Goal: Information Seeking & Learning: Learn about a topic

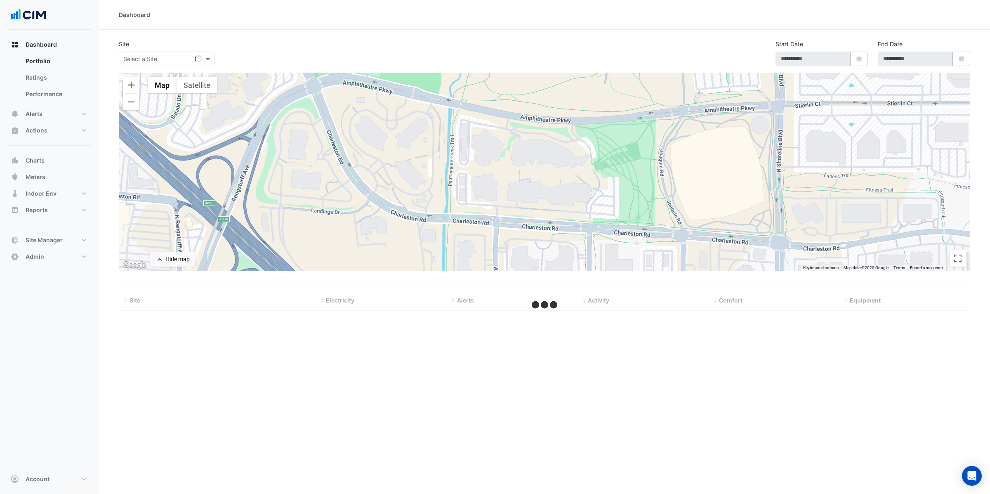
type input "**********"
select select "**"
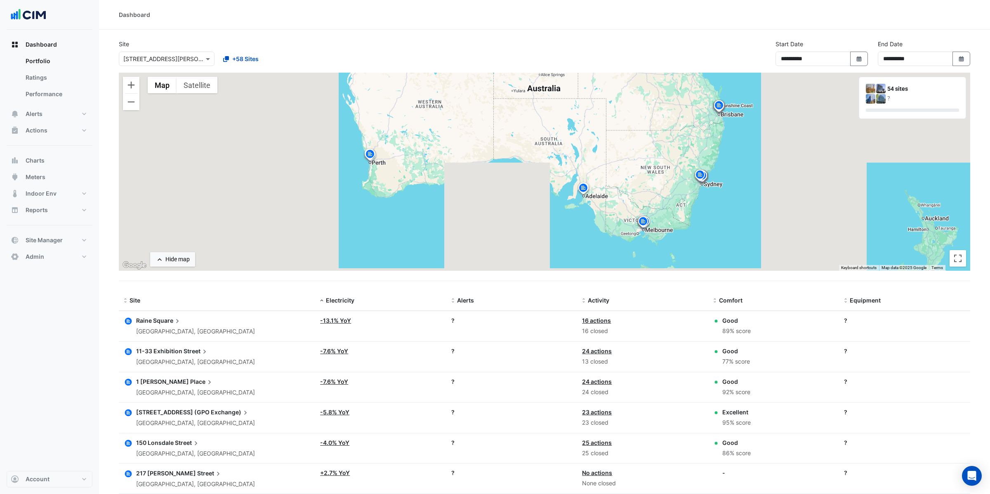
click at [178, 61] on input "text" at bounding box center [158, 59] width 70 height 9
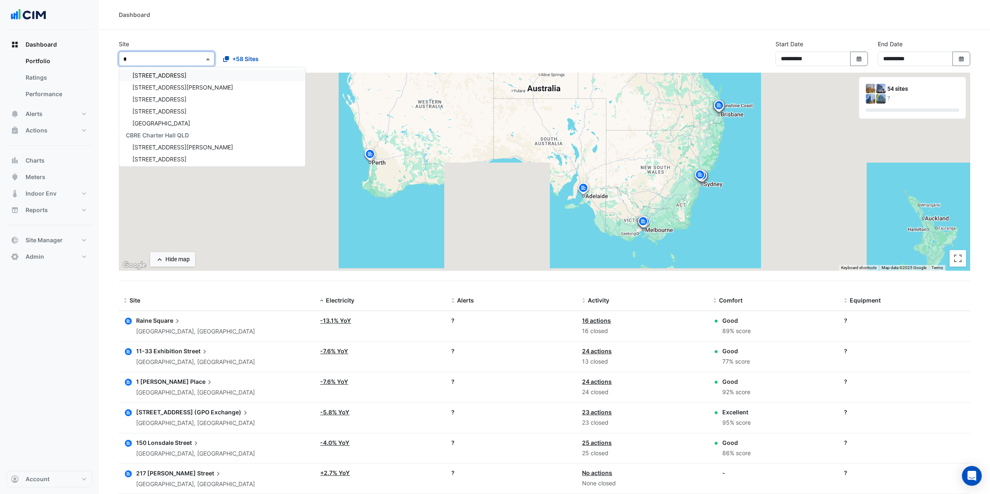
scroll to position [588, 0]
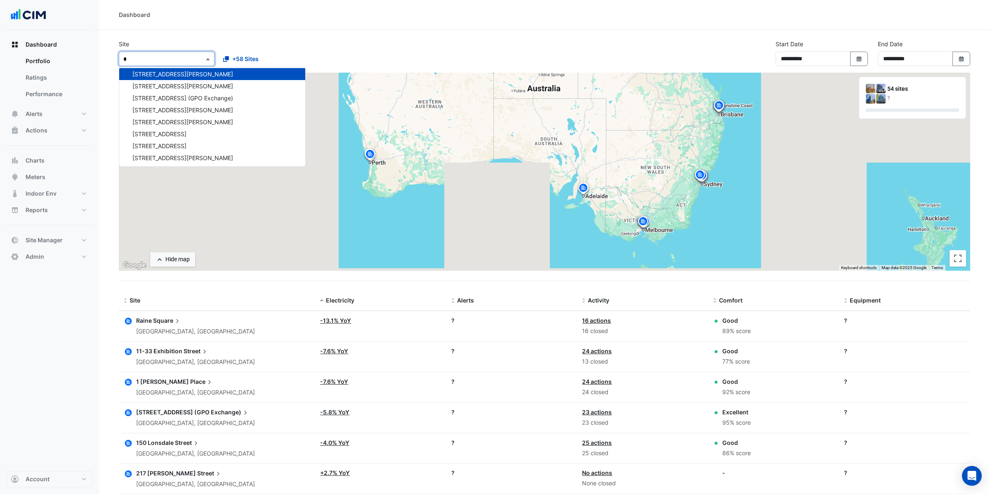
type input "**"
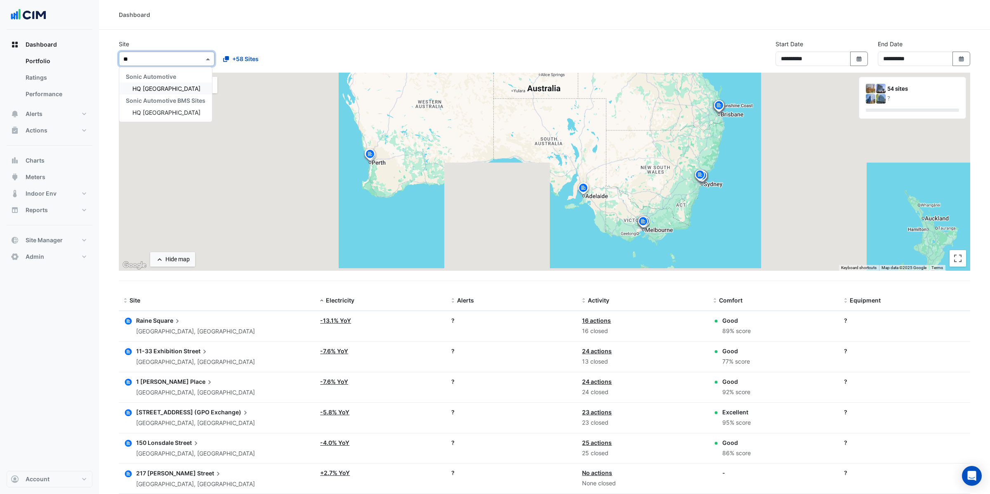
click at [151, 89] on span "HQ Charlotte" at bounding box center [166, 88] width 68 height 7
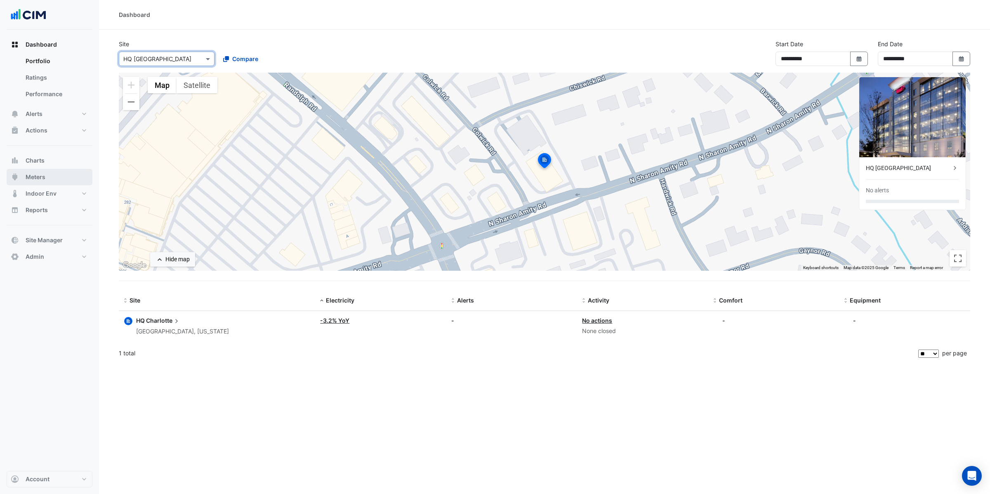
click at [41, 174] on span "Meters" at bounding box center [36, 177] width 20 height 8
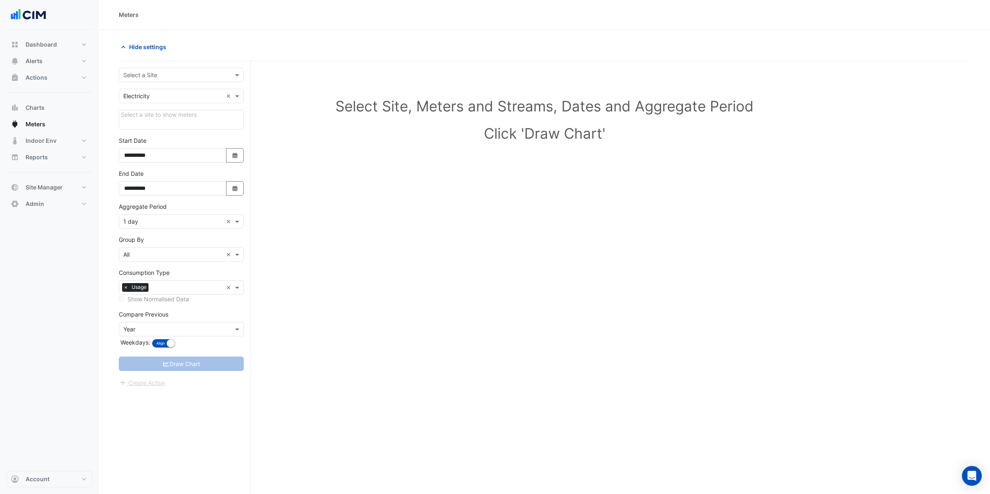
click at [157, 72] on input "text" at bounding box center [172, 75] width 99 height 9
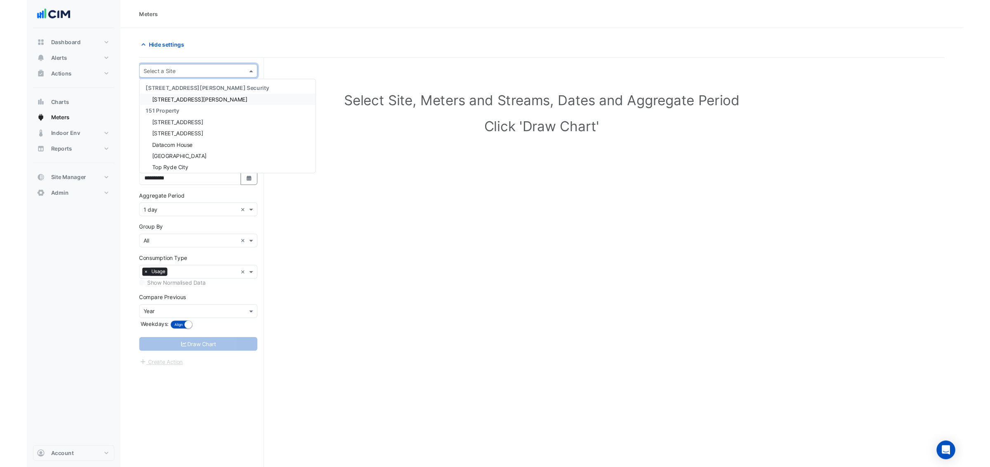
scroll to position [0, 0]
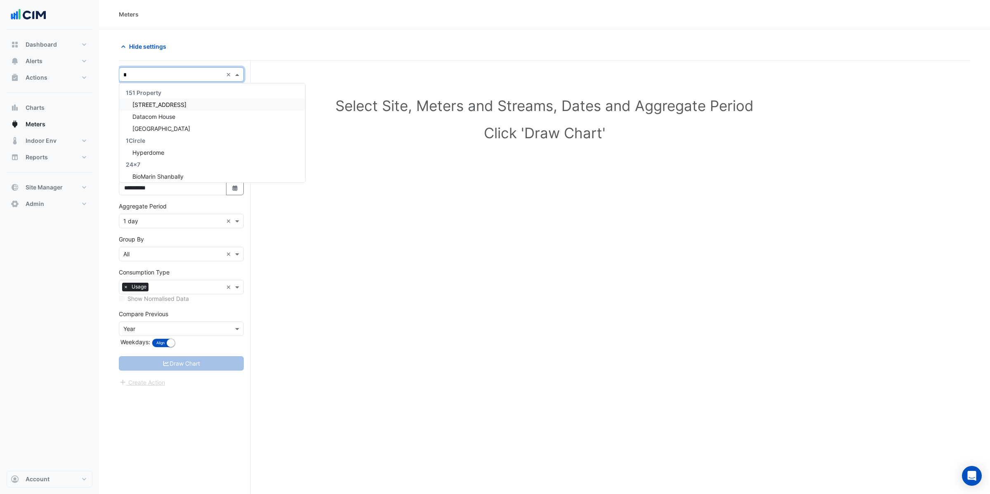
type input "**"
click at [152, 106] on span "HQ Charlotte" at bounding box center [166, 104] width 68 height 7
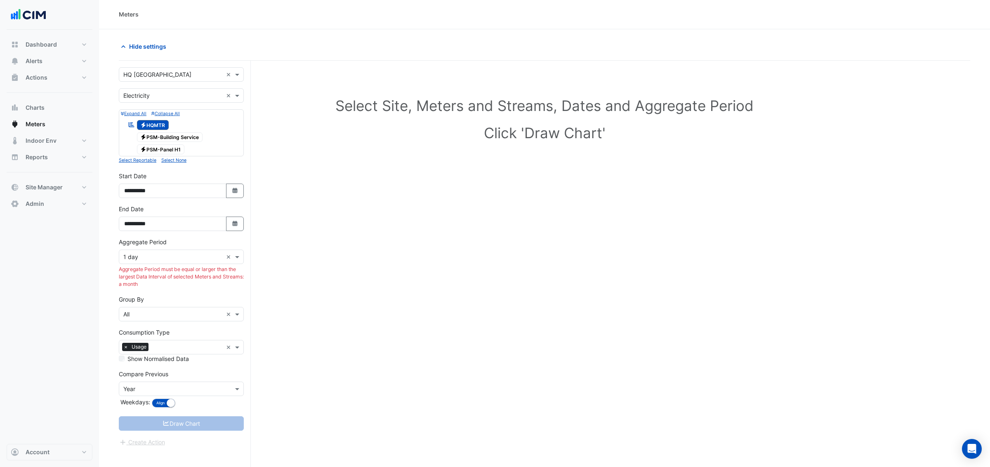
scroll to position [0, 0]
click at [164, 149] on span "Electricity PSM-Panel H1" at bounding box center [161, 150] width 48 height 10
click at [165, 136] on span "Electricity PSM-Building Service" at bounding box center [170, 138] width 66 height 10
click at [162, 153] on span "Electricity PSM-Panel H1" at bounding box center [161, 150] width 48 height 10
click at [152, 124] on span "Electricity HQMTR" at bounding box center [153, 125] width 32 height 10
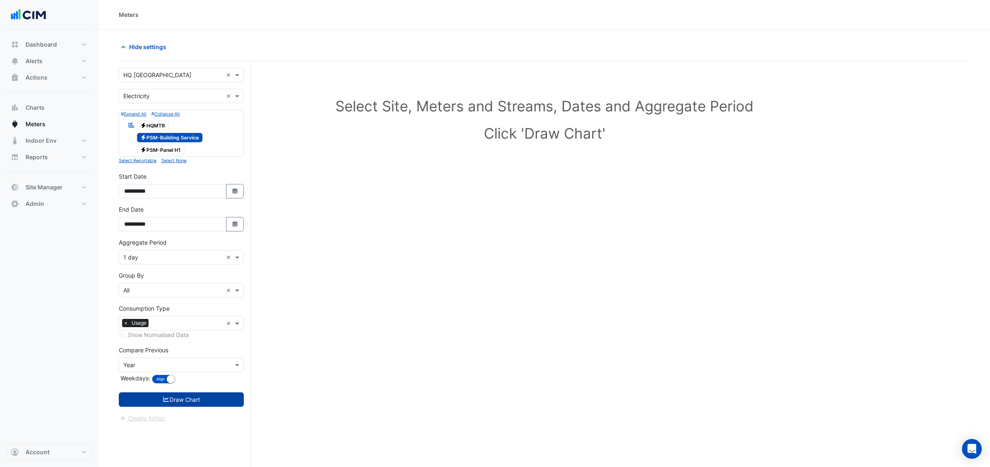
click at [170, 402] on button "Draw Chart" at bounding box center [181, 399] width 125 height 14
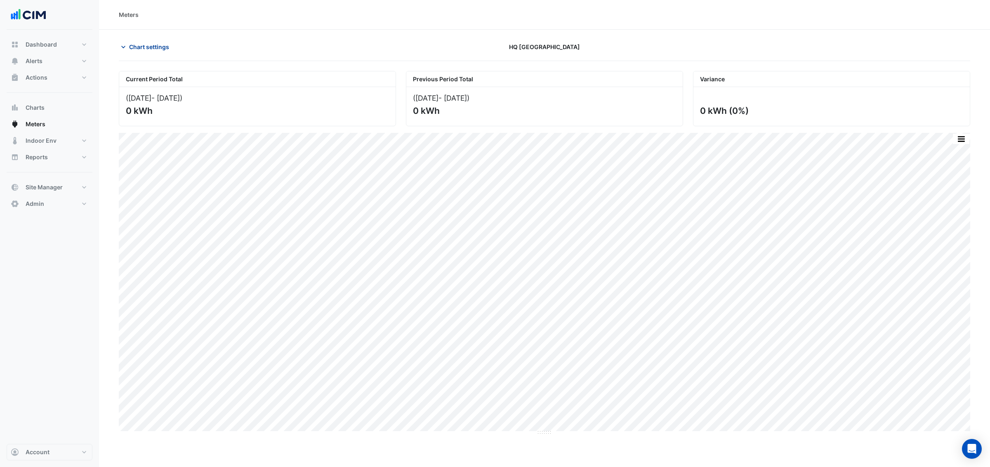
click at [144, 48] on span "Chart settings" at bounding box center [149, 46] width 40 height 9
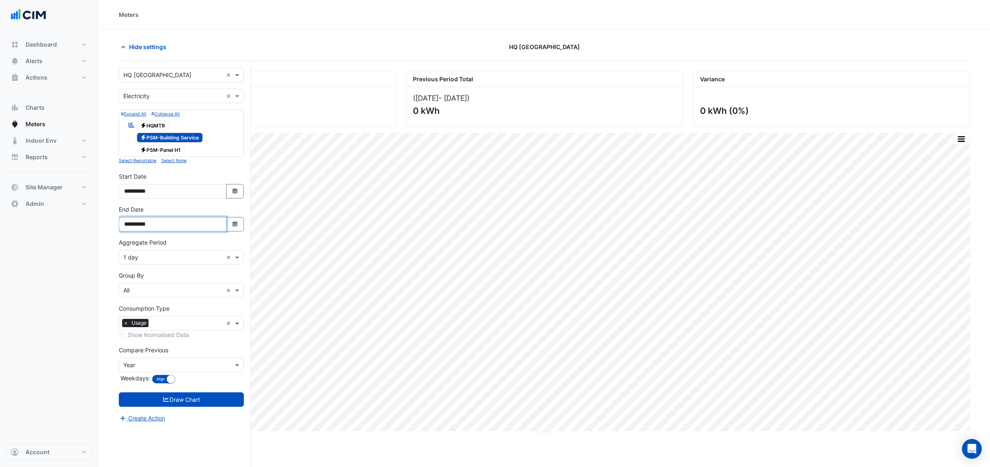
click at [165, 225] on input "**********" at bounding box center [173, 224] width 108 height 14
click at [228, 224] on button "Select Date" at bounding box center [235, 224] width 18 height 14
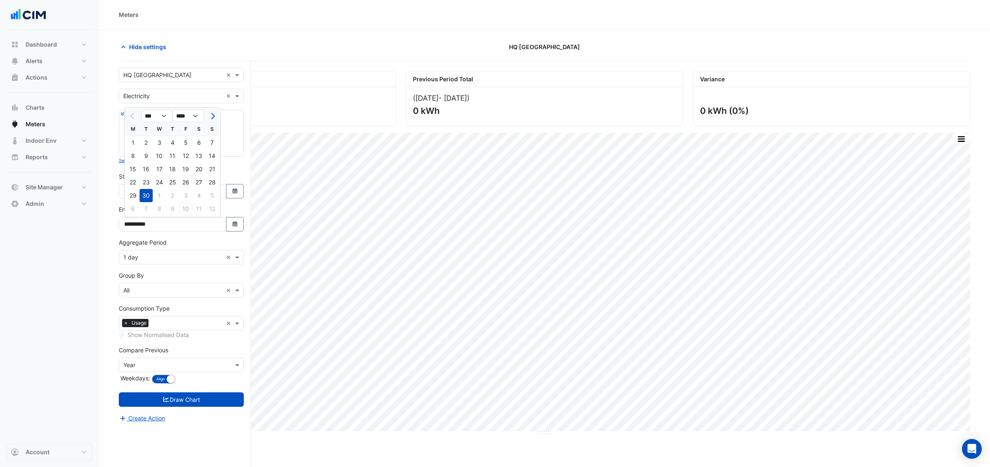
click at [188, 210] on div "10" at bounding box center [185, 208] width 13 height 13
type input "**********"
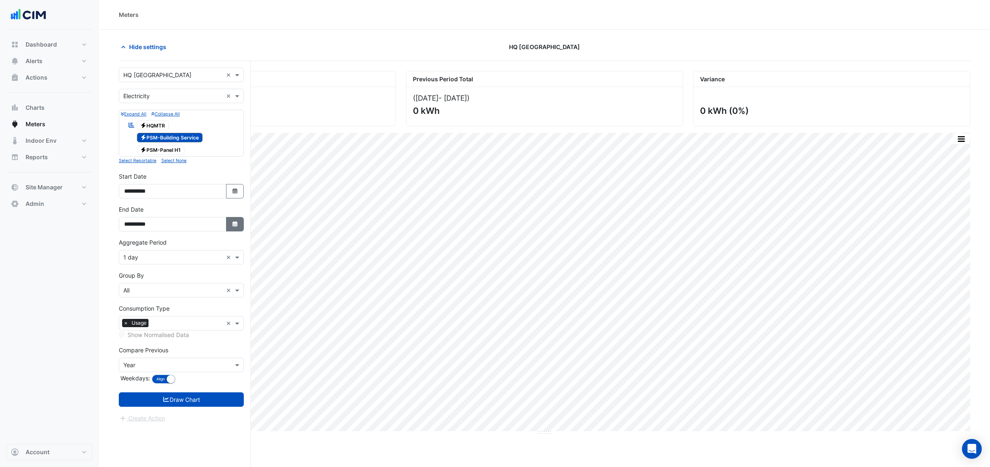
click at [234, 224] on icon "button" at bounding box center [234, 223] width 5 height 5
select select "**"
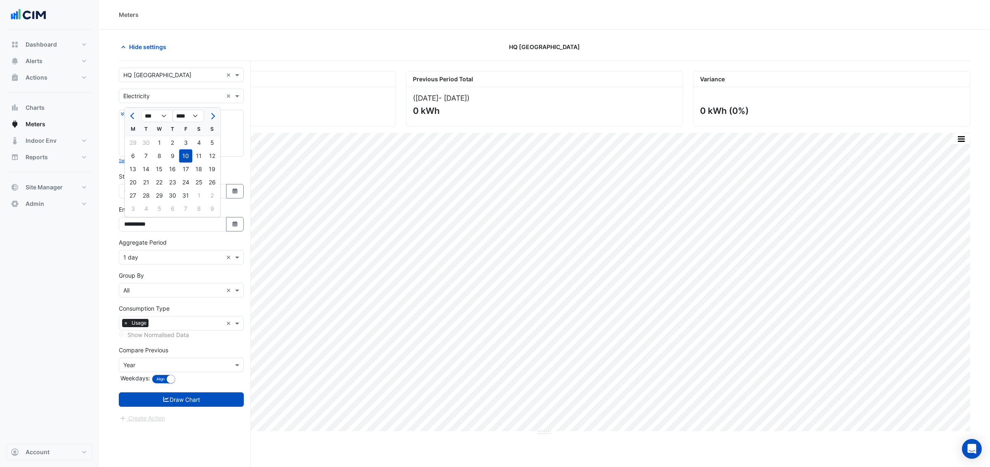
drag, startPoint x: 172, startPoint y: 197, endPoint x: 183, endPoint y: 235, distance: 40.3
click at [172, 197] on div "30" at bounding box center [172, 195] width 13 height 13
type input "**********"
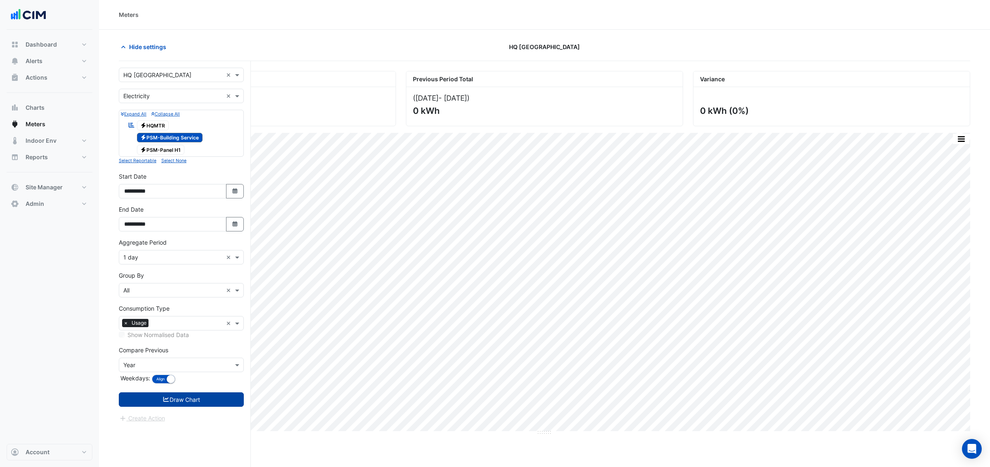
click at [208, 397] on button "Draw Chart" at bounding box center [181, 399] width 125 height 14
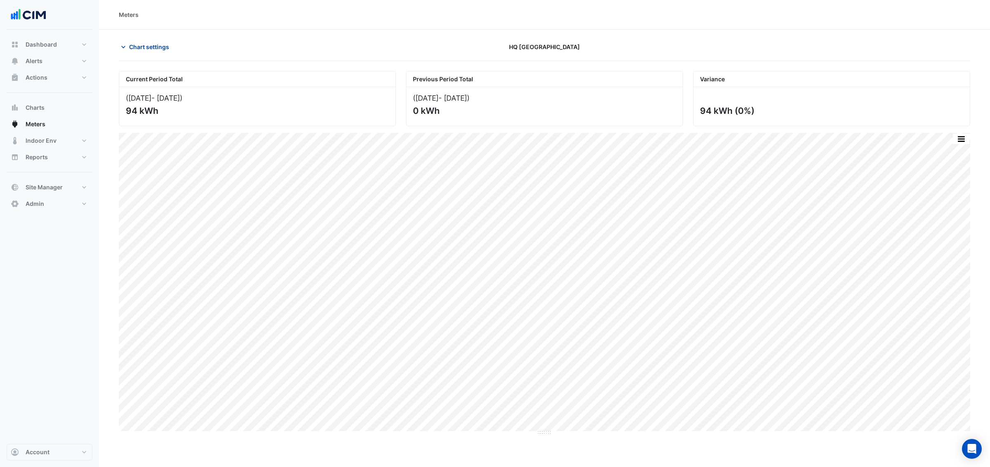
click at [155, 47] on span "Chart settings" at bounding box center [149, 46] width 40 height 9
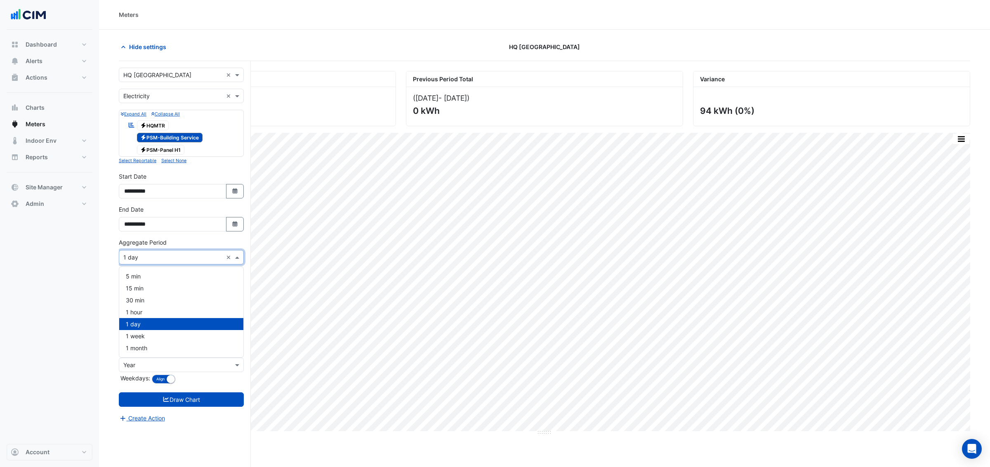
click at [150, 264] on div "× 1 day ×" at bounding box center [181, 257] width 125 height 14
click at [143, 289] on span "15 min" at bounding box center [135, 288] width 18 height 7
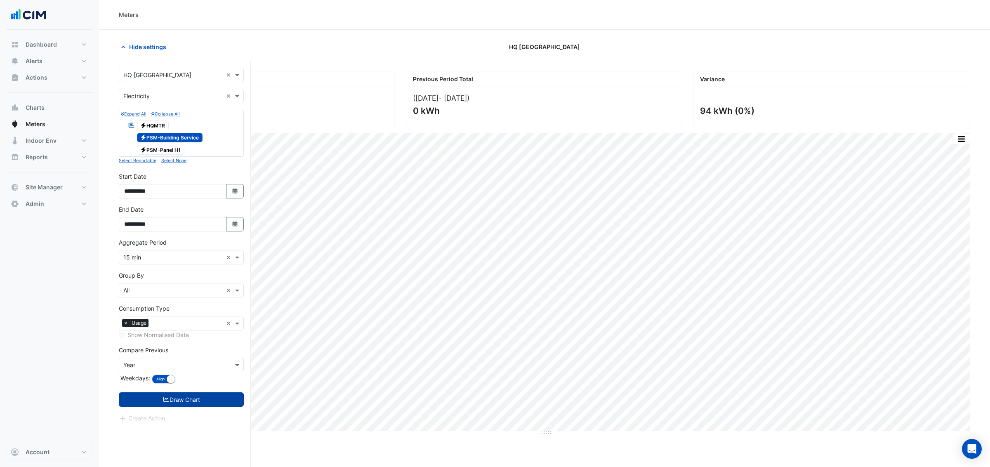
click at [189, 398] on button "Draw Chart" at bounding box center [181, 399] width 125 height 14
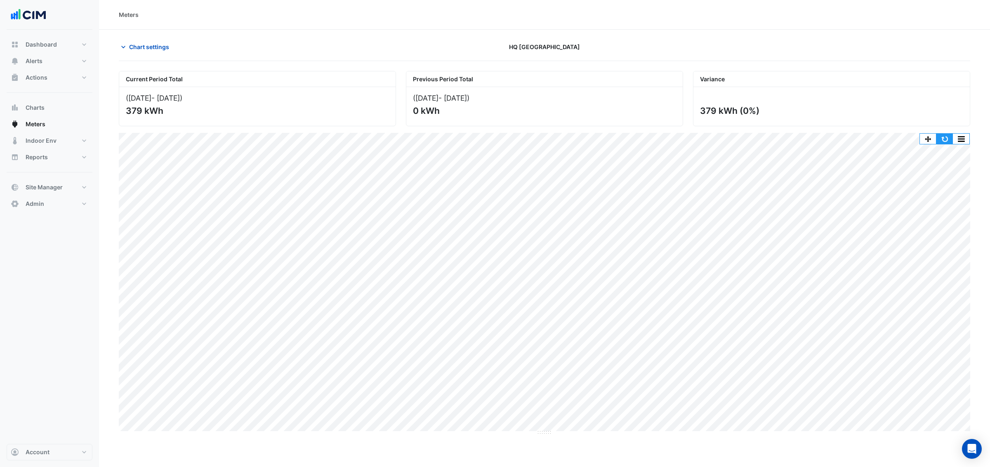
click at [948, 139] on button "button" at bounding box center [944, 139] width 16 height 10
click at [157, 49] on span "Chart settings" at bounding box center [149, 46] width 40 height 9
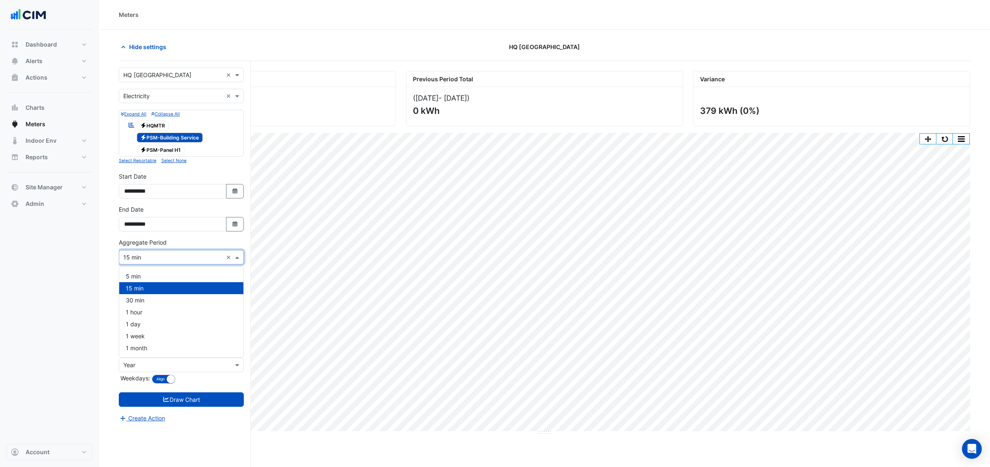
click at [165, 259] on input "text" at bounding box center [172, 257] width 99 height 9
click at [147, 277] on div "5 min" at bounding box center [181, 276] width 124 height 12
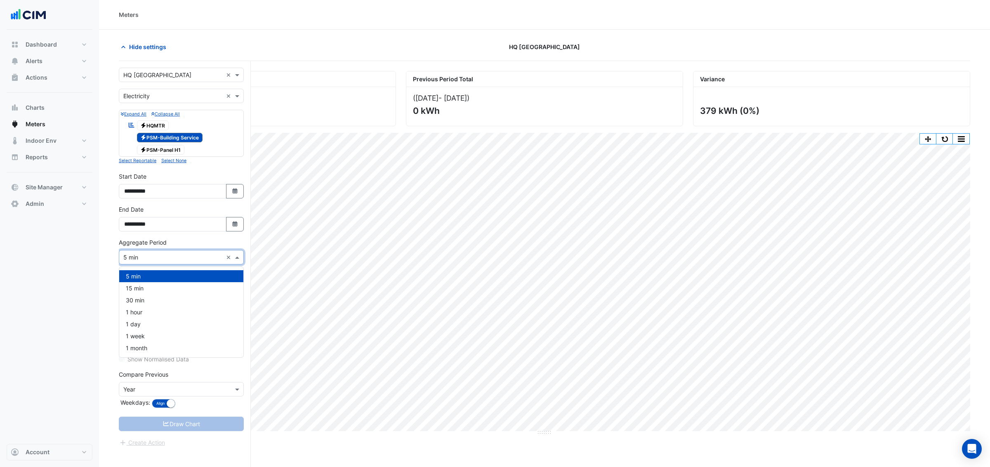
click at [149, 260] on input "text" at bounding box center [172, 257] width 99 height 9
click at [136, 291] on span "15 min" at bounding box center [135, 288] width 18 height 7
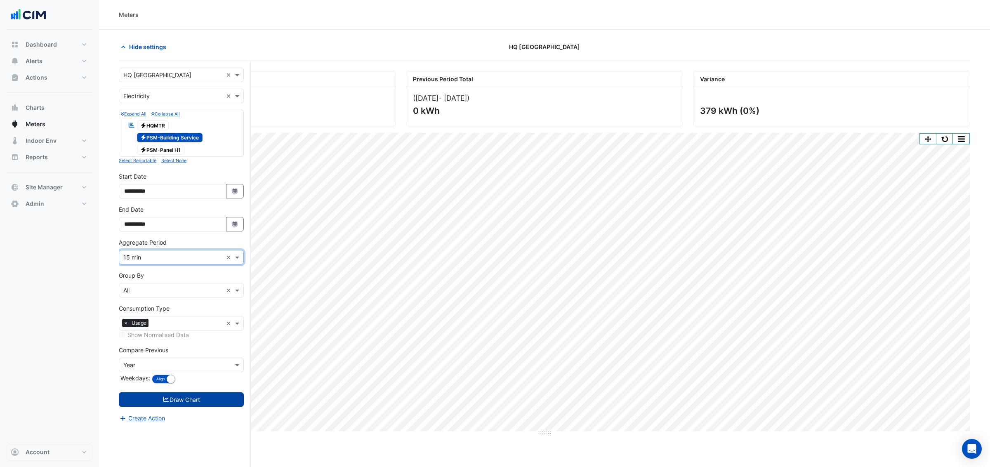
click at [189, 405] on button "Draw Chart" at bounding box center [181, 399] width 125 height 14
click at [259, 132] on div "Current Period Total (01 Sep 25 - 30 Oct 25 ) 379 kWh Previous Period Total (02…" at bounding box center [544, 249] width 851 height 371
click at [247, 134] on div "× HQ Charlotte × × Electricity × Expand All Collapse All Reportable Electricity…" at bounding box center [185, 279] width 132 height 437
click at [245, 119] on div "× HQ Charlotte × × Electricity × Expand All Collapse All Reportable Electricity…" at bounding box center [185, 279] width 132 height 437
click at [238, 95] on span at bounding box center [238, 96] width 10 height 9
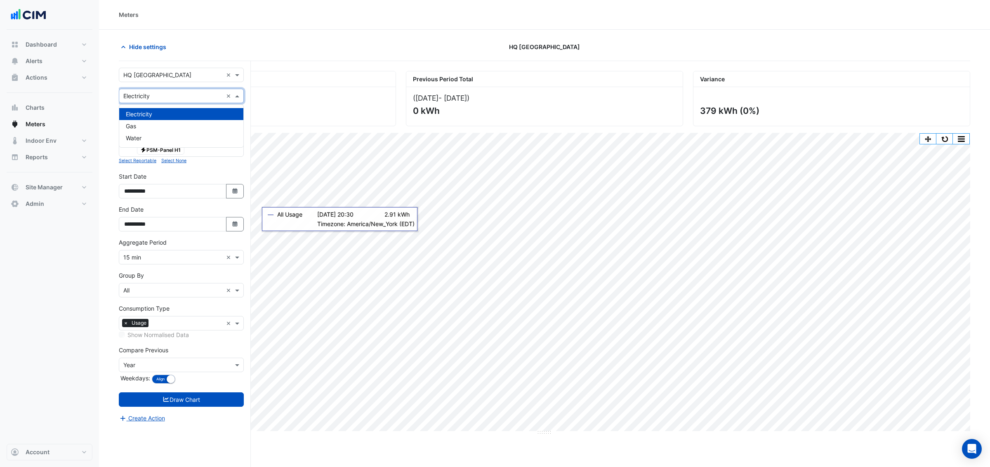
click at [238, 95] on span at bounding box center [238, 96] width 10 height 9
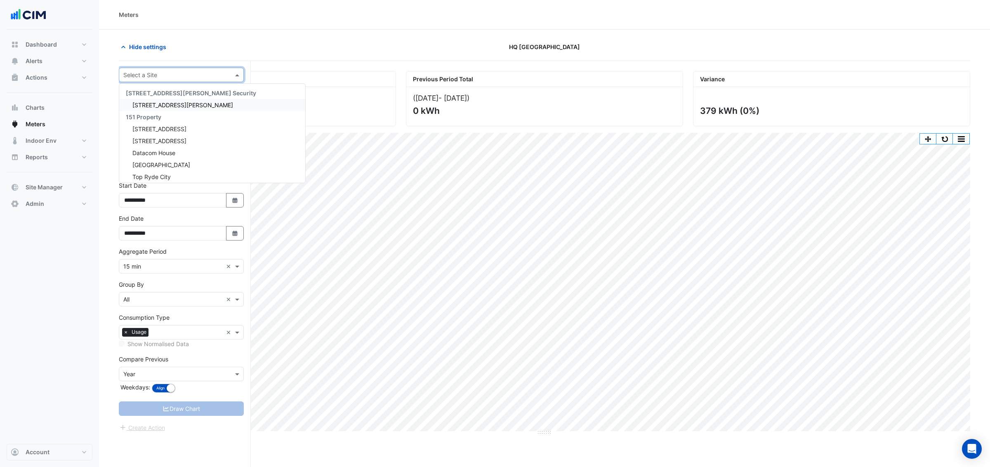
click at [226, 75] on div at bounding box center [181, 74] width 124 height 9
type input "**"
click at [160, 106] on span "HQ Charlotte" at bounding box center [166, 104] width 68 height 7
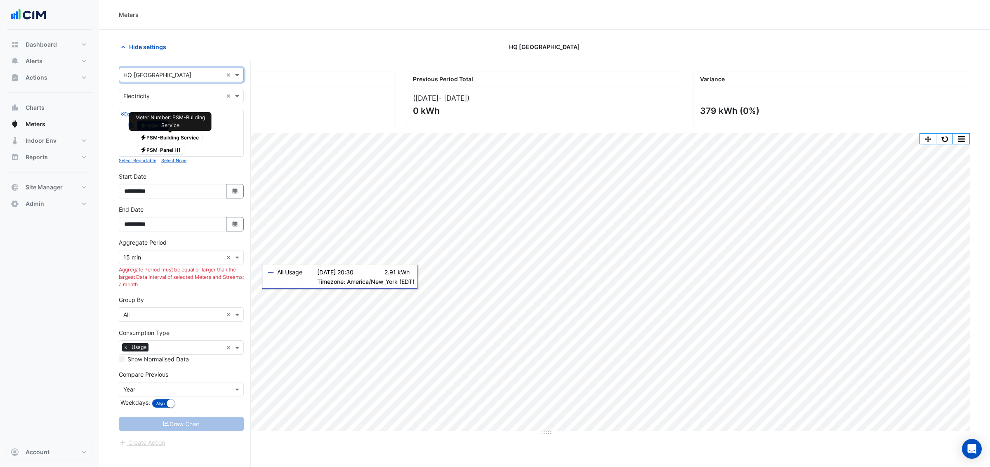
click at [160, 136] on span "Electricity PSM-Building Service" at bounding box center [170, 138] width 66 height 10
click at [155, 127] on span "Electricity HQMTR" at bounding box center [153, 125] width 32 height 10
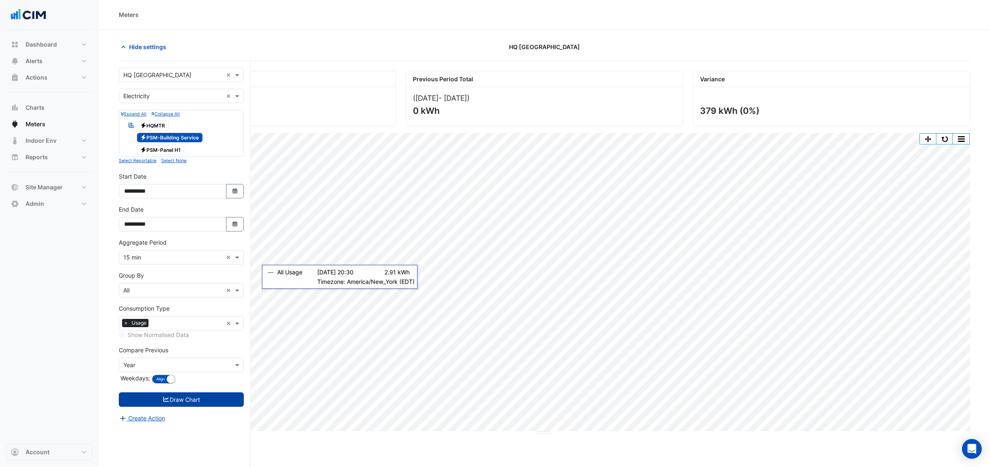
click at [179, 402] on button "Draw Chart" at bounding box center [181, 399] width 125 height 14
click at [185, 402] on button "Draw Chart" at bounding box center [181, 399] width 125 height 14
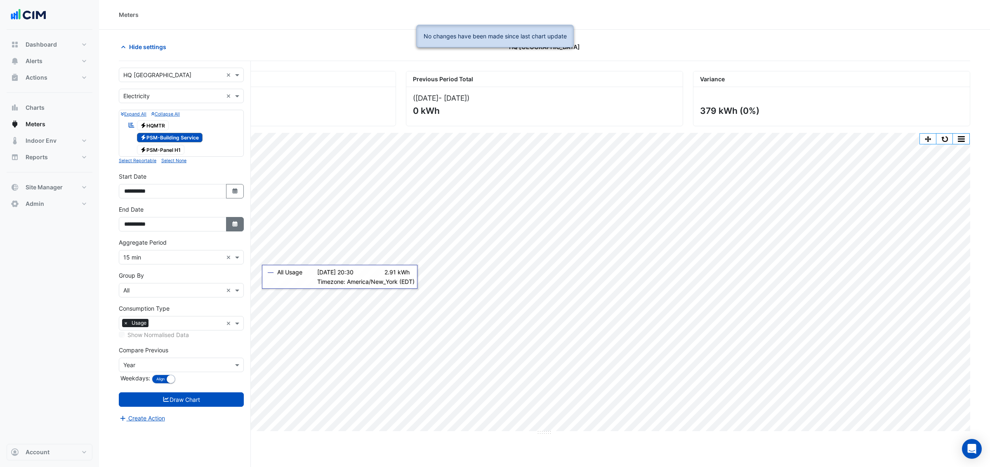
click at [241, 223] on button "Select Date" at bounding box center [235, 224] width 18 height 14
select select "**"
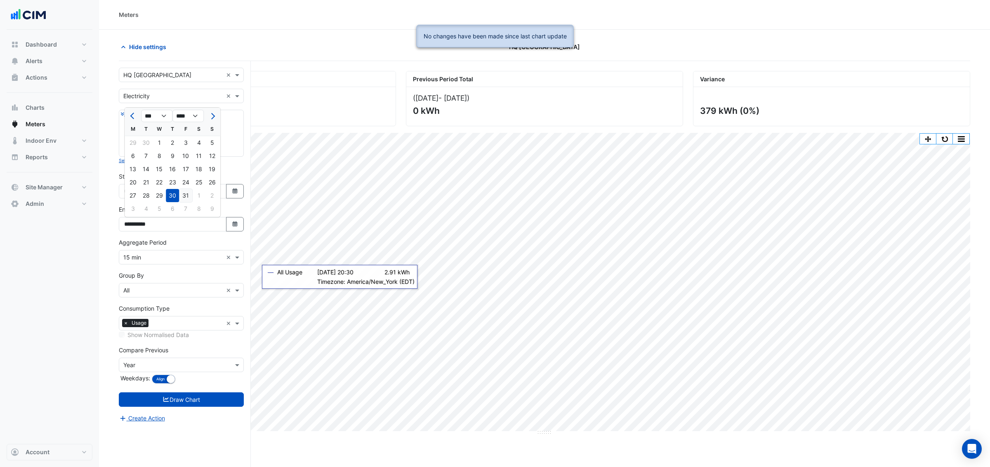
click at [184, 194] on div "31" at bounding box center [185, 195] width 13 height 13
type input "**********"
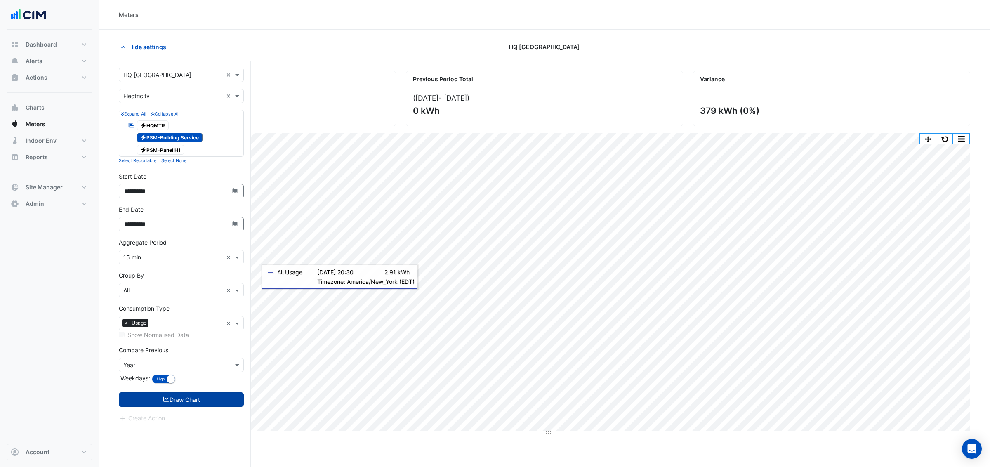
click at [174, 398] on button "Draw Chart" at bounding box center [181, 399] width 125 height 14
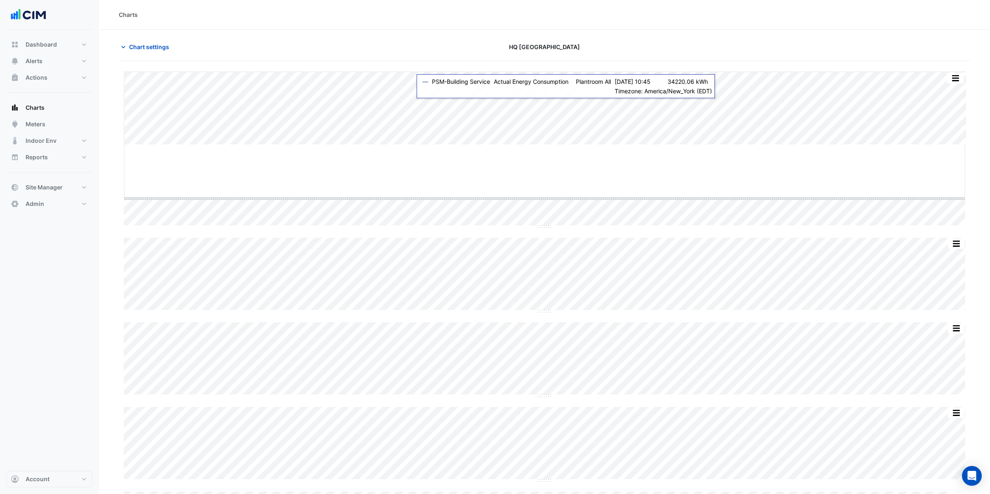
drag, startPoint x: 548, startPoint y: 144, endPoint x: 536, endPoint y: 198, distance: 54.9
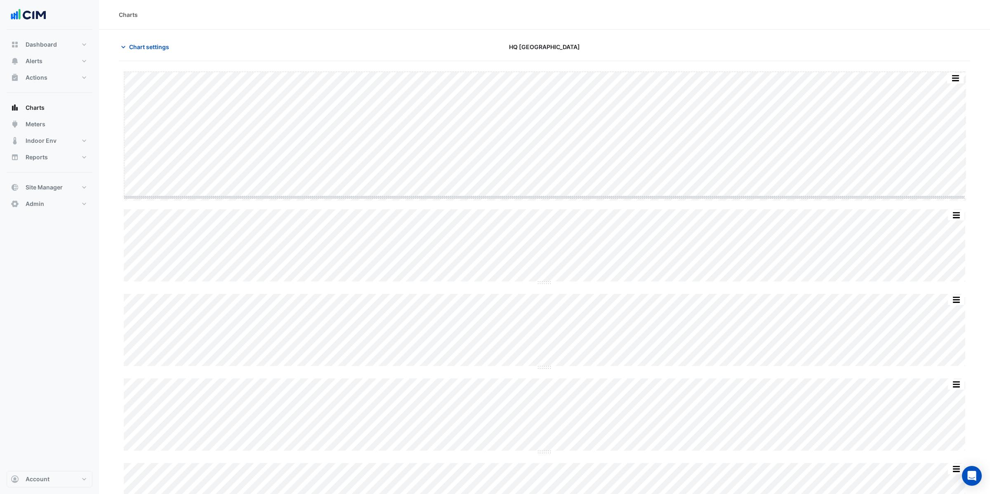
drag, startPoint x: 547, startPoint y: 200, endPoint x: 541, endPoint y: 196, distance: 6.9
drag, startPoint x: 542, startPoint y: 199, endPoint x: 542, endPoint y: 179, distance: 19.8
drag, startPoint x: 543, startPoint y: 181, endPoint x: 541, endPoint y: 194, distance: 12.5
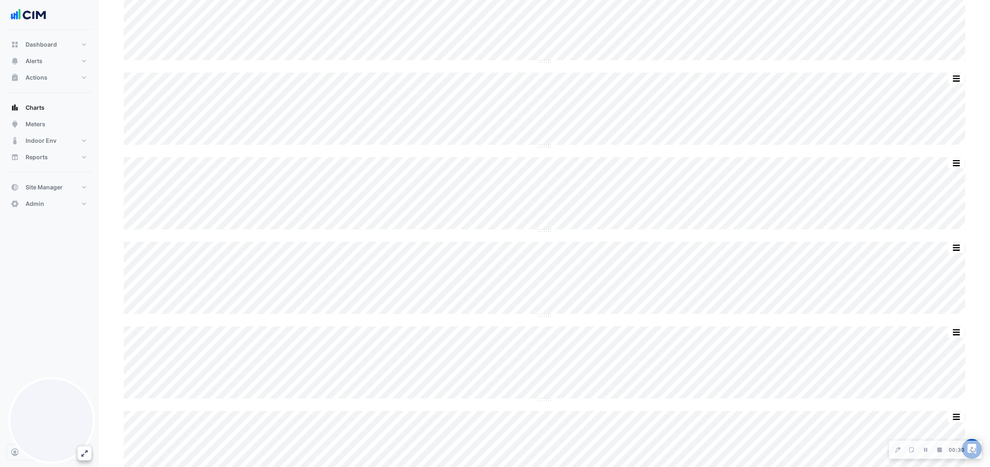
scroll to position [223, 0]
drag, startPoint x: 546, startPoint y: 142, endPoint x: 538, endPoint y: 183, distance: 41.6
click at [941, 453] on button "Finish Recording" at bounding box center [940, 450] width 12 height 12
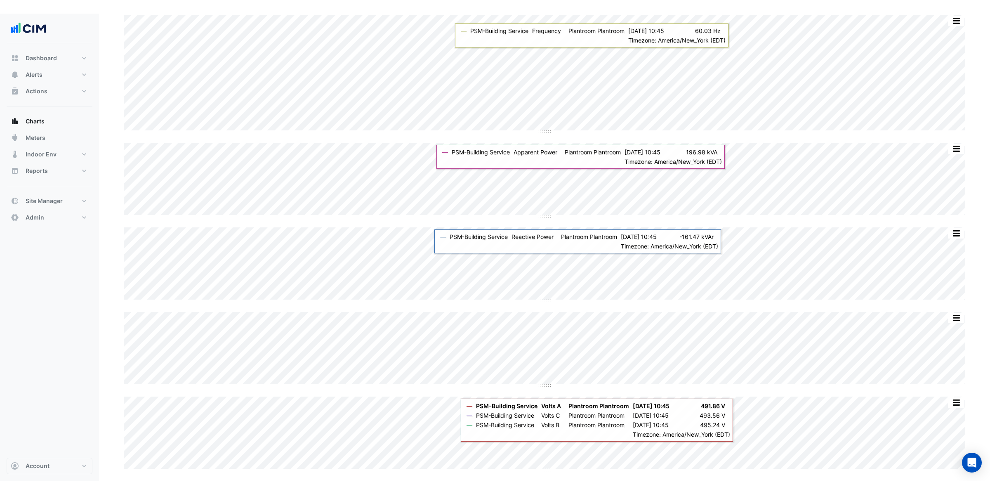
scroll to position [264, 0]
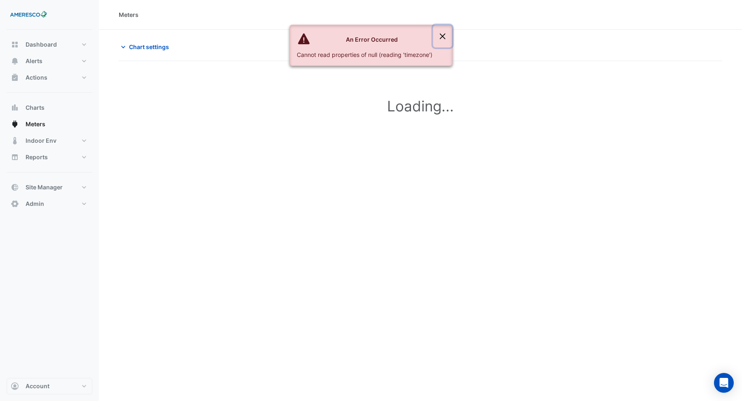
click at [441, 36] on button "Close" at bounding box center [442, 36] width 19 height 22
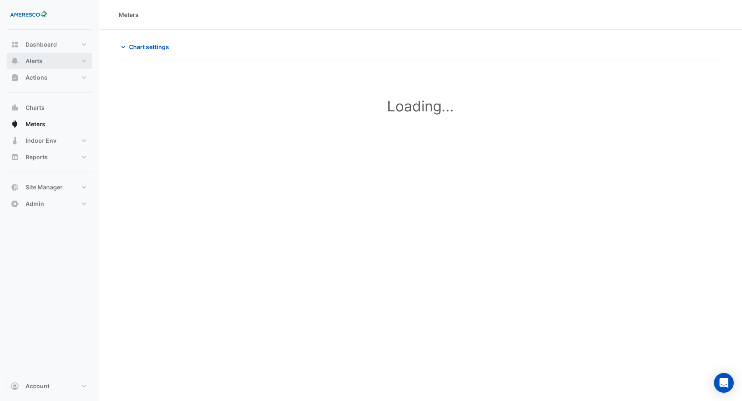
click at [43, 62] on button "Alerts" at bounding box center [50, 61] width 86 height 16
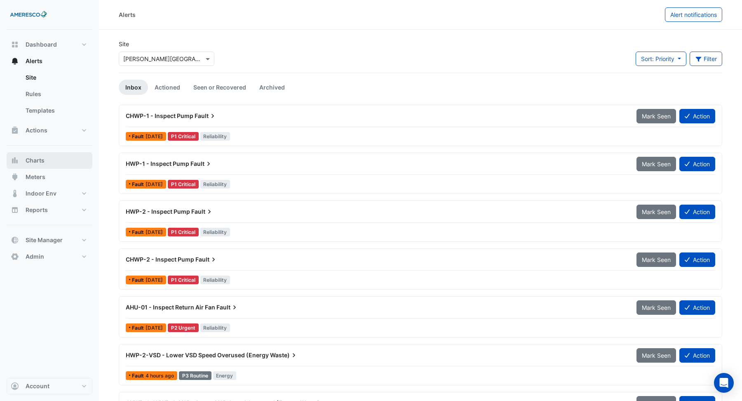
click at [28, 158] on span "Charts" at bounding box center [35, 160] width 19 height 8
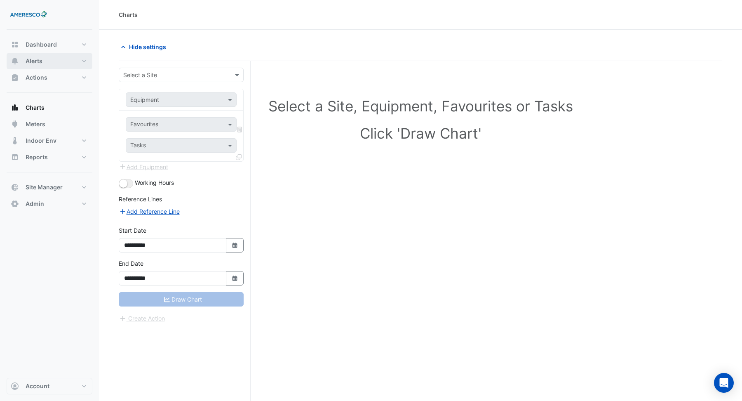
click at [40, 62] on span "Alerts" at bounding box center [34, 61] width 17 height 8
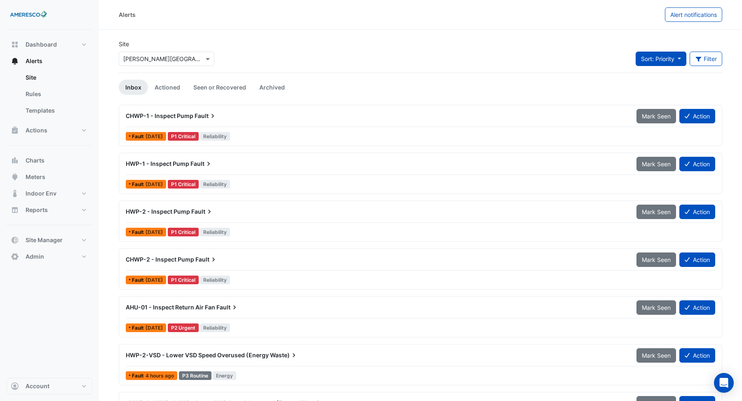
click at [680, 60] on button "Sort: Priority" at bounding box center [661, 59] width 51 height 14
click at [657, 85] on li "Updated" at bounding box center [668, 88] width 65 height 12
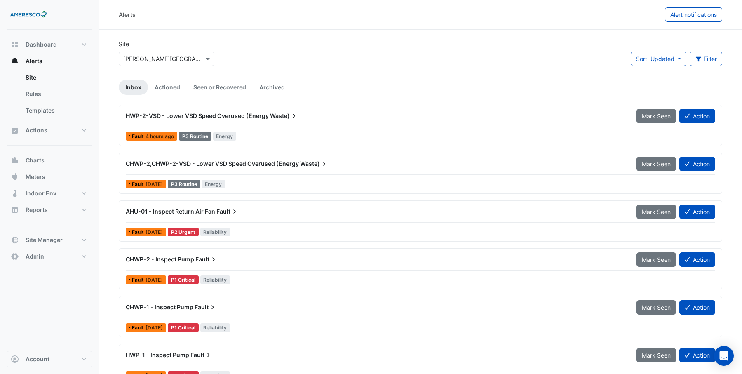
click at [170, 115] on span "HWP-2-VSD - Lower VSD Speed Overused (Energy" at bounding box center [197, 115] width 143 height 7
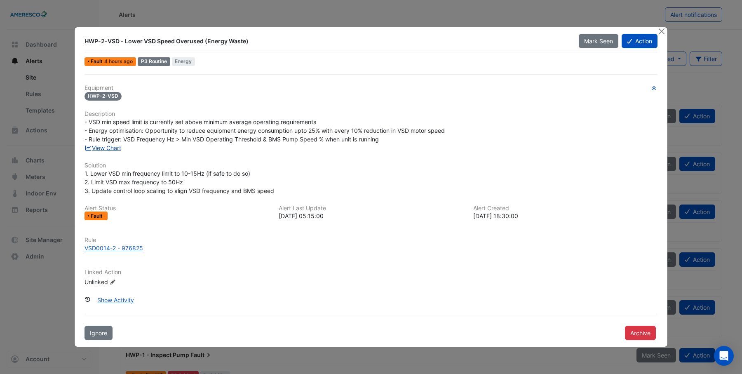
click at [108, 149] on link "View Chart" at bounding box center [103, 147] width 37 height 7
click at [661, 33] on button "Close" at bounding box center [661, 31] width 9 height 9
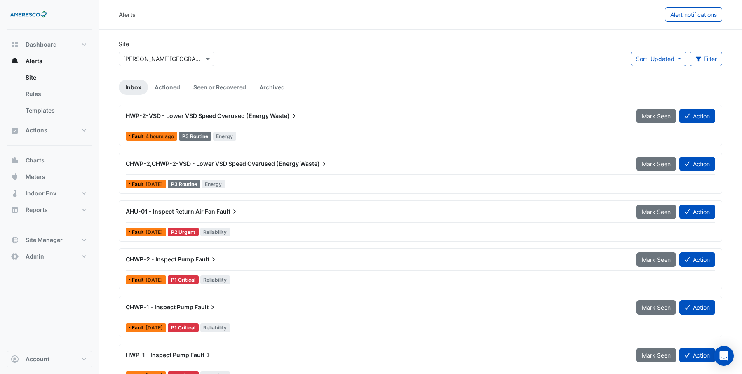
click at [182, 116] on span "HWP-2-VSD - Lower VSD Speed Overused (Energy" at bounding box center [197, 115] width 143 height 7
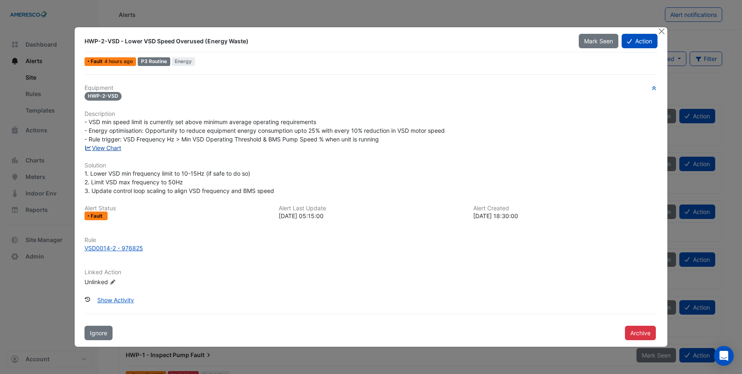
click at [115, 148] on link "View Chart" at bounding box center [103, 147] width 37 height 7
click at [659, 33] on button "Close" at bounding box center [661, 31] width 9 height 9
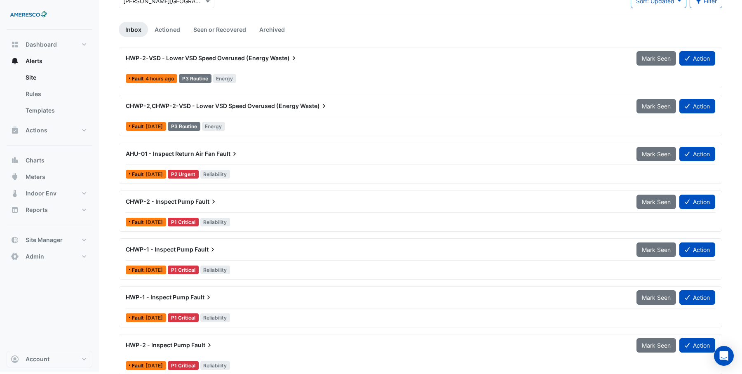
scroll to position [62, 0]
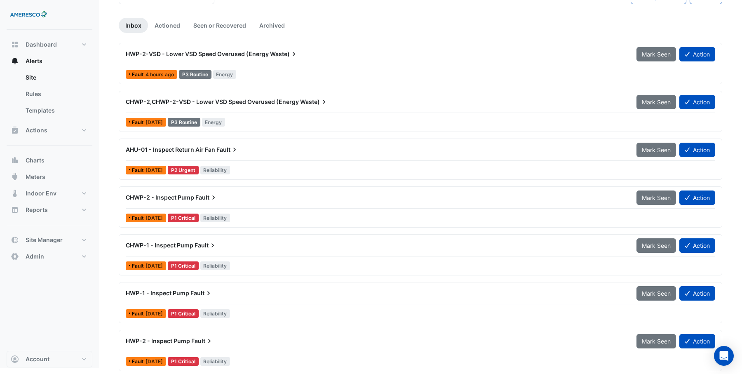
click at [176, 150] on span "AHU-01 - Inspect Return Air Fan" at bounding box center [170, 149] width 89 height 7
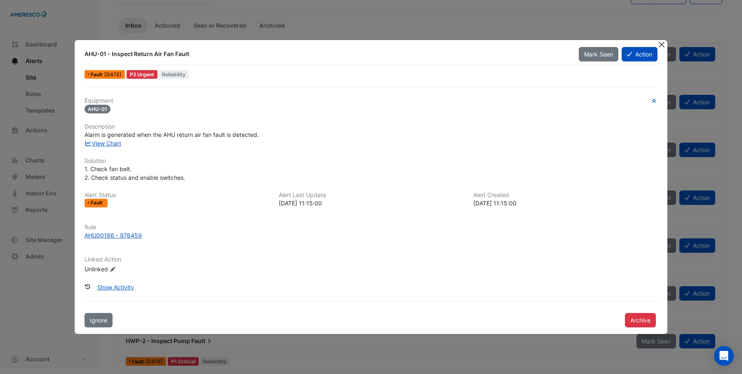
click at [660, 45] on button "Close" at bounding box center [661, 44] width 9 height 9
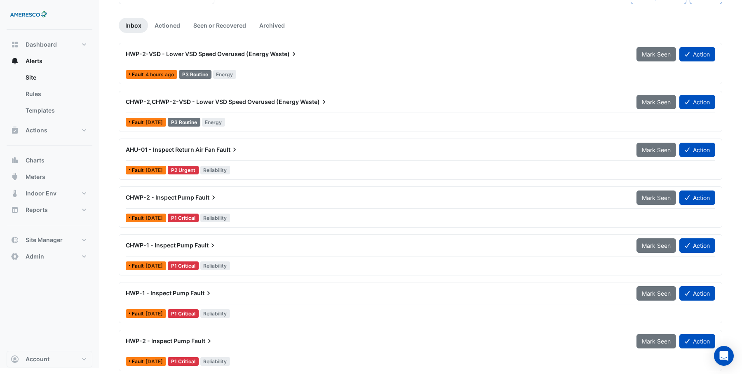
click at [208, 150] on span "AHU-01 - Inspect Return Air Fan" at bounding box center [170, 149] width 89 height 7
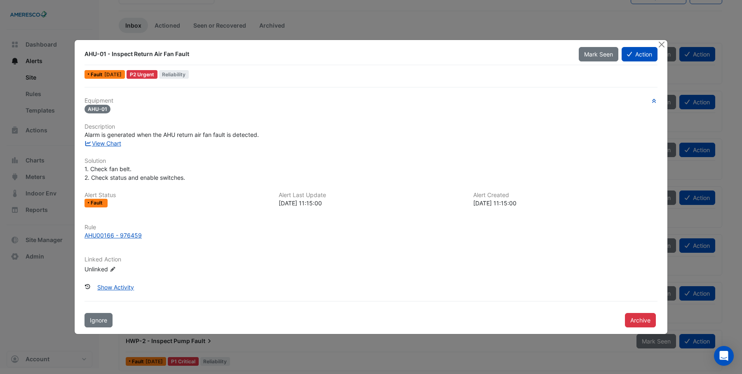
click at [664, 47] on button "Close" at bounding box center [661, 44] width 9 height 9
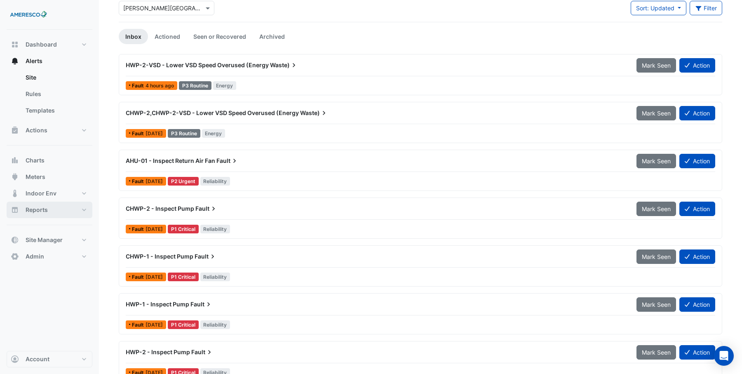
scroll to position [62, 0]
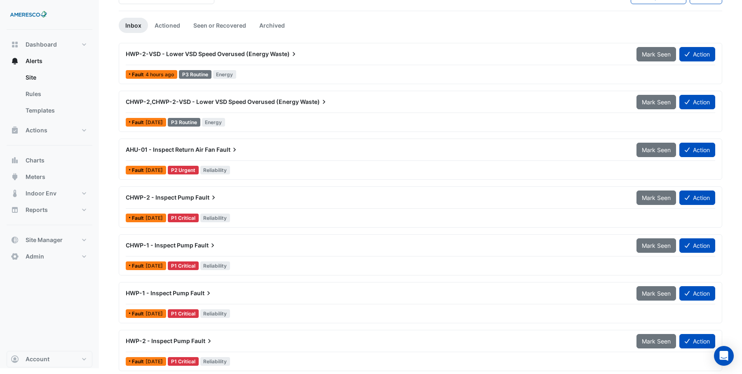
click at [173, 292] on span "HWP-1 - Inspect Pump" at bounding box center [158, 292] width 64 height 7
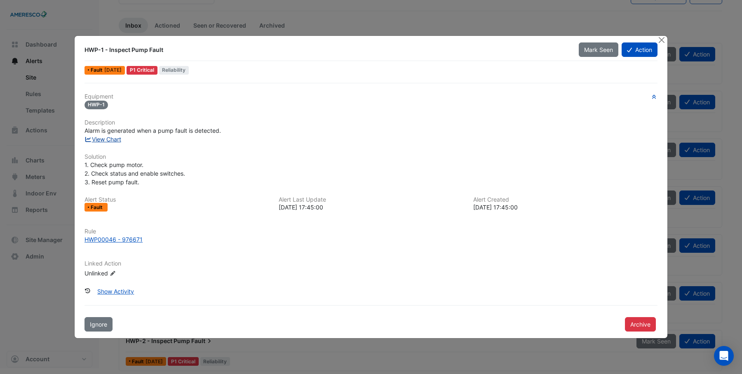
click at [104, 139] on link "View Chart" at bounding box center [103, 139] width 37 height 7
click at [662, 42] on button "Close" at bounding box center [661, 40] width 9 height 9
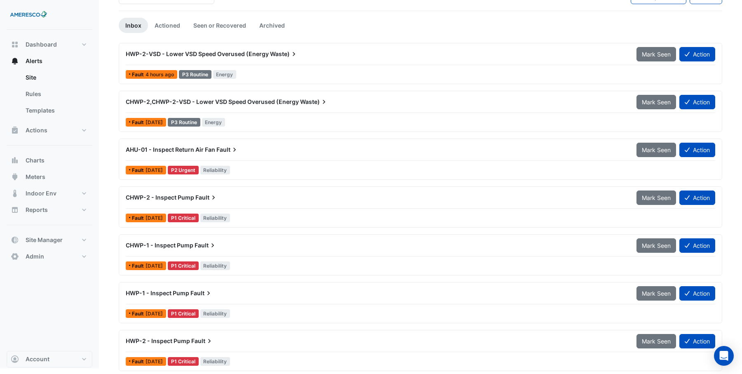
click at [185, 338] on span "HWP-2 - Inspect Pump" at bounding box center [158, 340] width 64 height 7
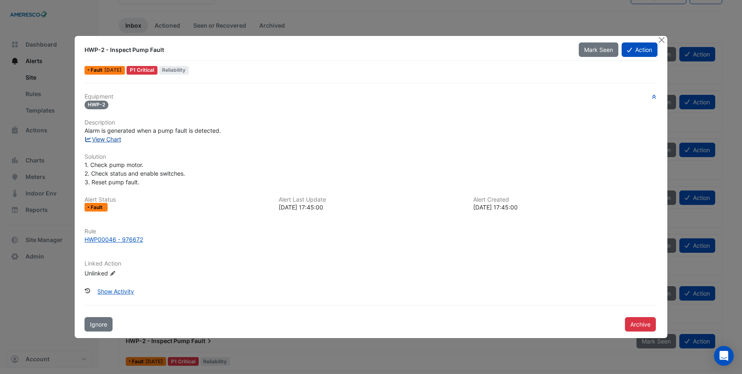
click at [112, 141] on link "View Chart" at bounding box center [103, 139] width 37 height 7
click at [661, 40] on button "Close" at bounding box center [661, 40] width 9 height 9
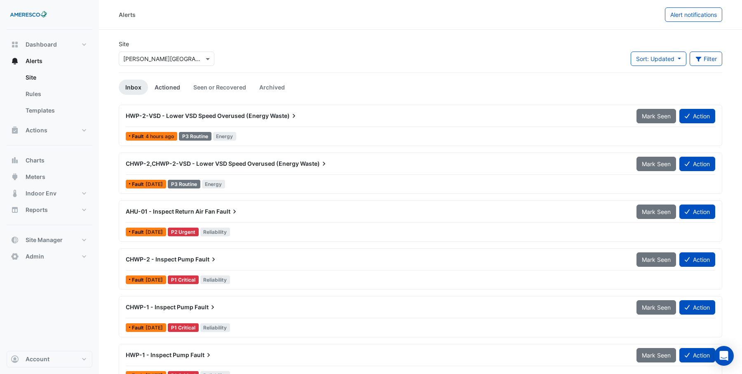
click at [167, 86] on link "Actioned" at bounding box center [167, 87] width 39 height 15
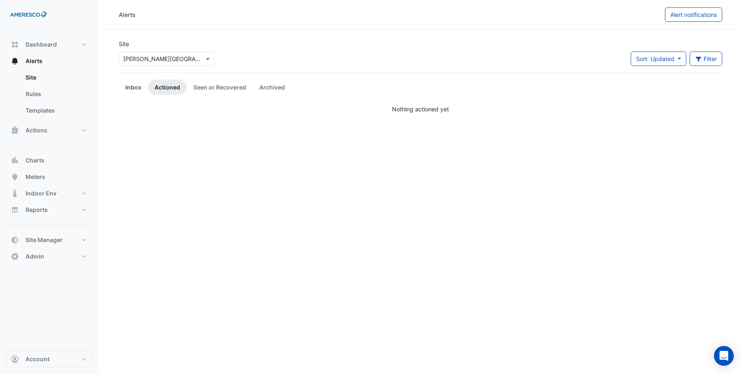
click at [134, 87] on link "Inbox" at bounding box center [133, 87] width 29 height 15
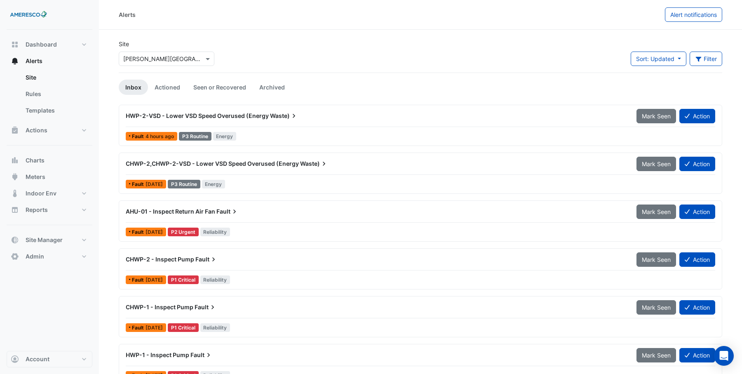
scroll to position [62, 0]
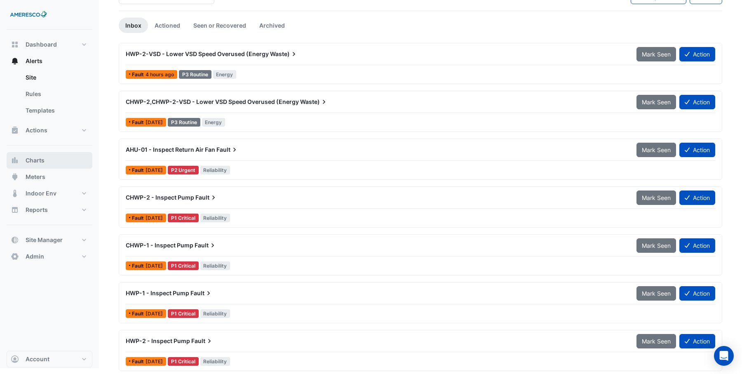
click at [32, 160] on span "Charts" at bounding box center [35, 160] width 19 height 8
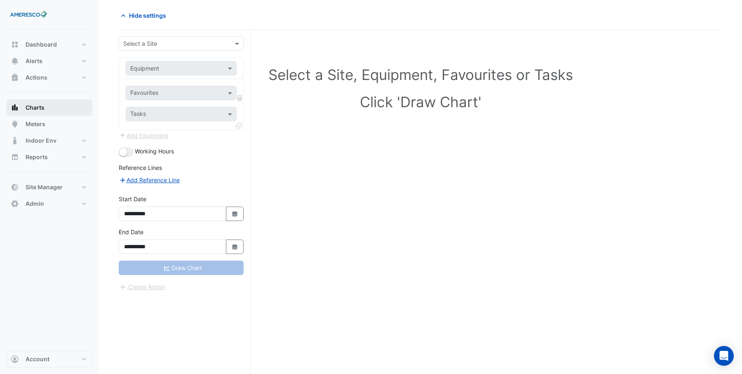
scroll to position [31, 0]
click at [170, 41] on input "text" at bounding box center [172, 44] width 99 height 9
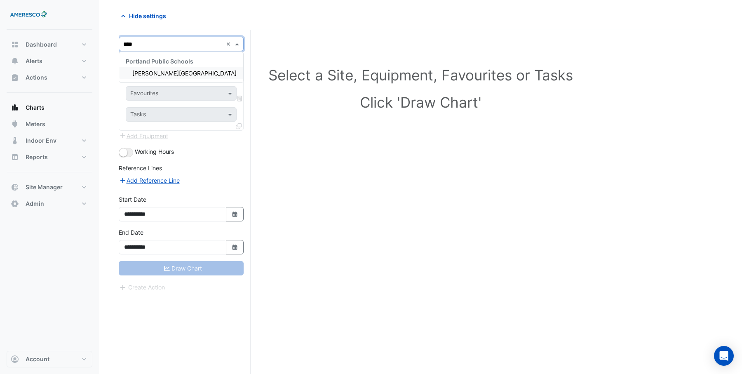
type input "*****"
click at [147, 73] on span "[PERSON_NAME][GEOGRAPHIC_DATA]" at bounding box center [184, 73] width 104 height 7
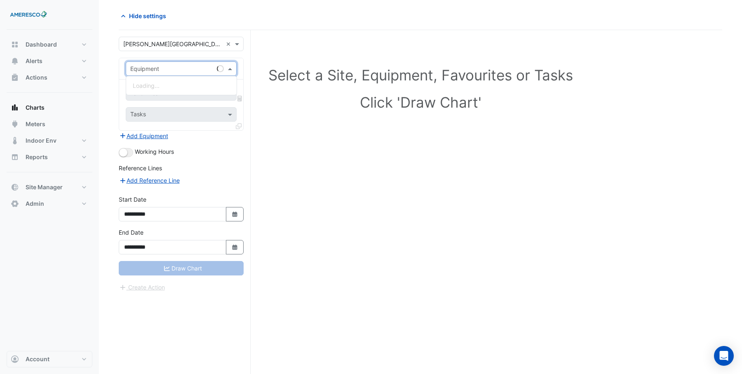
click at [162, 69] on input "text" at bounding box center [172, 69] width 85 height 9
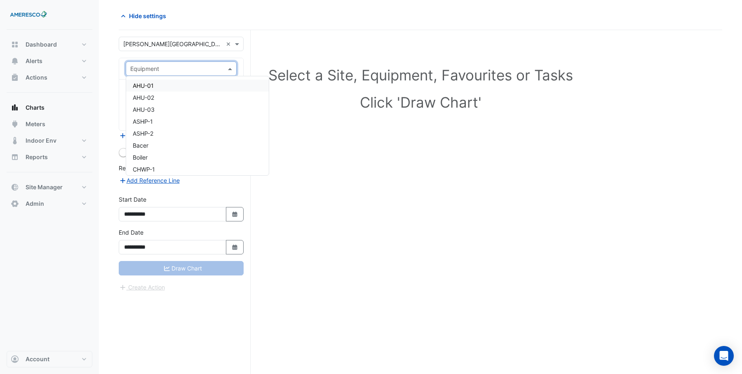
click at [151, 86] on span "AHU-01" at bounding box center [143, 85] width 21 height 7
click at [152, 90] on input "text" at bounding box center [171, 94] width 83 height 9
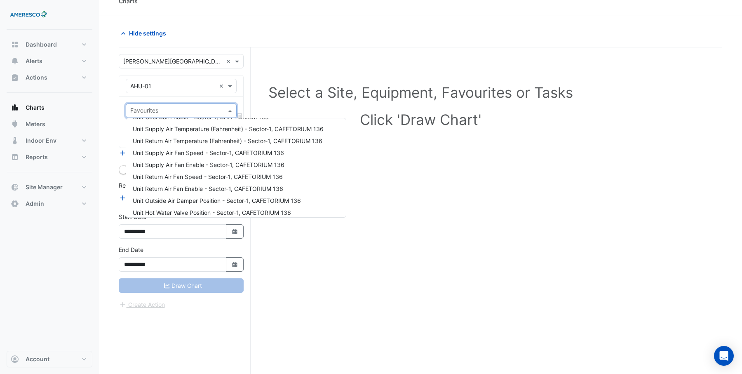
scroll to position [61, 0]
click at [223, 162] on span "Unit Supply Air Fan Enable - Sector-1, CAFETORIUM 136" at bounding box center [209, 162] width 152 height 7
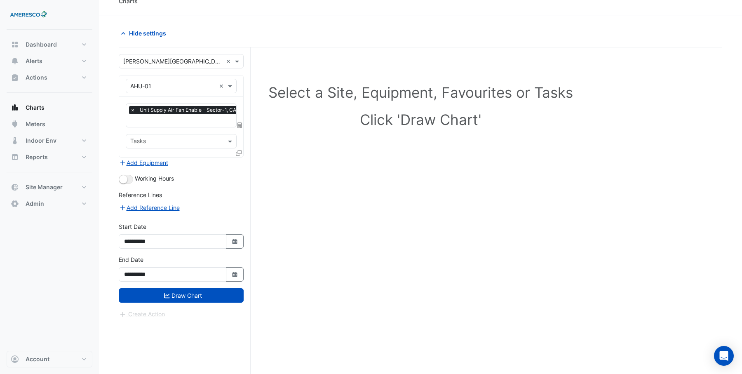
click at [239, 151] on icon at bounding box center [239, 153] width 6 height 6
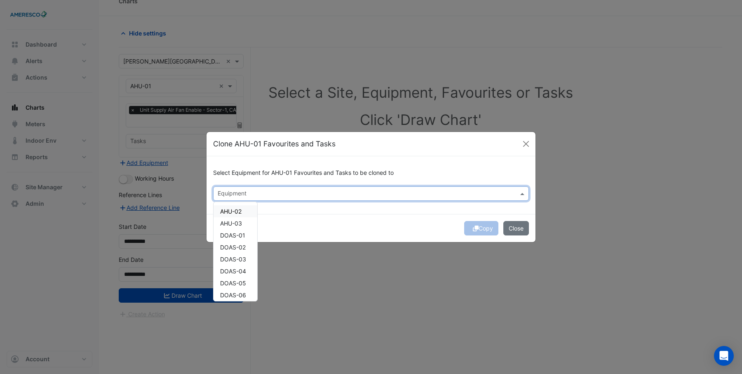
click at [369, 195] on input "text" at bounding box center [366, 194] width 297 height 9
drag, startPoint x: 231, startPoint y: 213, endPoint x: 231, endPoint y: 218, distance: 4.6
click at [231, 214] on span "AHU-02" at bounding box center [230, 211] width 21 height 7
click at [231, 221] on span "AHU-03" at bounding box center [231, 223] width 22 height 7
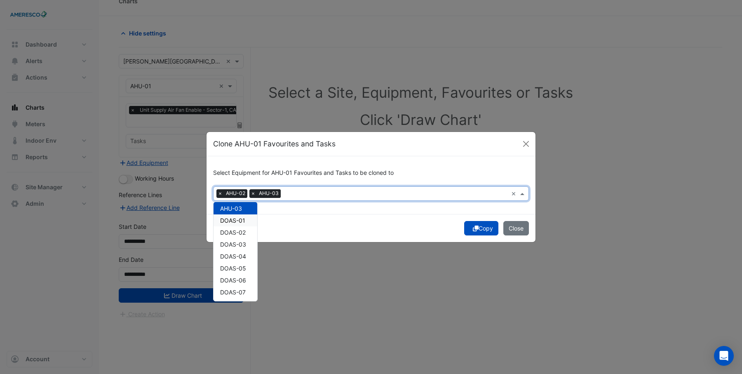
click at [231, 222] on span "DOAS-01" at bounding box center [232, 220] width 25 height 7
click at [228, 233] on span "DOAS-02" at bounding box center [233, 232] width 26 height 7
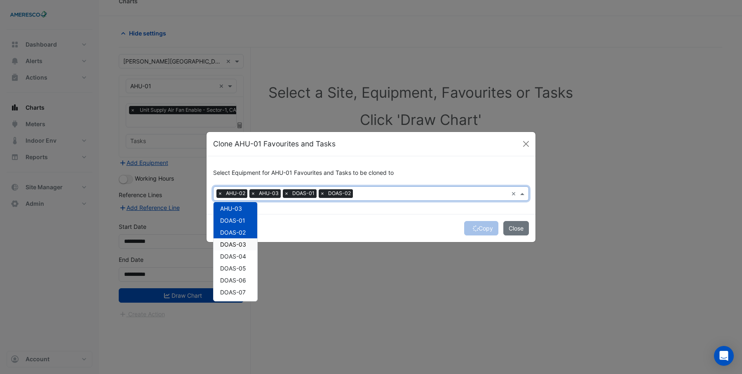
click at [228, 242] on span "DOAS-03" at bounding box center [233, 244] width 26 height 7
click at [234, 254] on span "DOAS-04" at bounding box center [233, 256] width 26 height 7
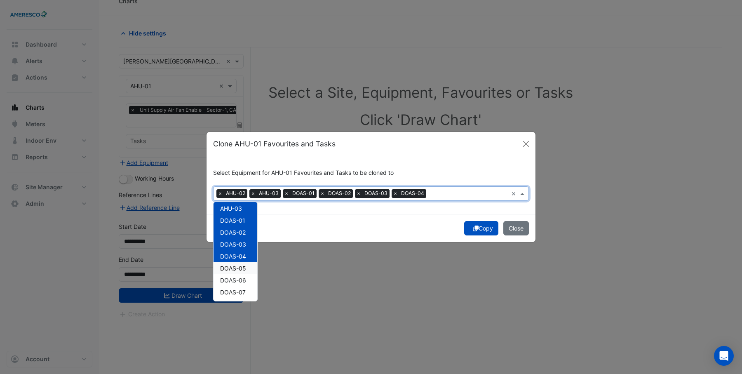
click at [234, 265] on span "DOAS-05" at bounding box center [233, 268] width 26 height 7
drag, startPoint x: 234, startPoint y: 276, endPoint x: 235, endPoint y: 286, distance: 10.0
click at [234, 276] on div "DOAS-06" at bounding box center [236, 280] width 44 height 12
click at [235, 292] on span "DOAS-07" at bounding box center [233, 292] width 26 height 7
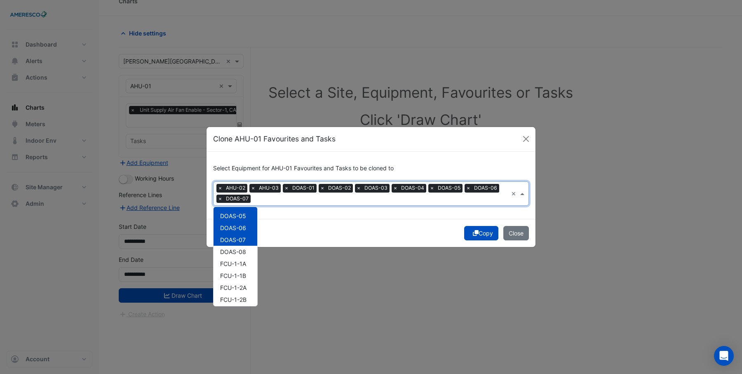
scroll to position [73, 0]
click at [235, 253] on span "DOAS-08" at bounding box center [233, 251] width 26 height 7
click at [487, 233] on button "Copy" at bounding box center [481, 233] width 34 height 14
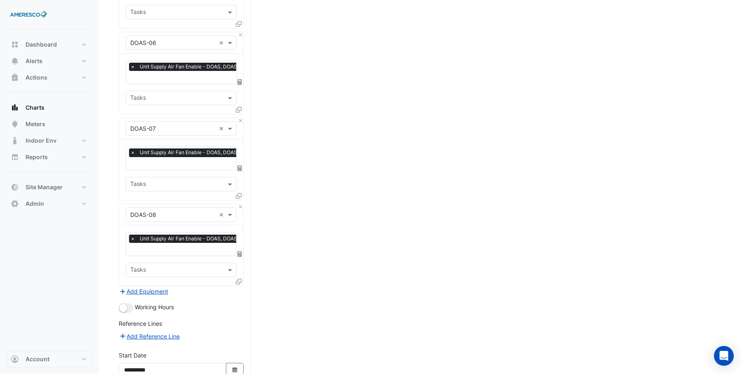
scroll to position [804, 0]
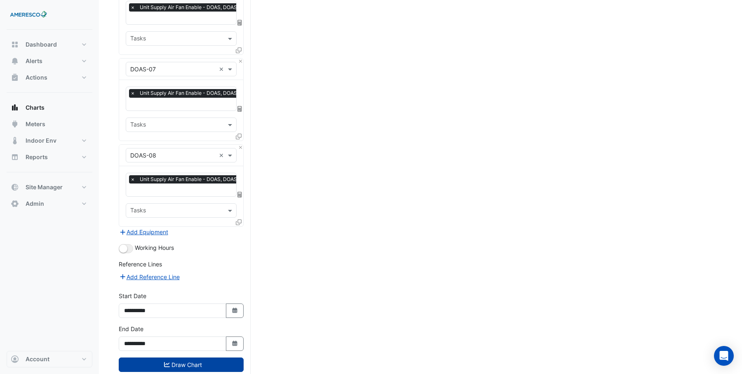
click at [182, 358] on button "Draw Chart" at bounding box center [181, 365] width 125 height 14
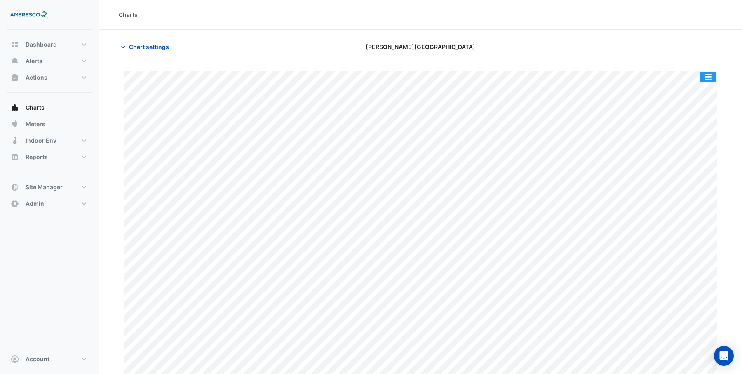
click at [708, 76] on button "button" at bounding box center [708, 77] width 16 height 10
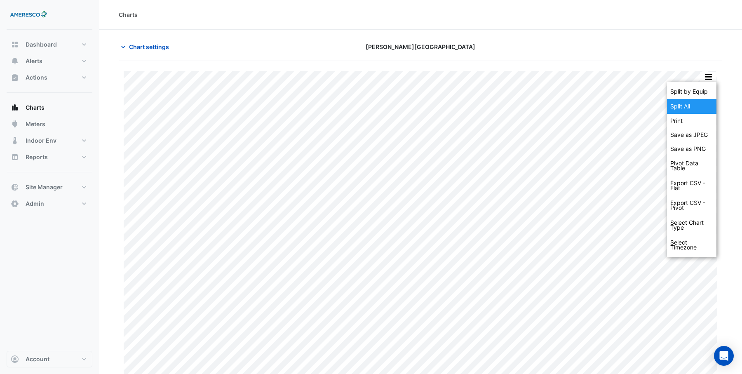
click at [692, 108] on div "Split All" at bounding box center [691, 106] width 49 height 15
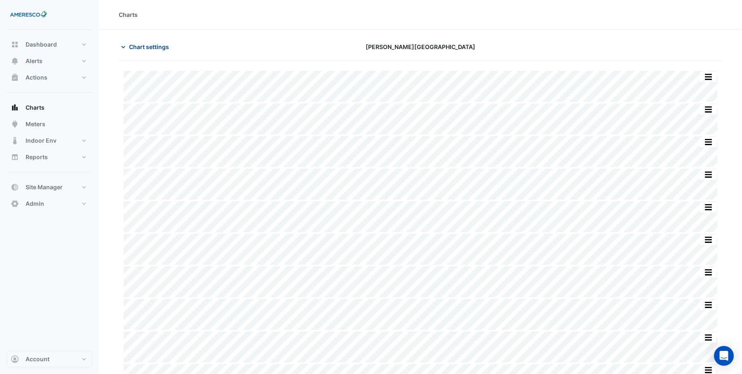
click at [158, 48] on span "Chart settings" at bounding box center [149, 46] width 40 height 9
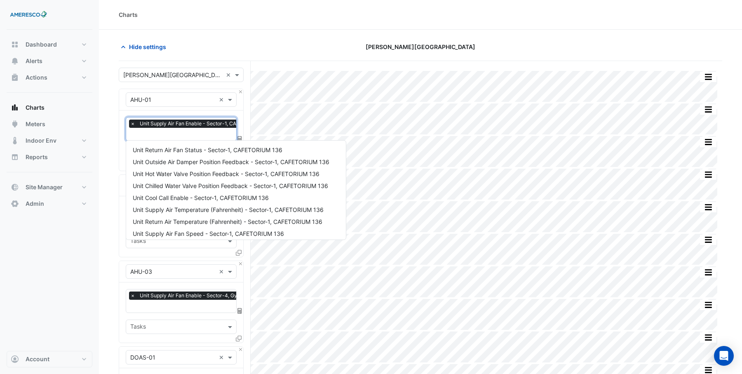
scroll to position [0, 4]
click at [156, 132] on input "text" at bounding box center [199, 135] width 146 height 9
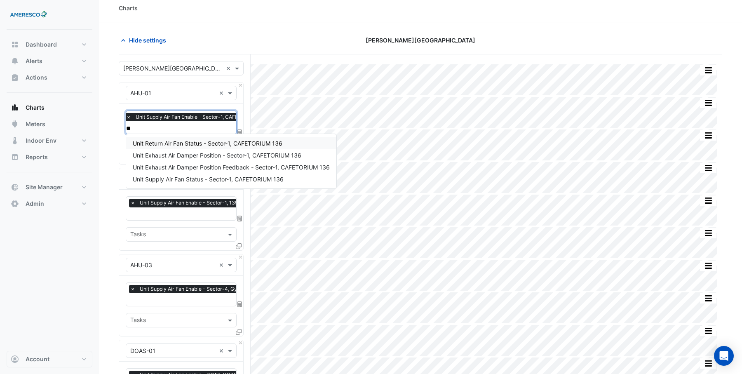
scroll to position [0, 0]
type input "****"
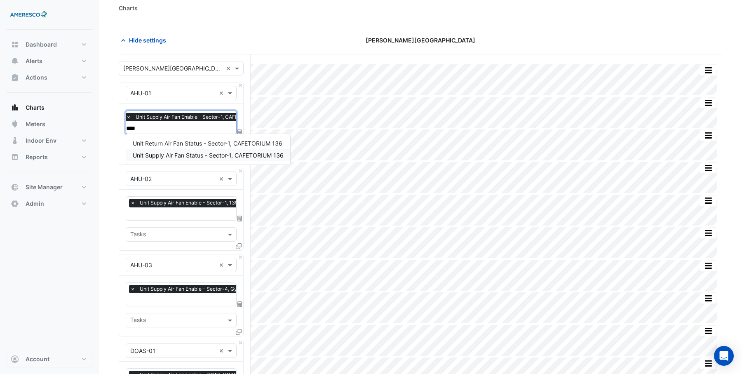
click at [192, 156] on span "Unit Supply Air Fan Status - Sector-1, CAFETORIUM 136" at bounding box center [208, 155] width 151 height 7
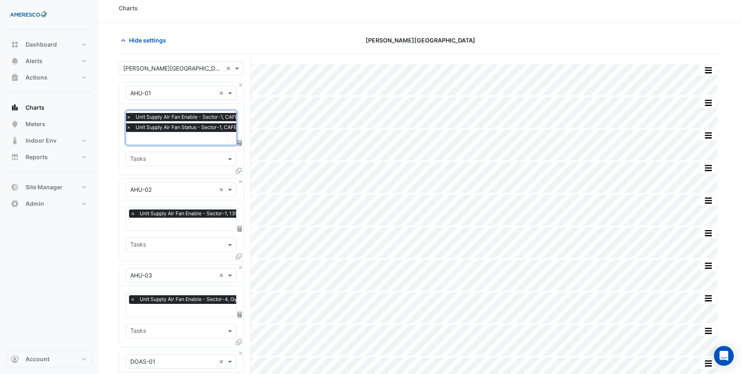
click at [238, 168] on icon at bounding box center [239, 171] width 6 height 6
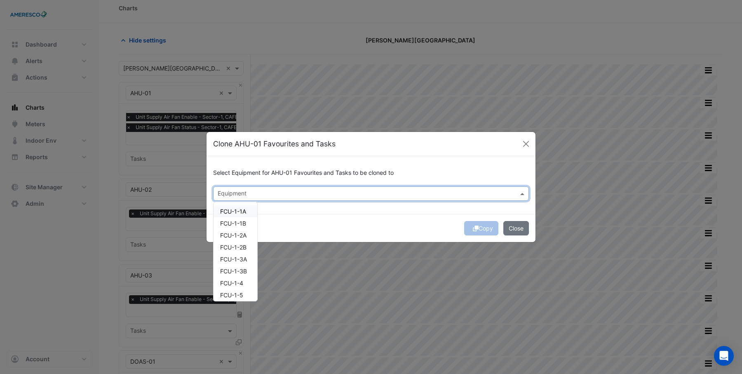
click at [256, 190] on input "text" at bounding box center [366, 194] width 297 height 9
click at [511, 227] on button "Close" at bounding box center [516, 228] width 26 height 14
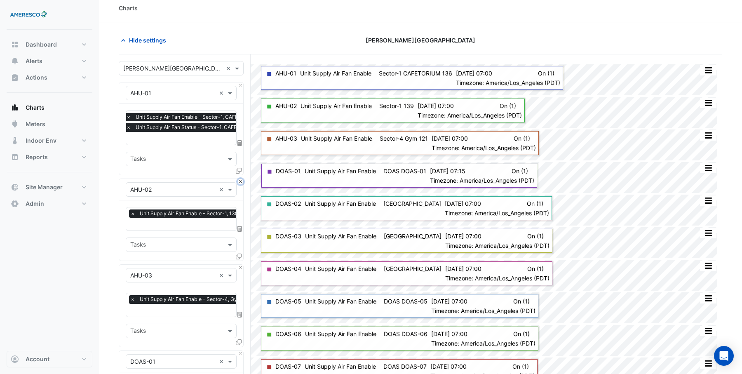
click at [241, 179] on button "Close" at bounding box center [240, 181] width 5 height 5
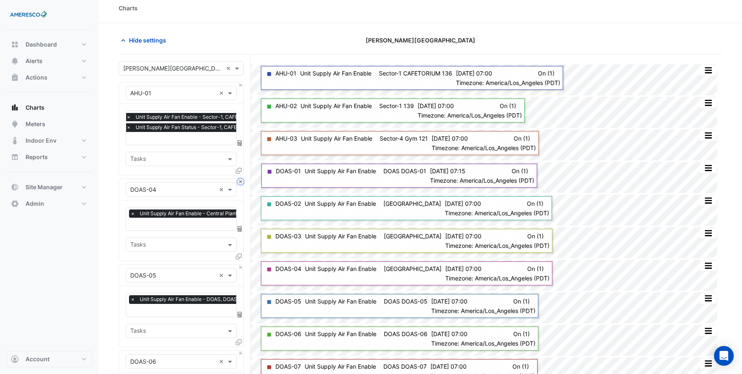
click at [241, 179] on button "Close" at bounding box center [240, 181] width 5 height 5
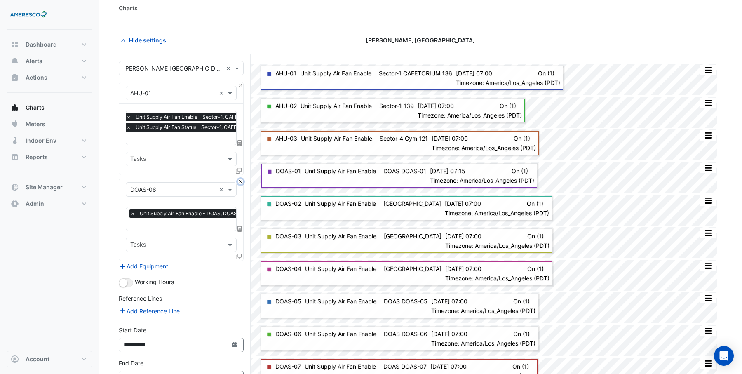
click at [241, 179] on button "Close" at bounding box center [240, 181] width 5 height 5
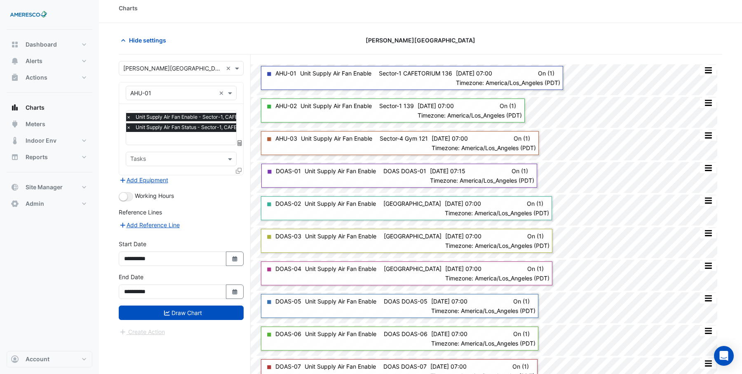
click at [240, 168] on icon at bounding box center [239, 171] width 6 height 6
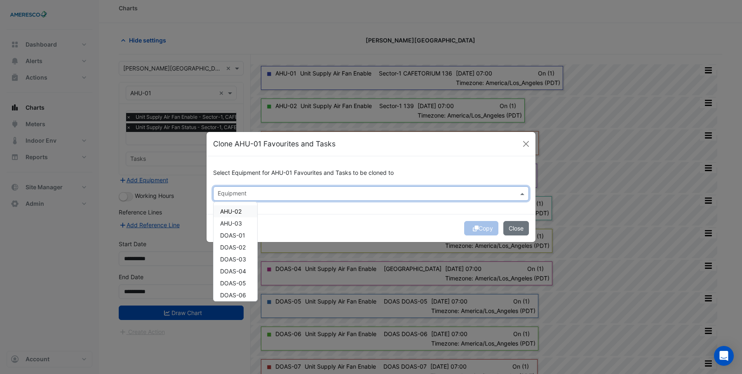
click at [247, 191] on input "text" at bounding box center [366, 194] width 297 height 9
drag, startPoint x: 245, startPoint y: 213, endPoint x: 244, endPoint y: 220, distance: 6.6
click at [245, 214] on div "AHU-02" at bounding box center [236, 211] width 44 height 12
drag, startPoint x: 238, startPoint y: 224, endPoint x: 237, endPoint y: 232, distance: 7.9
click at [238, 224] on span "AHU-03" at bounding box center [231, 223] width 22 height 7
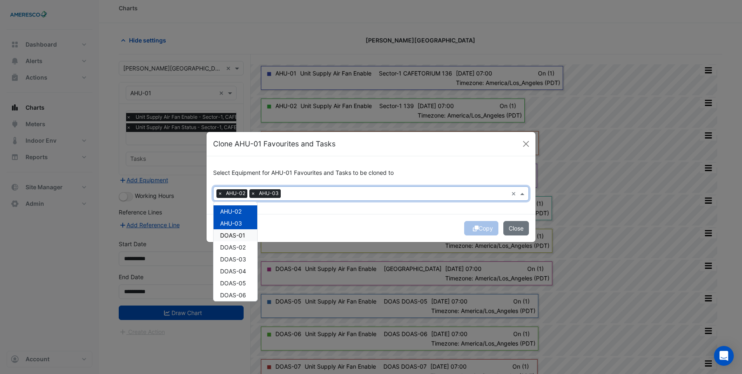
click at [236, 234] on span "DOAS-01" at bounding box center [232, 235] width 25 height 7
click at [235, 247] on span "DOAS-02" at bounding box center [233, 247] width 26 height 7
drag, startPoint x: 232, startPoint y: 258, endPoint x: 231, endPoint y: 265, distance: 7.1
click at [232, 258] on span "DOAS-03" at bounding box center [233, 259] width 26 height 7
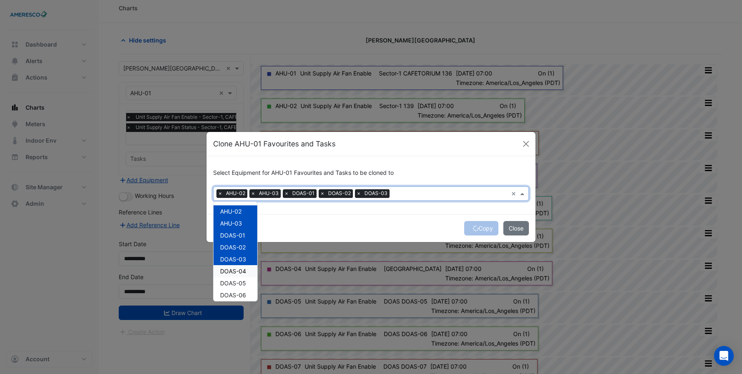
click at [231, 272] on span "DOAS-04" at bounding box center [233, 271] width 26 height 7
click at [232, 281] on span "DOAS-05" at bounding box center [233, 283] width 26 height 7
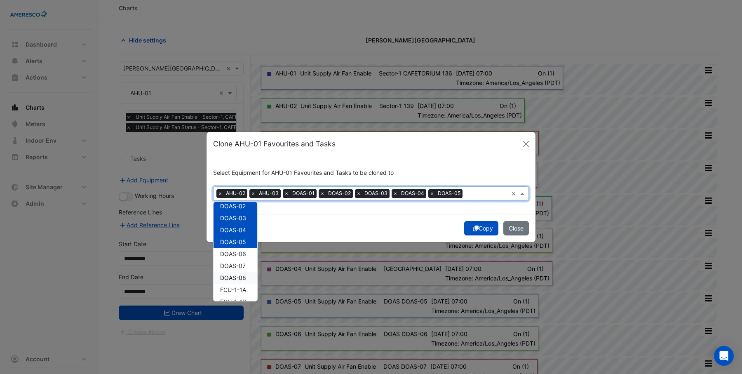
scroll to position [44, 0]
click at [236, 252] on span "DOAS-06" at bounding box center [233, 250] width 26 height 7
click at [234, 264] on span "DOAS-07" at bounding box center [233, 262] width 26 height 7
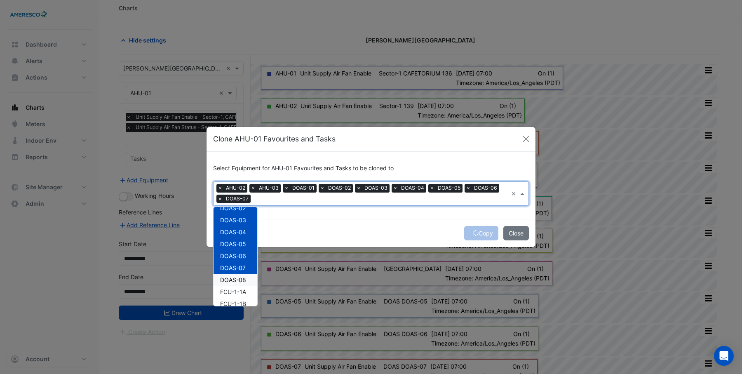
click at [230, 279] on span "DOAS-08" at bounding box center [233, 279] width 26 height 7
click at [229, 289] on span "FCU-1-1A" at bounding box center [233, 291] width 26 height 7
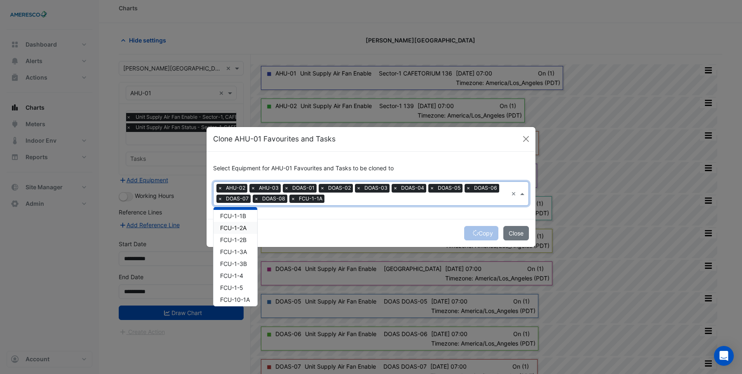
scroll to position [112, 0]
click at [228, 226] on span "FCU-1-1A" at bounding box center [233, 224] width 26 height 7
click at [485, 232] on button "Copy" at bounding box center [481, 233] width 34 height 14
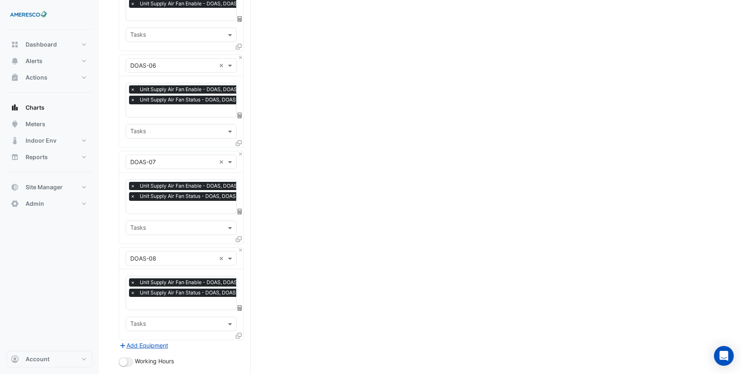
scroll to position [919, 0]
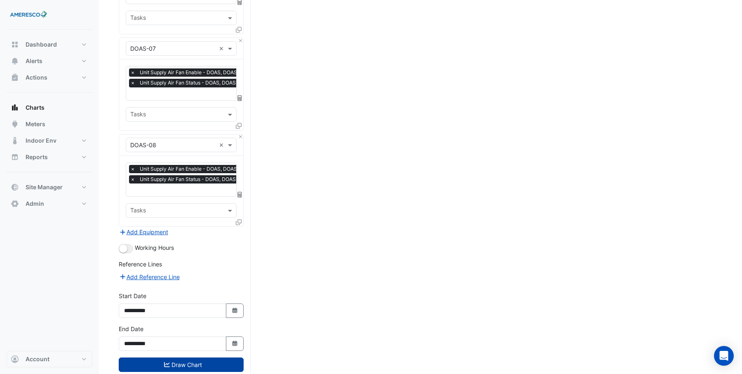
click at [167, 362] on icon "submit" at bounding box center [167, 365] width 6 height 6
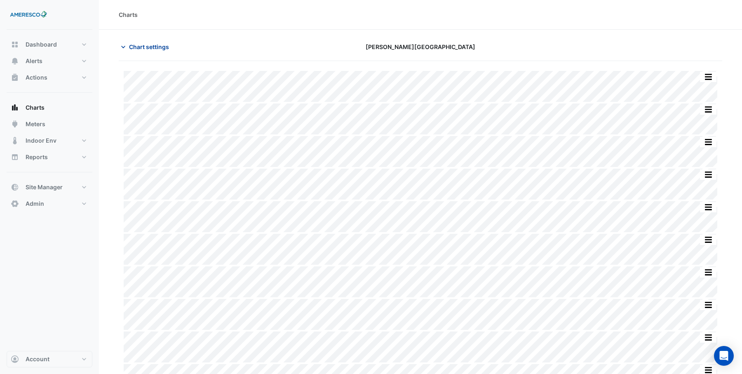
click at [143, 46] on span "Chart settings" at bounding box center [149, 46] width 40 height 9
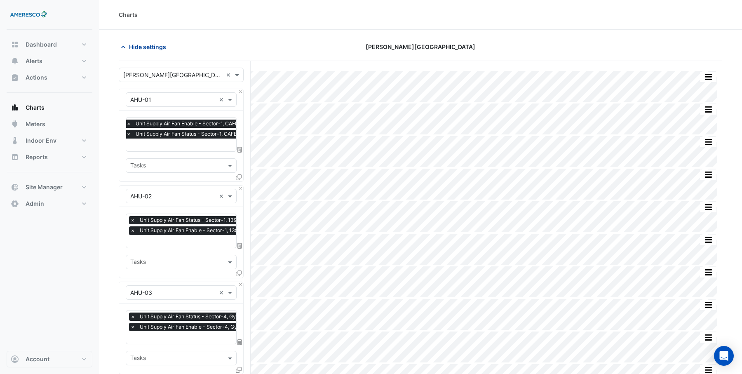
click at [143, 46] on span "Hide settings" at bounding box center [147, 46] width 37 height 9
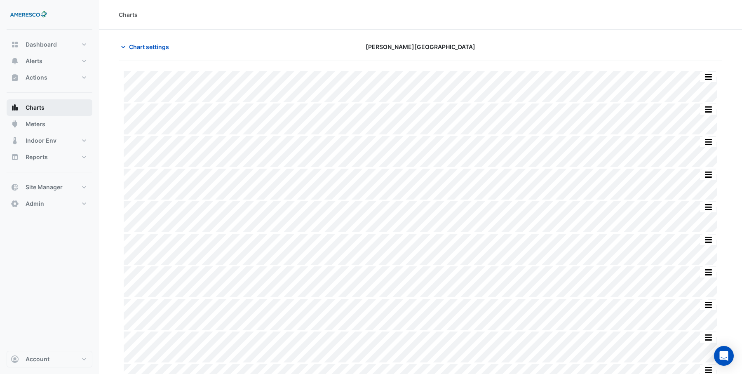
click at [35, 111] on span "Charts" at bounding box center [35, 108] width 19 height 8
click at [131, 47] on span "Chart settings" at bounding box center [149, 46] width 40 height 9
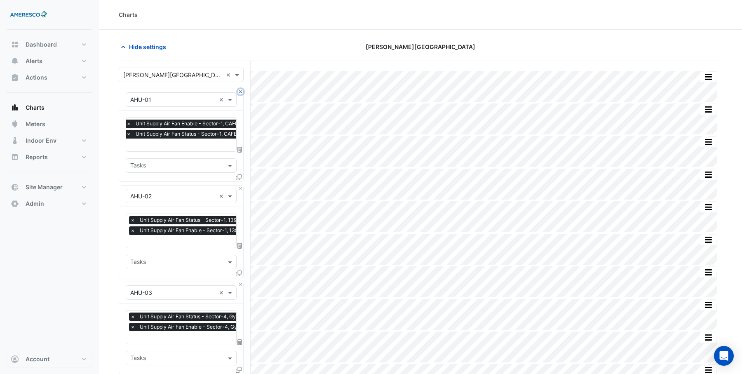
click at [240, 91] on button "Close" at bounding box center [240, 91] width 5 height 5
click at [240, 186] on button "Close" at bounding box center [240, 188] width 5 height 5
click at [240, 91] on button "Close" at bounding box center [240, 91] width 5 height 5
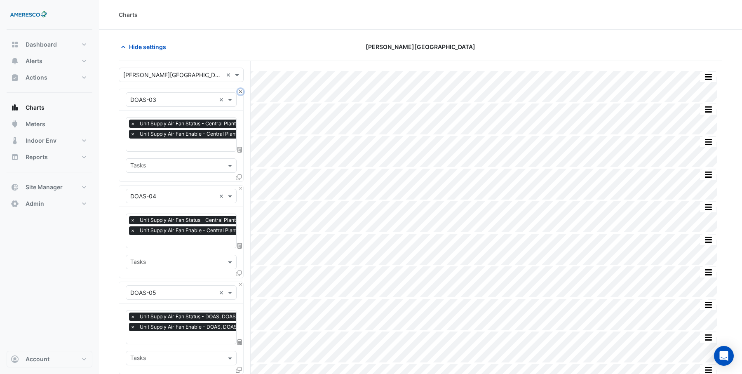
click at [240, 91] on button "Close" at bounding box center [240, 91] width 5 height 5
click at [240, 186] on button "Close" at bounding box center [240, 188] width 5 height 5
click at [240, 91] on button "Close" at bounding box center [240, 91] width 5 height 5
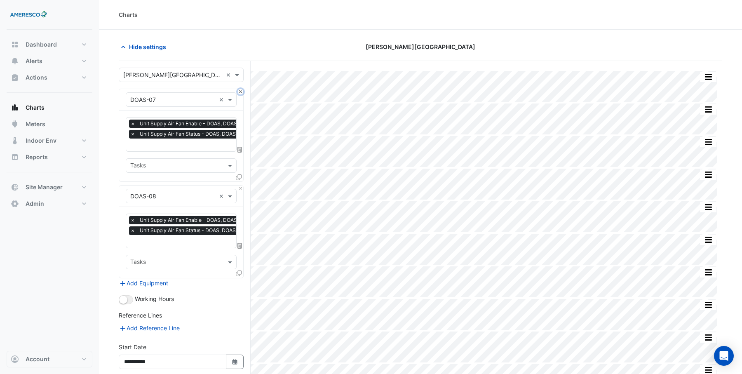
click at [240, 91] on button "Close" at bounding box center [240, 91] width 5 height 5
click at [240, 186] on div "× DOAS-08 ×" at bounding box center [181, 196] width 124 height 21
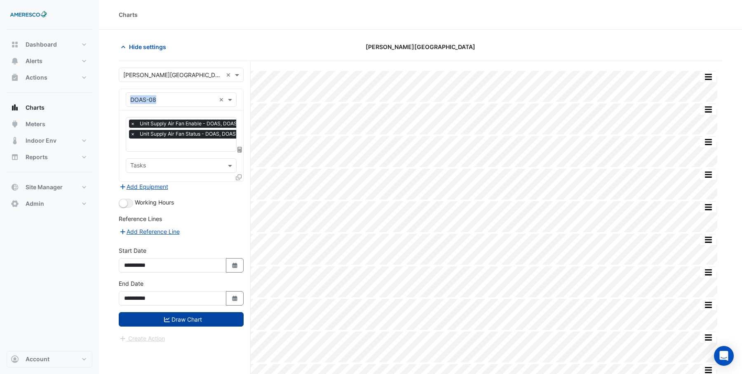
click at [240, 91] on div "× DOAS-08 ×" at bounding box center [181, 99] width 124 height 21
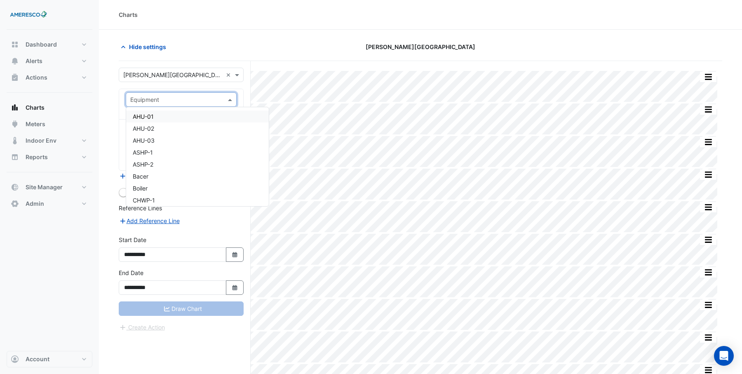
click at [221, 98] on div at bounding box center [181, 99] width 110 height 9
click at [160, 115] on div "AHU-01" at bounding box center [197, 117] width 143 height 12
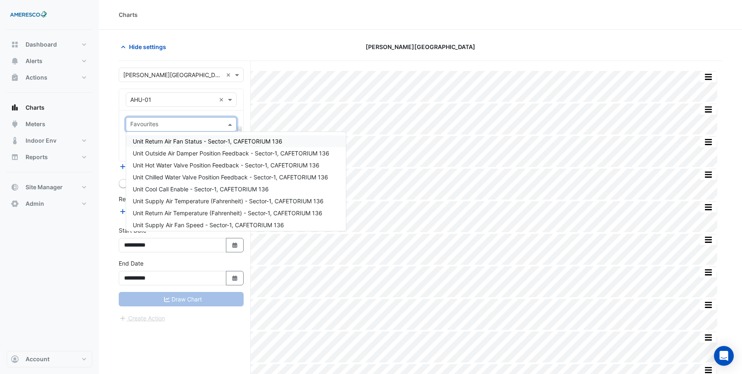
click at [152, 126] on input "text" at bounding box center [176, 125] width 92 height 9
click at [195, 142] on span "Unit Return Air Fan Status - Sector-1, CAFETORIUM 136" at bounding box center [208, 141] width 150 height 7
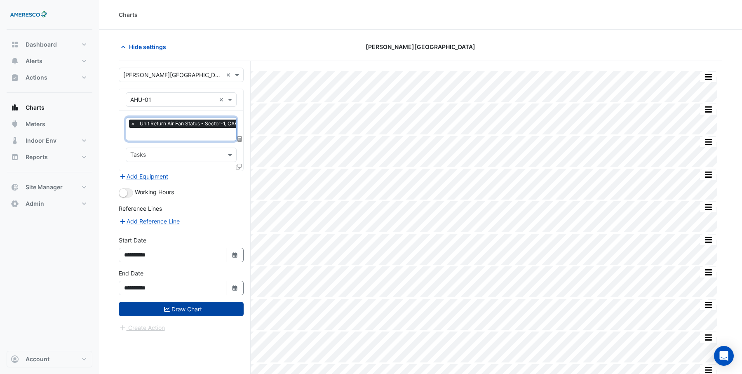
click at [133, 122] on span "×" at bounding box center [132, 124] width 7 height 8
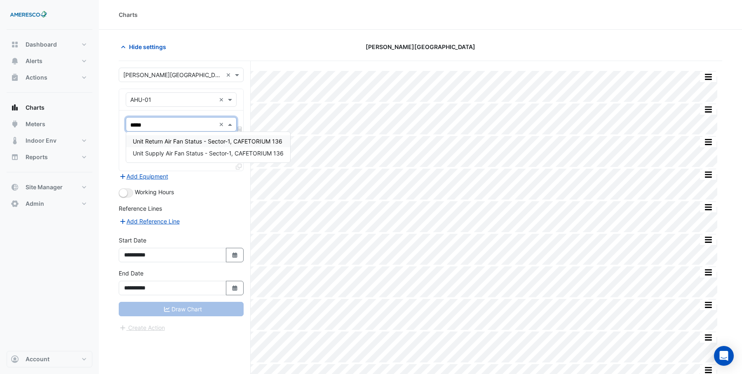
type input "******"
click at [162, 150] on span "Unit Supply Air Fan Status - Sector-1, CAFETORIUM 136" at bounding box center [208, 153] width 151 height 7
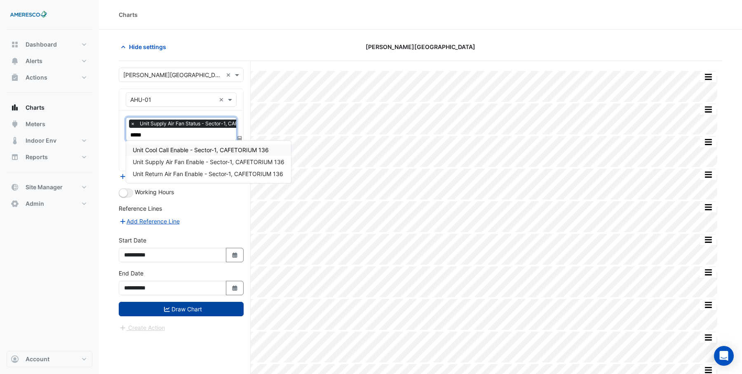
type input "******"
click at [178, 162] on span "Unit Supply Air Fan Enable - Sector-1, CAFETORIUM 136" at bounding box center [209, 161] width 152 height 7
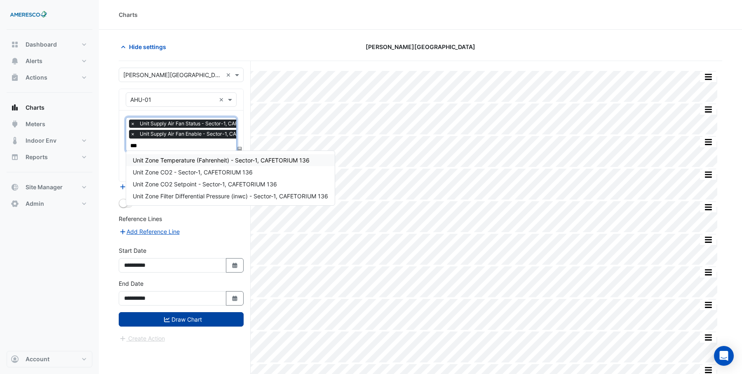
type input "****"
click at [183, 160] on span "Unit Zone Temperature (Fahrenheit) - Sector-1, CAFETORIUM 136" at bounding box center [221, 160] width 177 height 7
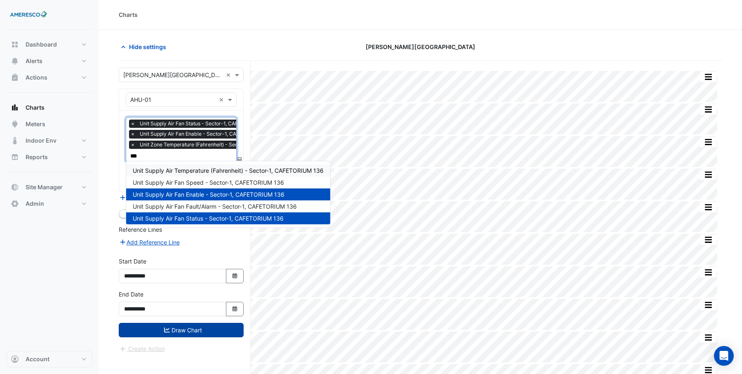
type input "****"
click at [172, 171] on span "Unit Supply Air Temperature (Fahrenheit) - Sector-1, CAFETORIUM 136" at bounding box center [228, 170] width 191 height 7
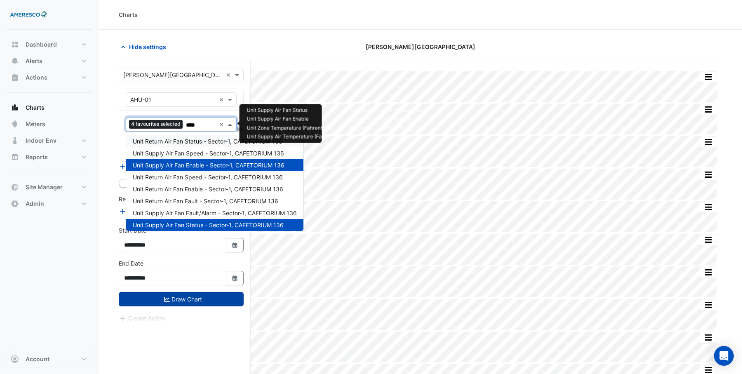
type input "*****"
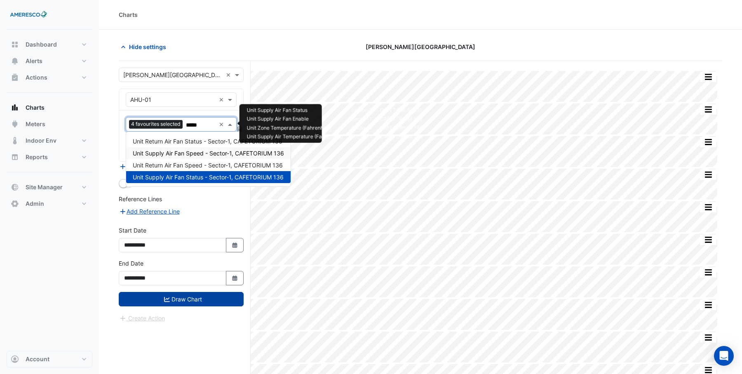
click at [199, 153] on span "Unit Supply Air Fan Speed - Sector-1, CAFETORIUM 136" at bounding box center [208, 153] width 151 height 7
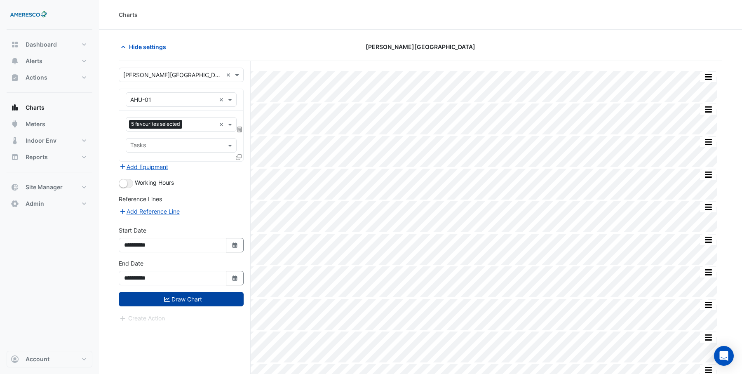
click at [181, 294] on button "Draw Chart" at bounding box center [181, 299] width 125 height 14
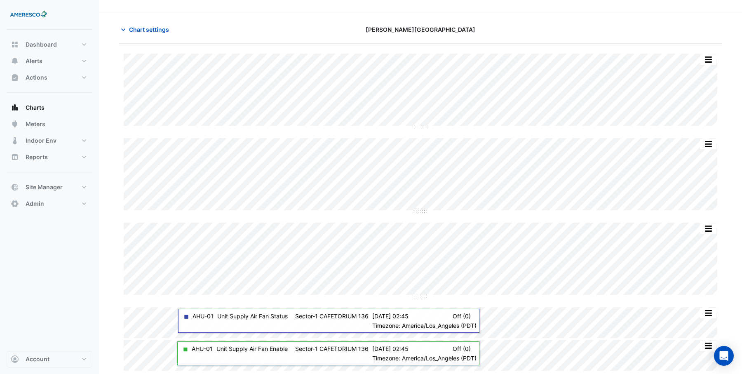
scroll to position [31, 0]
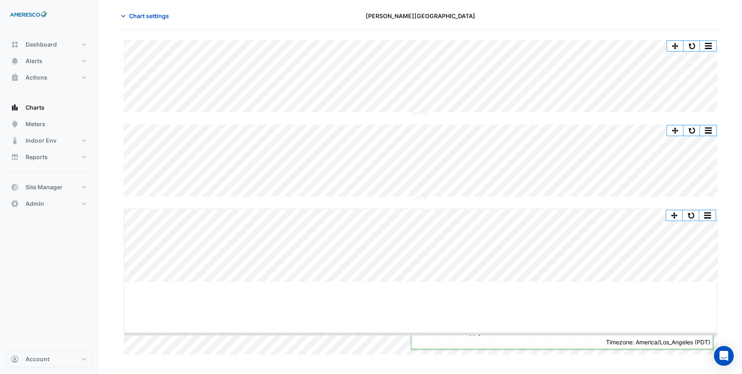
drag, startPoint x: 420, startPoint y: 282, endPoint x: 407, endPoint y: 334, distance: 53.6
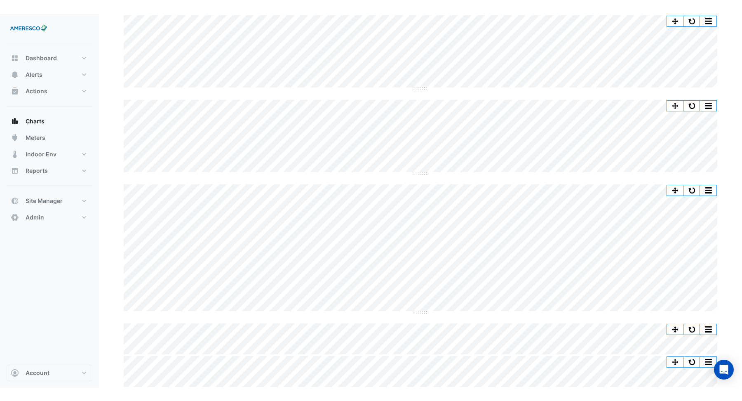
scroll to position [0, 0]
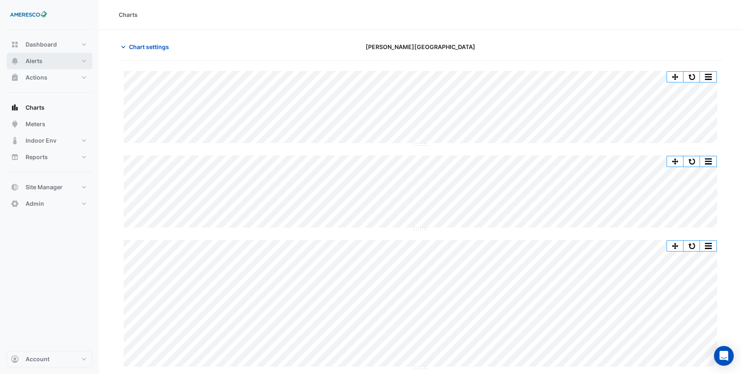
click at [46, 60] on button "Alerts" at bounding box center [50, 61] width 86 height 16
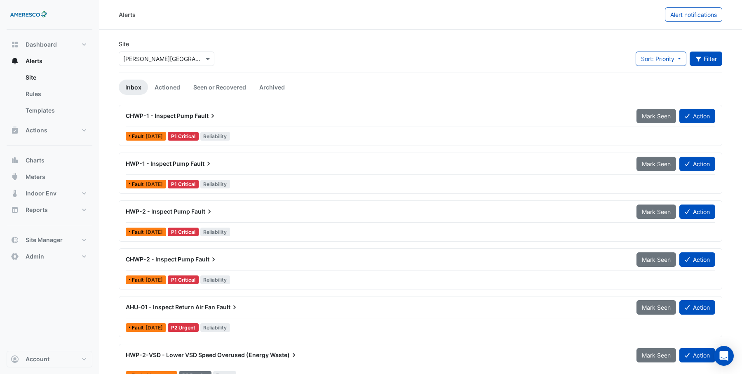
click at [704, 57] on button "Filter" at bounding box center [706, 59] width 33 height 14
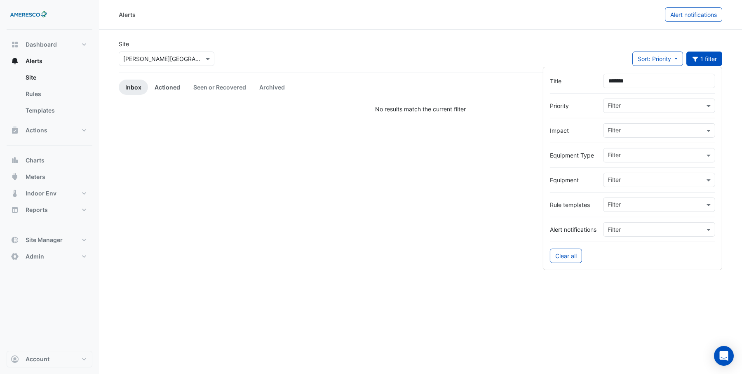
type input "*******"
click at [174, 87] on link "Actioned" at bounding box center [167, 87] width 39 height 15
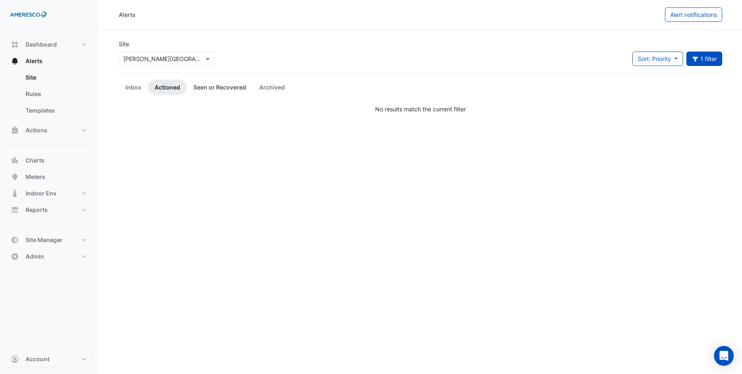
click at [214, 89] on link "Seen or Recovered" at bounding box center [220, 87] width 66 height 15
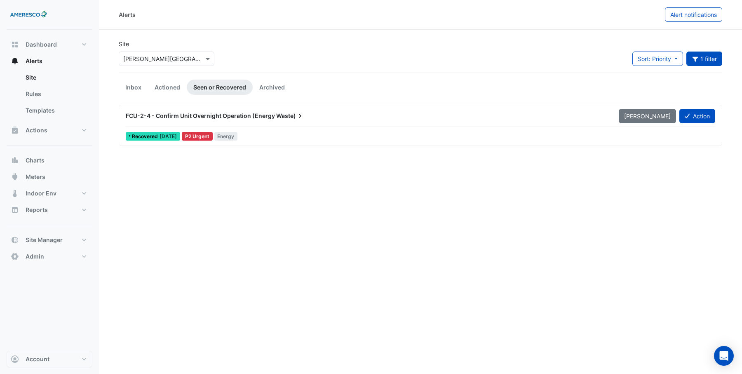
click at [177, 116] on span "FCU-2-4 - Confirm Unit Overnight Operation (Energy" at bounding box center [200, 115] width 149 height 7
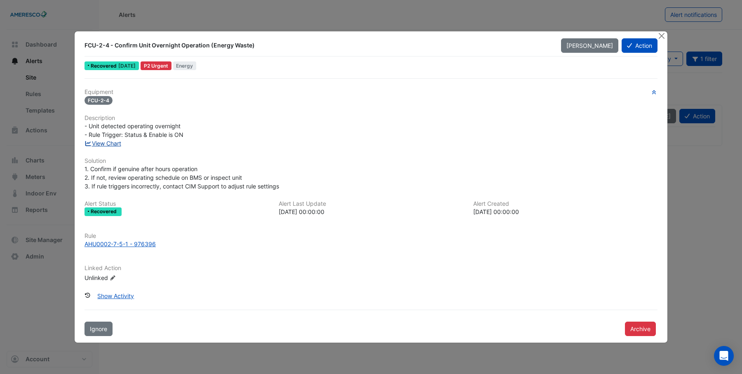
click at [113, 144] on link "View Chart" at bounding box center [103, 143] width 37 height 7
drag, startPoint x: 125, startPoint y: 134, endPoint x: 184, endPoint y: 136, distance: 58.6
click at [184, 136] on div "- Unit detected operating overnight - Rule Trigger: Status & Enable is ON" at bounding box center [371, 130] width 573 height 17
click at [661, 38] on button "Close" at bounding box center [661, 35] width 9 height 9
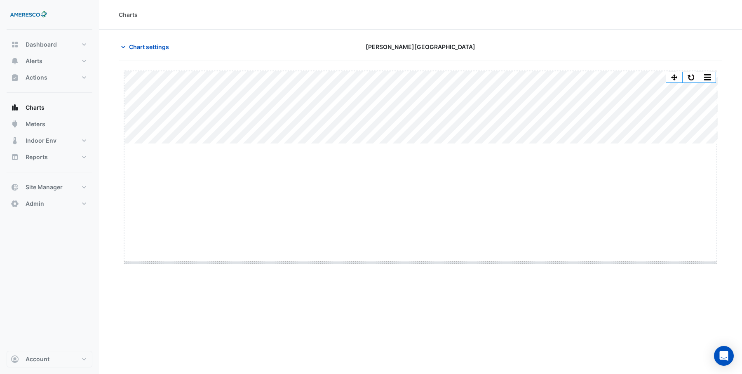
drag, startPoint x: 422, startPoint y: 143, endPoint x: 413, endPoint y: 262, distance: 119.1
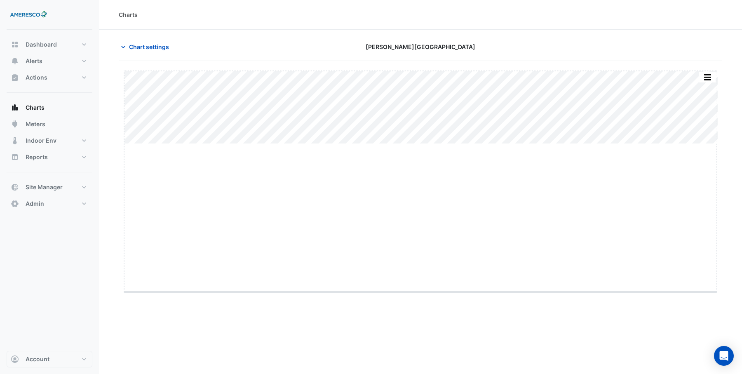
drag, startPoint x: 419, startPoint y: 143, endPoint x: 419, endPoint y: 291, distance: 148.0
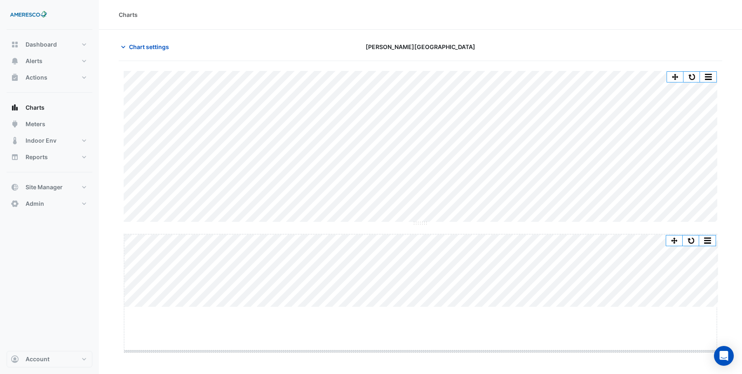
drag, startPoint x: 416, startPoint y: 306, endPoint x: 410, endPoint y: 350, distance: 44.5
drag, startPoint x: 419, startPoint y: 222, endPoint x: 413, endPoint y: 142, distance: 80.2
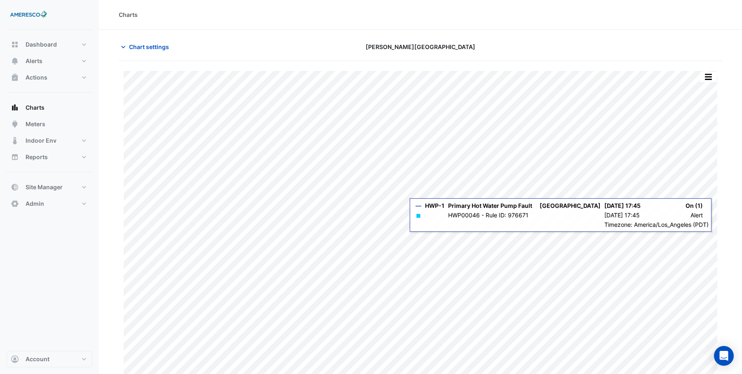
type input "**********"
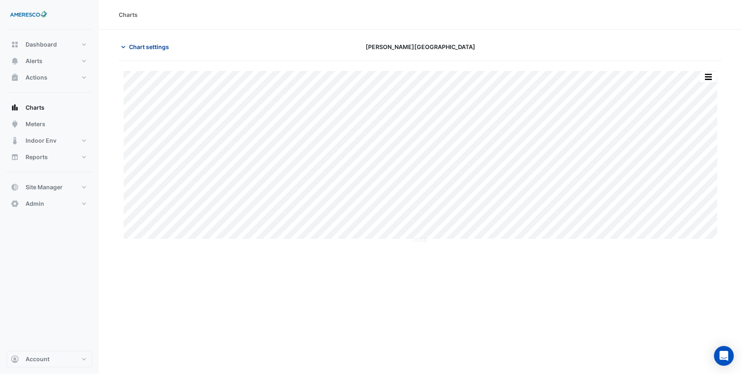
click at [148, 49] on span "Chart settings" at bounding box center [149, 46] width 40 height 9
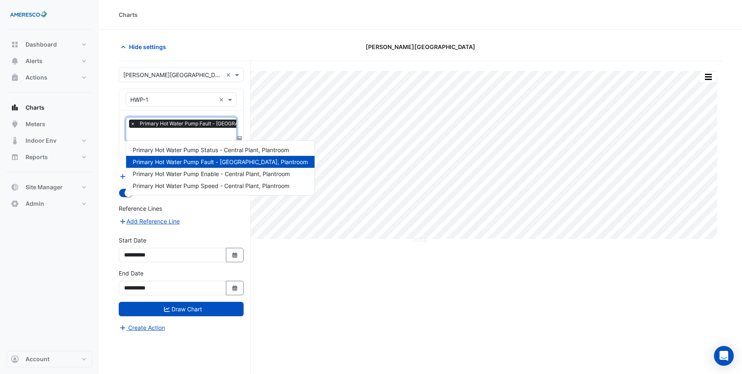
scroll to position [0, 4]
click at [157, 132] on input "text" at bounding box center [210, 135] width 168 height 9
click at [200, 187] on span "Primary Hot Water Pump Speed - Central Plant, Plantroom" at bounding box center [211, 185] width 157 height 7
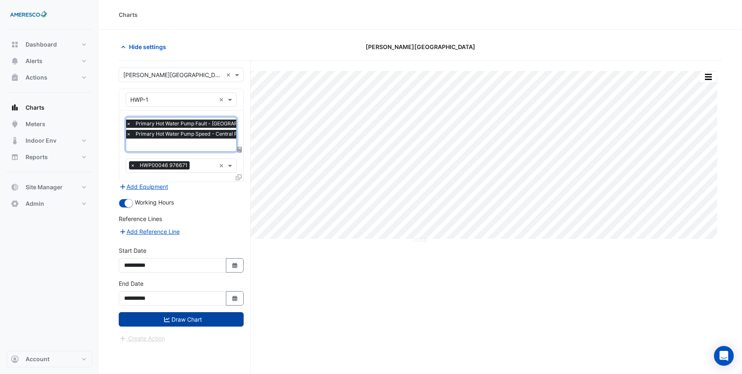
click at [175, 317] on button "Draw Chart" at bounding box center [181, 319] width 125 height 14
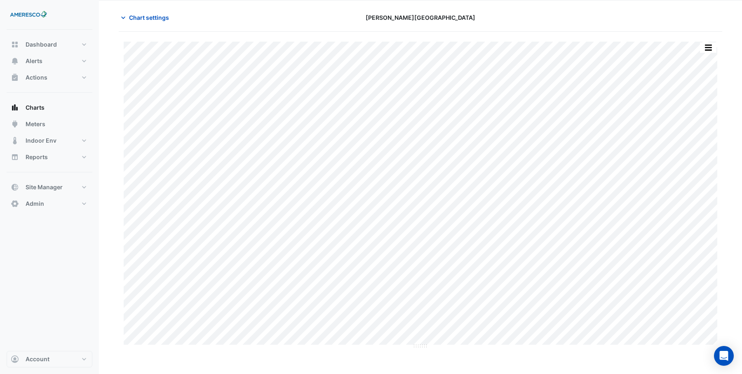
scroll to position [31, 0]
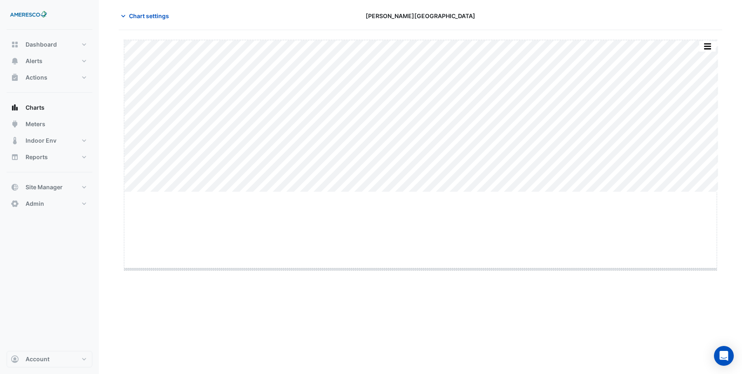
drag, startPoint x: 420, startPoint y: 193, endPoint x: 422, endPoint y: 268, distance: 75.1
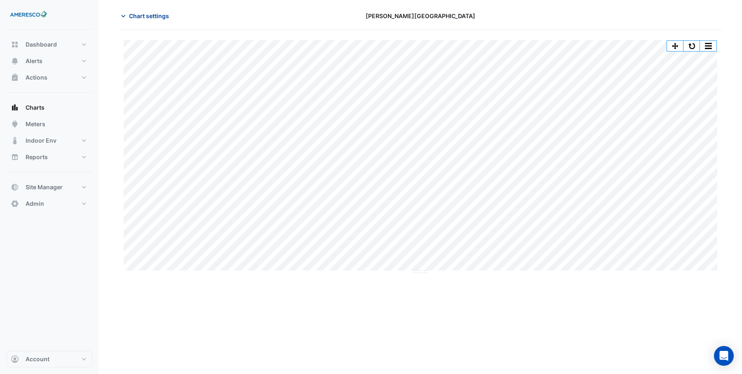
click at [154, 18] on span "Chart settings" at bounding box center [149, 16] width 40 height 9
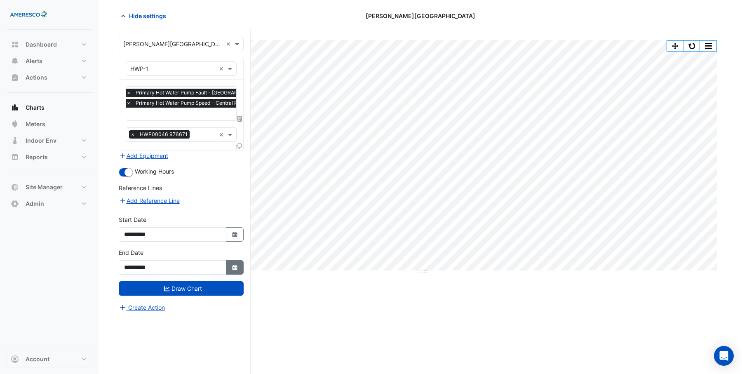
click at [235, 265] on icon "button" at bounding box center [234, 267] width 5 height 5
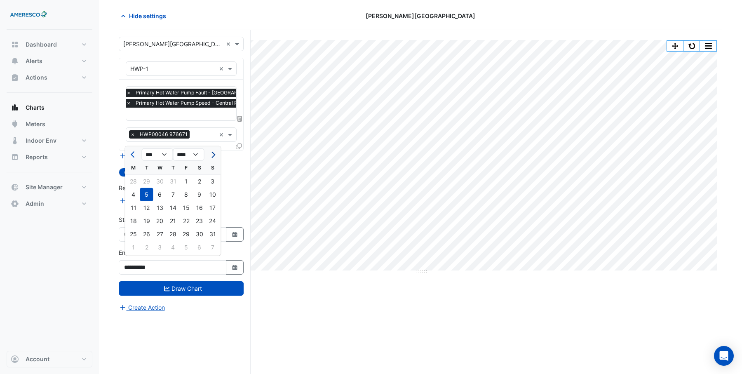
click at [212, 157] on span "Next month" at bounding box center [212, 155] width 6 height 6
select select "**"
click at [184, 235] on div "31" at bounding box center [186, 234] width 13 height 13
type input "**********"
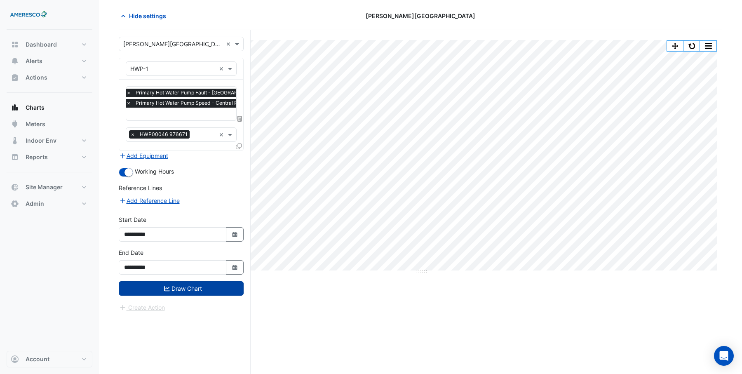
click at [181, 287] on button "Draw Chart" at bounding box center [181, 288] width 125 height 14
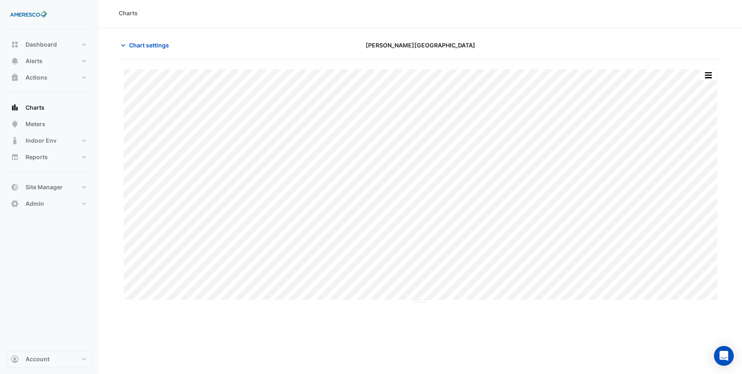
scroll to position [2, 0]
click at [713, 76] on button "button" at bounding box center [708, 75] width 16 height 10
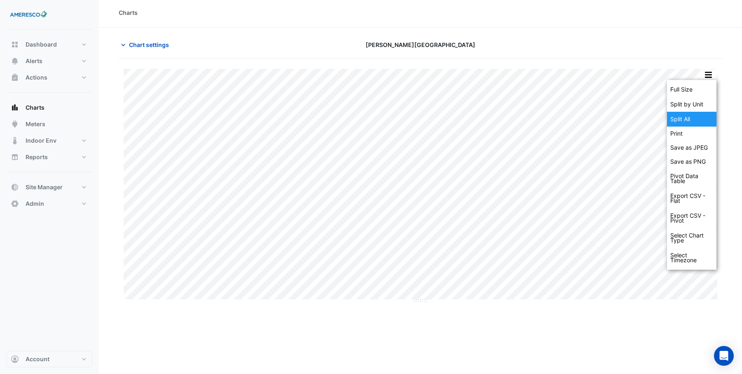
click at [686, 118] on div "Split All" at bounding box center [691, 119] width 49 height 15
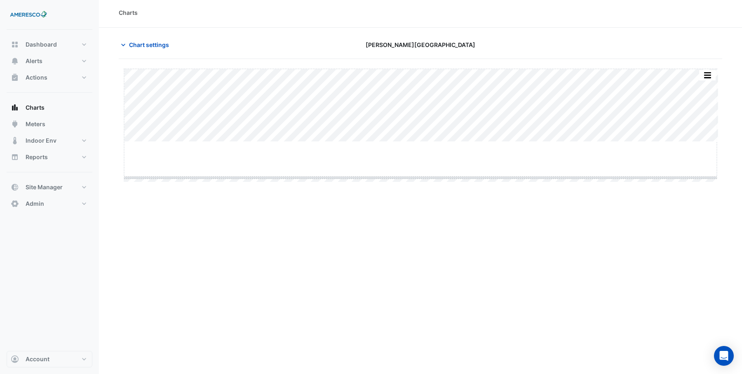
drag, startPoint x: 420, startPoint y: 142, endPoint x: 405, endPoint y: 178, distance: 38.7
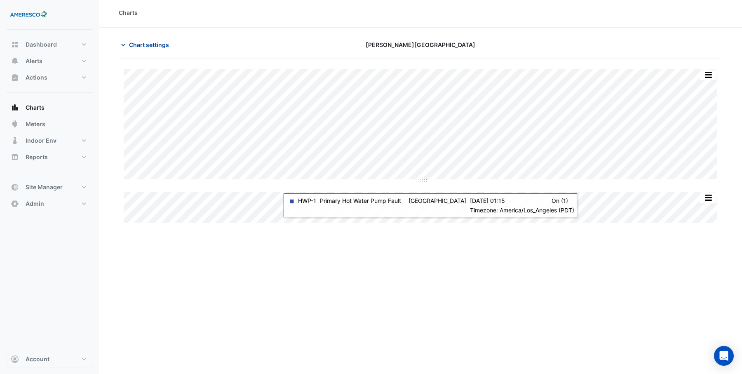
click at [142, 43] on span "Chart settings" at bounding box center [149, 44] width 40 height 9
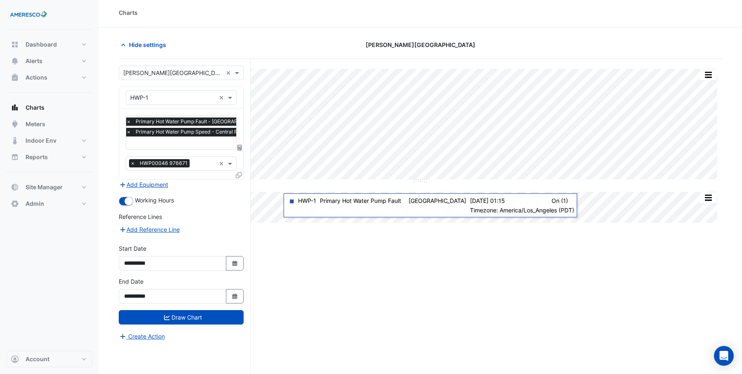
click at [157, 139] on input "text" at bounding box center [210, 143] width 168 height 9
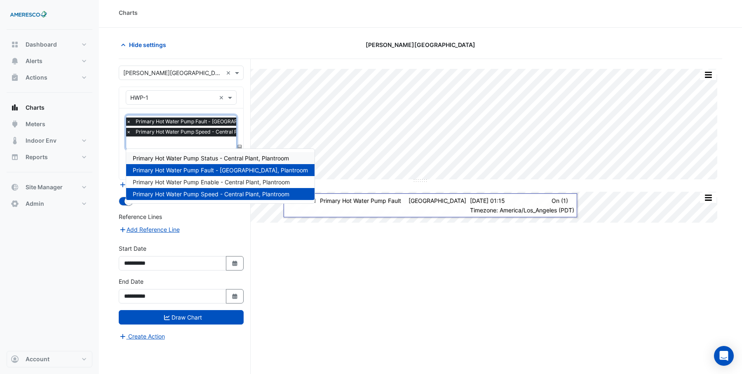
click at [174, 155] on span "Primary Hot Water Pump Status - Central Plant, Plantroom" at bounding box center [211, 158] width 156 height 7
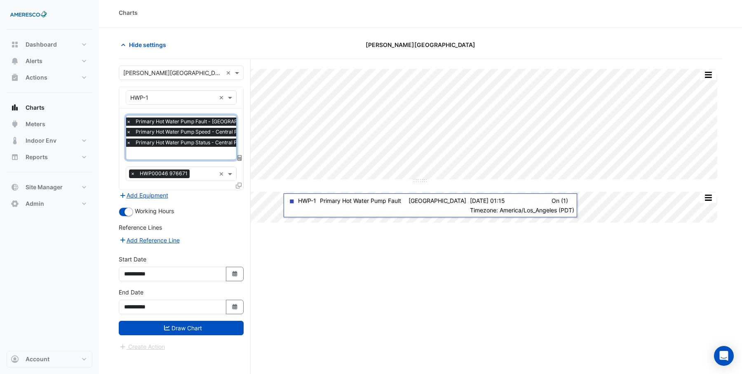
click at [172, 151] on input "text" at bounding box center [210, 154] width 168 height 9
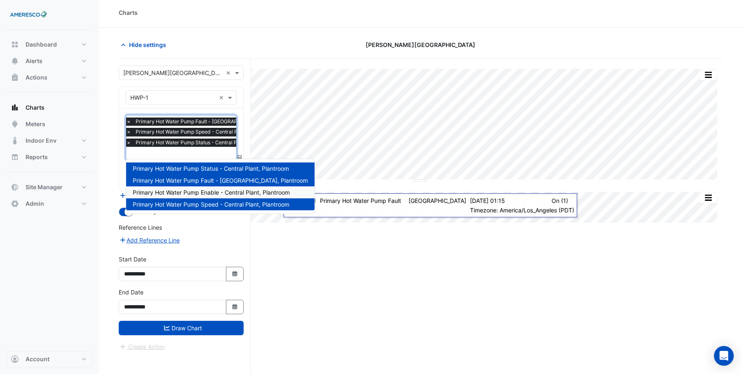
click at [194, 195] on span "Primary Hot Water Pump Enable - Central Plant, Plantroom" at bounding box center [211, 192] width 157 height 7
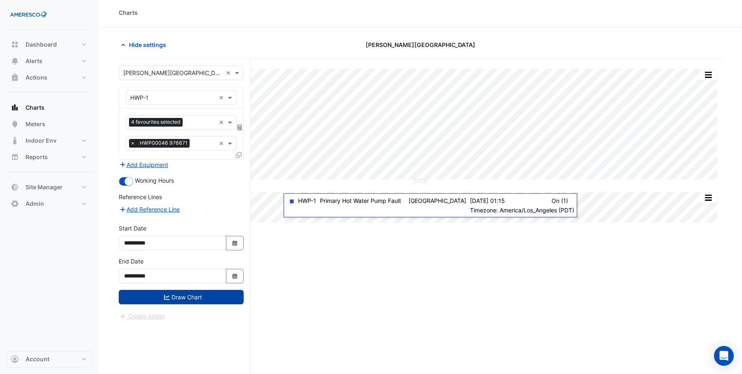
click at [178, 299] on button "Draw Chart" at bounding box center [181, 297] width 125 height 14
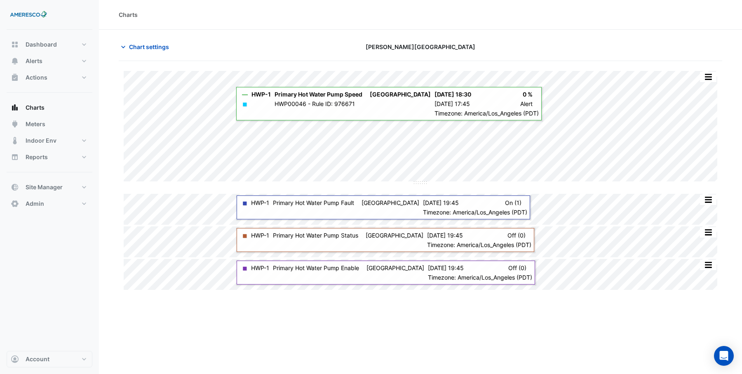
scroll to position [1, 0]
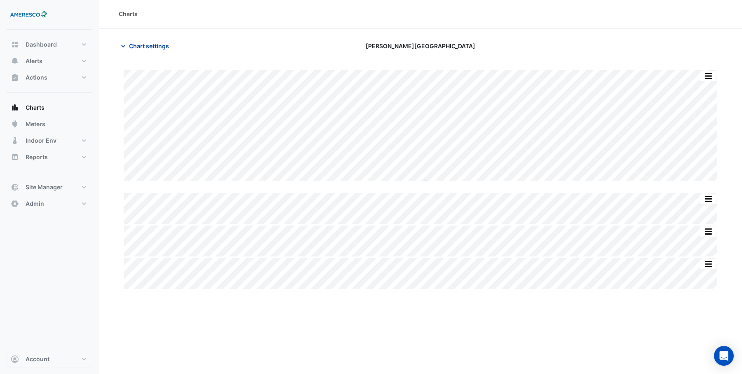
click at [141, 47] on span "Chart settings" at bounding box center [149, 46] width 40 height 9
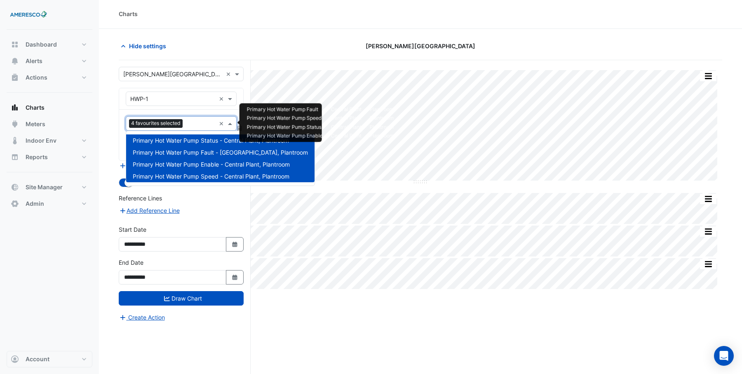
click at [189, 125] on input "text" at bounding box center [201, 124] width 30 height 9
click at [208, 45] on div "Hide settings" at bounding box center [216, 46] width 205 height 14
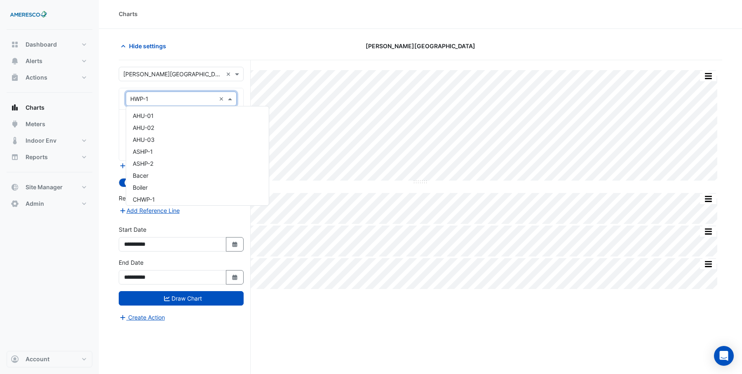
click at [174, 100] on input "text" at bounding box center [172, 99] width 85 height 9
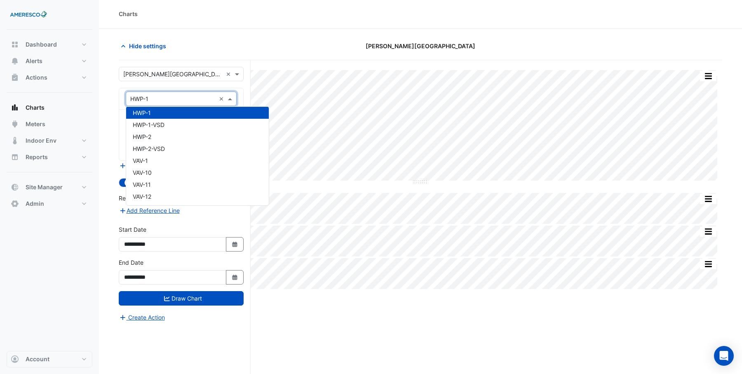
click at [214, 53] on div "Hide settings Kelly Elementary" at bounding box center [421, 49] width 604 height 21
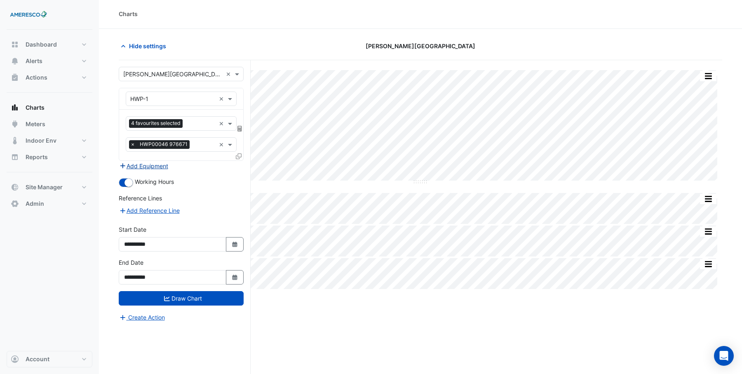
click at [151, 164] on button "Add Equipment" at bounding box center [144, 165] width 50 height 9
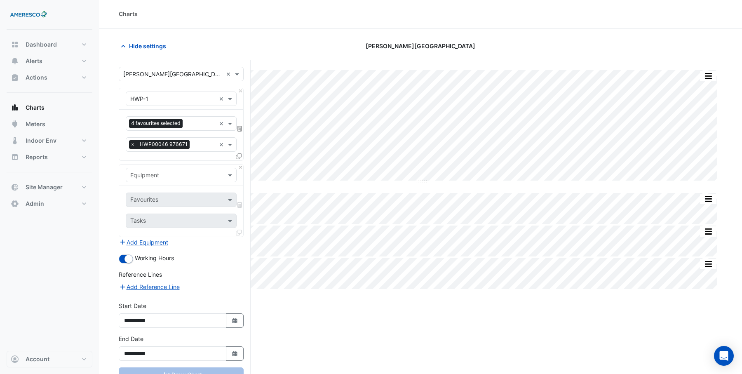
click at [240, 158] on icon at bounding box center [239, 156] width 6 height 6
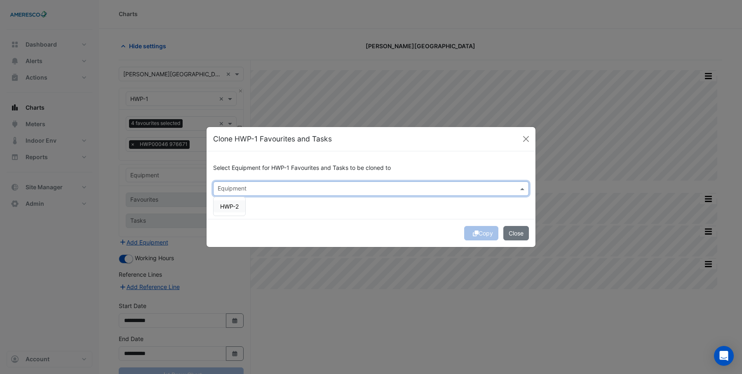
click at [254, 189] on input "text" at bounding box center [366, 189] width 297 height 9
click at [232, 209] on span "HWP-2" at bounding box center [229, 206] width 19 height 7
click at [491, 235] on button "Copy" at bounding box center [481, 233] width 34 height 14
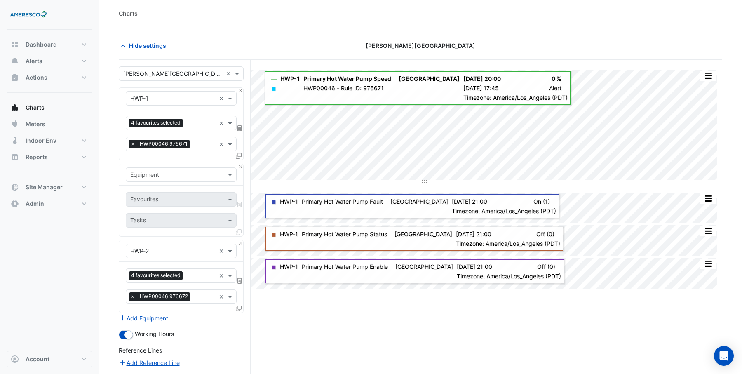
scroll to position [104, 0]
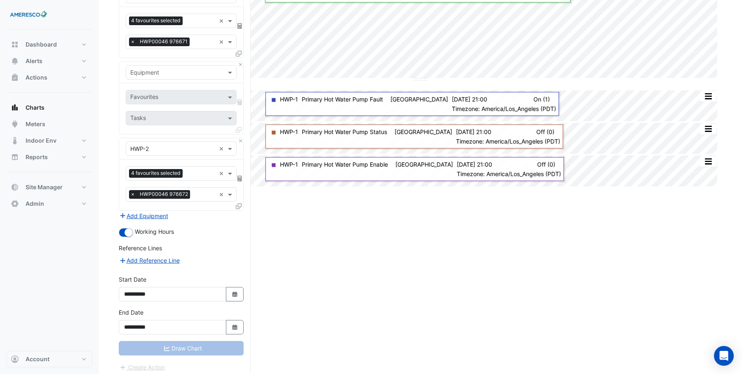
click at [173, 346] on div "Draw Chart" at bounding box center [181, 348] width 125 height 14
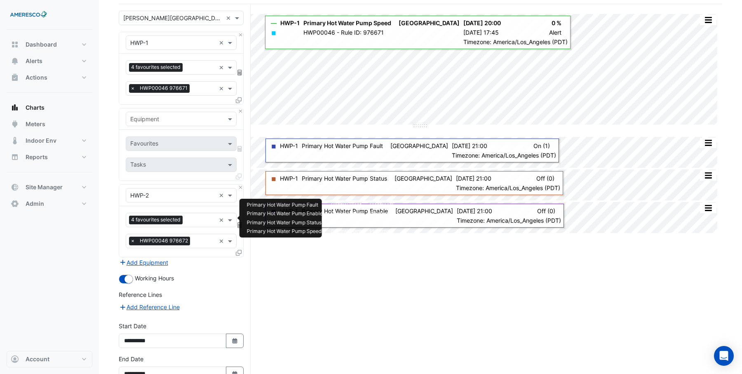
scroll to position [45, 0]
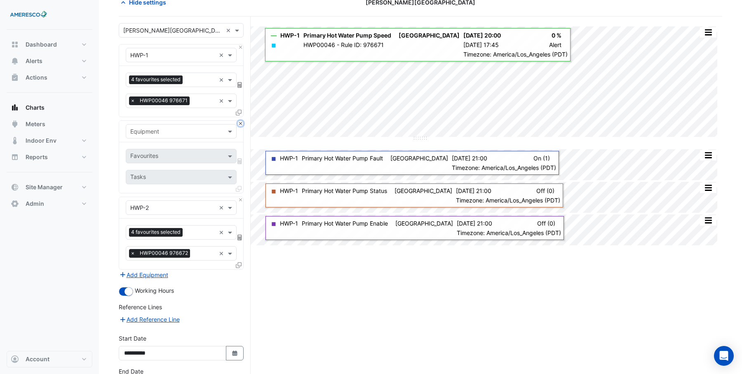
click at [241, 121] on button "Close" at bounding box center [240, 123] width 5 height 5
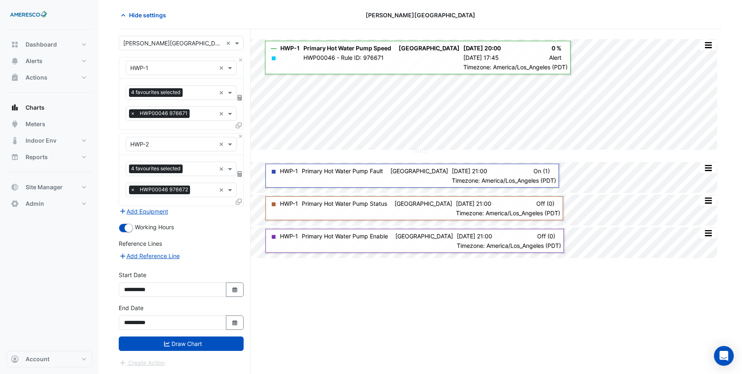
scroll to position [31, 0]
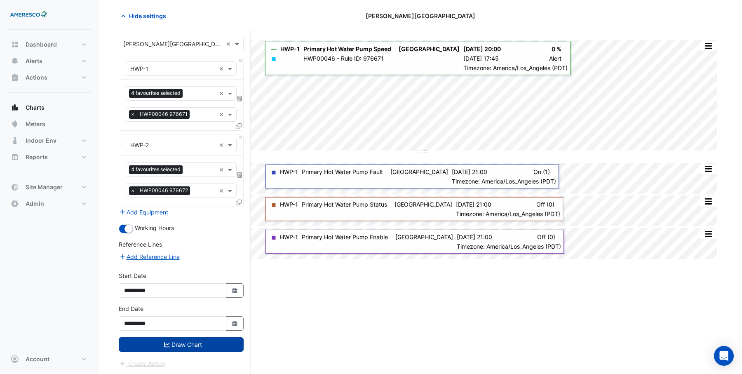
click at [173, 344] on button "Draw Chart" at bounding box center [181, 344] width 125 height 14
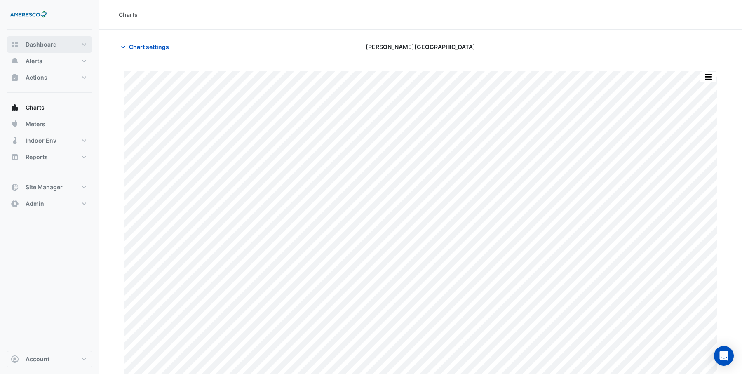
click at [35, 44] on span "Dashboard" at bounding box center [41, 44] width 31 height 8
select select "***"
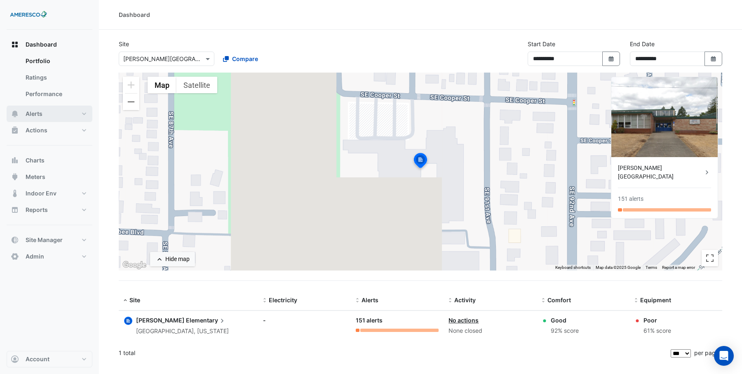
click at [35, 113] on span "Alerts" at bounding box center [34, 114] width 17 height 8
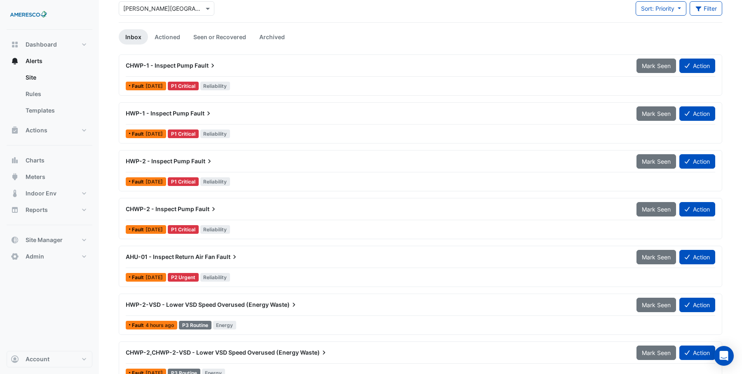
scroll to position [62, 0]
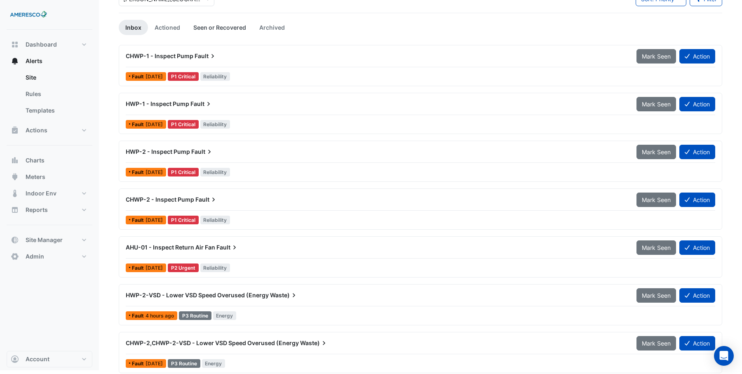
click at [222, 29] on link "Seen or Recovered" at bounding box center [220, 27] width 66 height 15
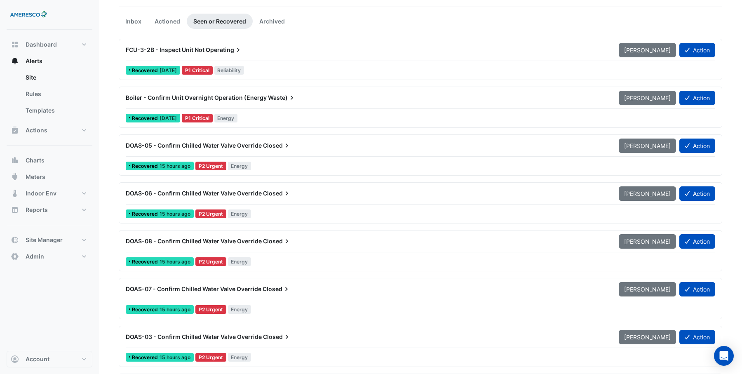
scroll to position [0, 0]
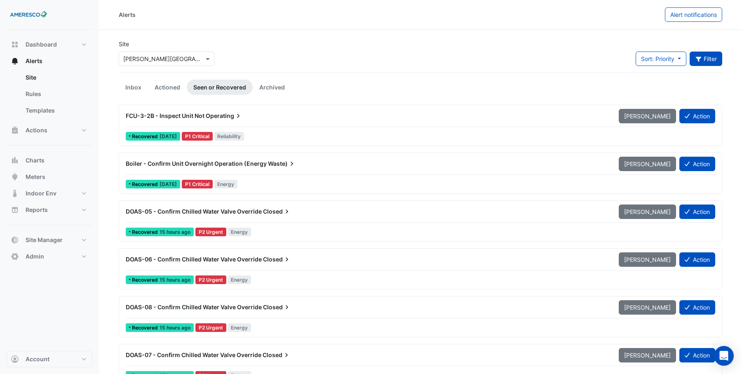
click at [703, 57] on button "Filter" at bounding box center [706, 59] width 33 height 14
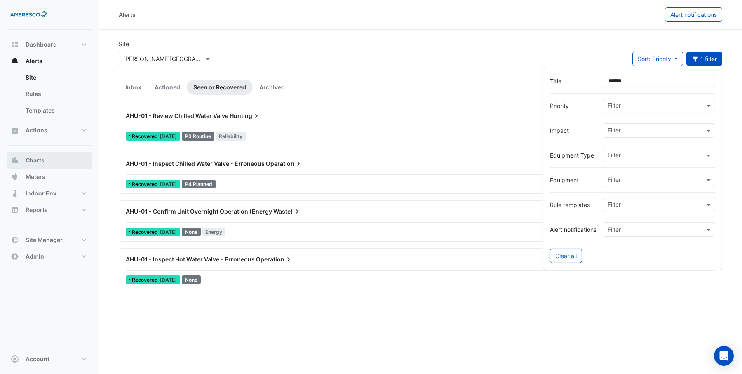
type input "******"
click at [31, 159] on span "Charts" at bounding box center [35, 160] width 19 height 8
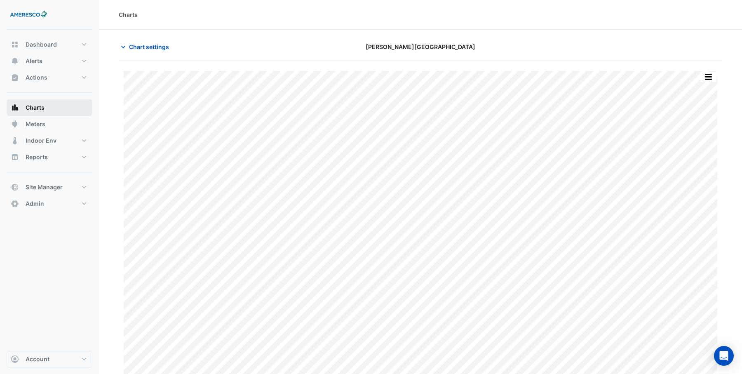
type input "**********"
click at [143, 45] on span "Chart settings" at bounding box center [149, 46] width 40 height 9
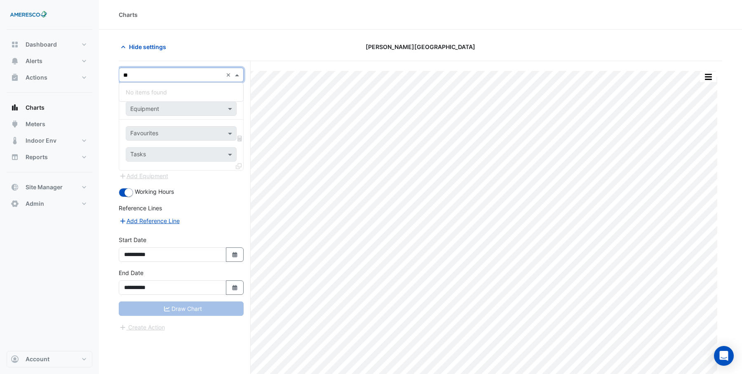
type input "*"
type input "***"
click at [150, 103] on span "[PERSON_NAME][GEOGRAPHIC_DATA]" at bounding box center [184, 104] width 104 height 7
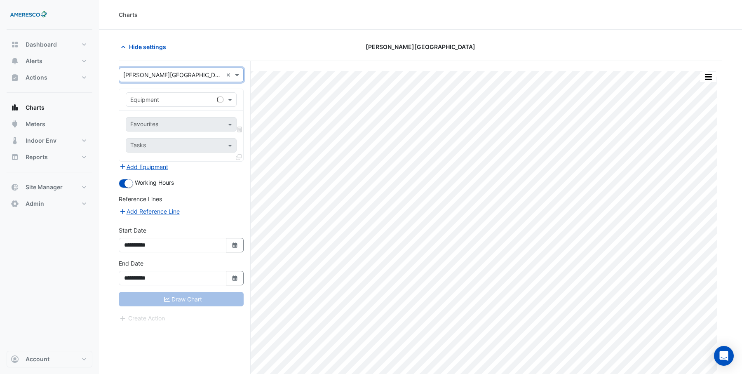
click at [171, 96] on input "text" at bounding box center [172, 100] width 85 height 9
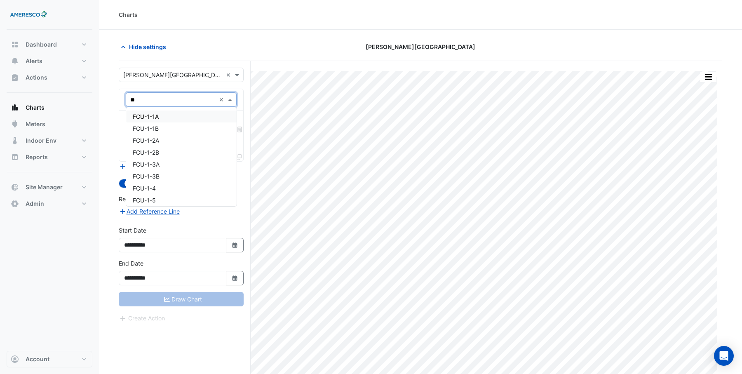
type input "***"
click at [168, 113] on div "FCU-1-1A" at bounding box center [181, 117] width 111 height 12
click at [167, 122] on input "text" at bounding box center [171, 125] width 83 height 9
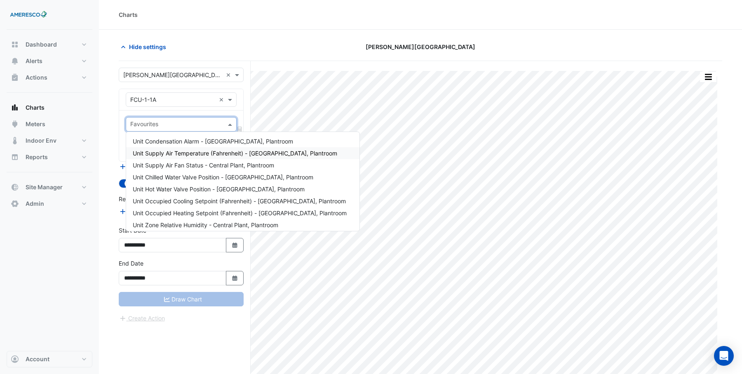
click at [220, 155] on span "Unit Supply Air Temperature (Fahrenheit) - [GEOGRAPHIC_DATA], Plantroom" at bounding box center [235, 153] width 205 height 7
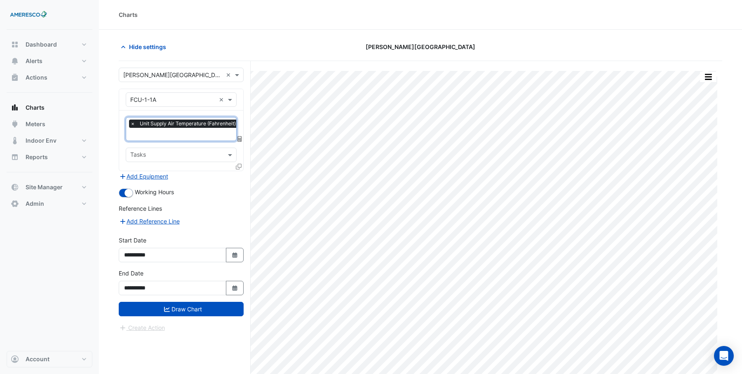
click at [198, 136] on input "text" at bounding box center [226, 135] width 193 height 9
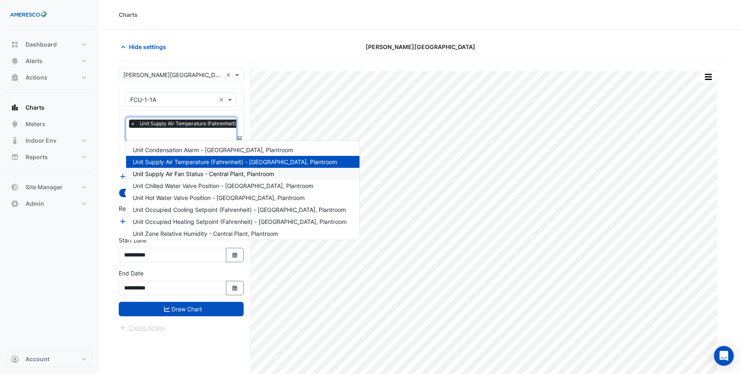
click at [193, 173] on span "Unit Supply Air Fan Status - Central Plant, Plantroom" at bounding box center [203, 173] width 141 height 7
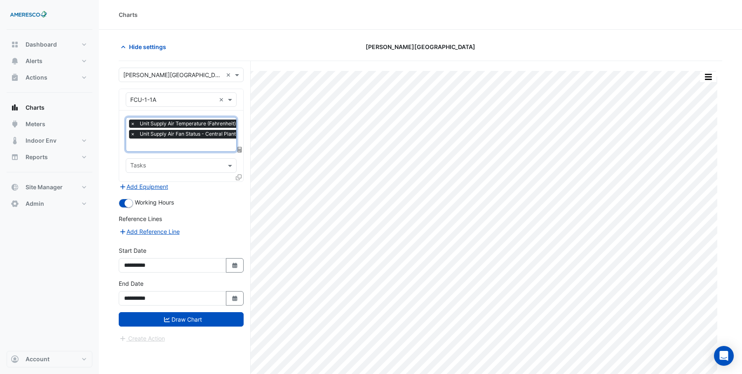
click at [185, 143] on input "text" at bounding box center [226, 145] width 193 height 9
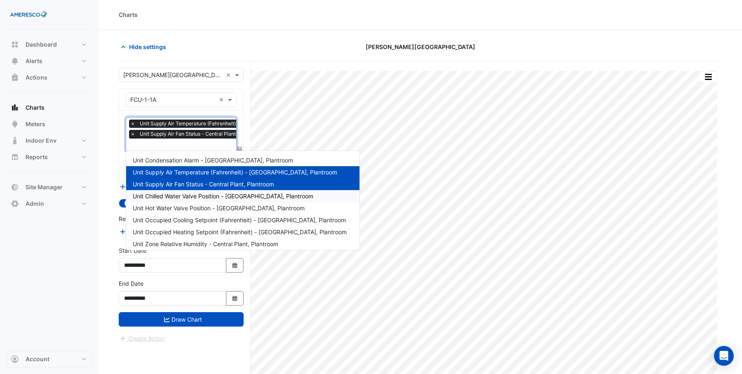
click at [206, 195] on span "Unit Chilled Water Valve Position - [GEOGRAPHIC_DATA], Plantroom" at bounding box center [223, 196] width 181 height 7
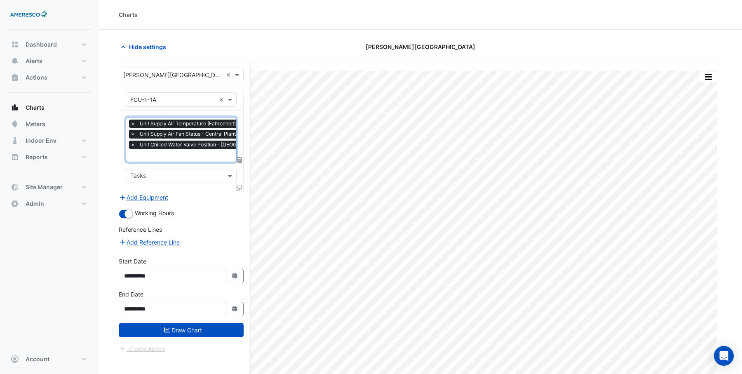
click at [179, 149] on div "× Unit Supply Air Temperature (Fahrenheit) - [GEOGRAPHIC_DATA], Plantroom × Uni…" at bounding box center [226, 135] width 194 height 31
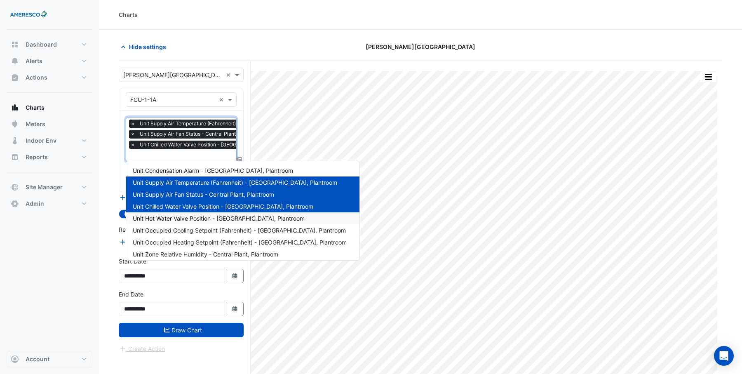
click at [187, 218] on span "Unit Hot Water Valve Position - [GEOGRAPHIC_DATA], Plantroom" at bounding box center [219, 218] width 172 height 7
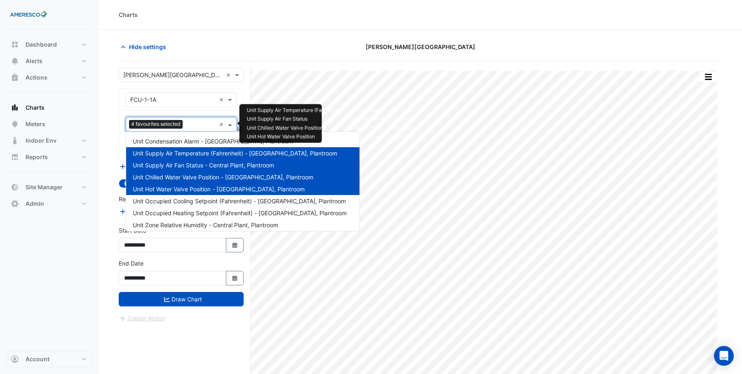
click at [193, 125] on input "text" at bounding box center [201, 125] width 30 height 9
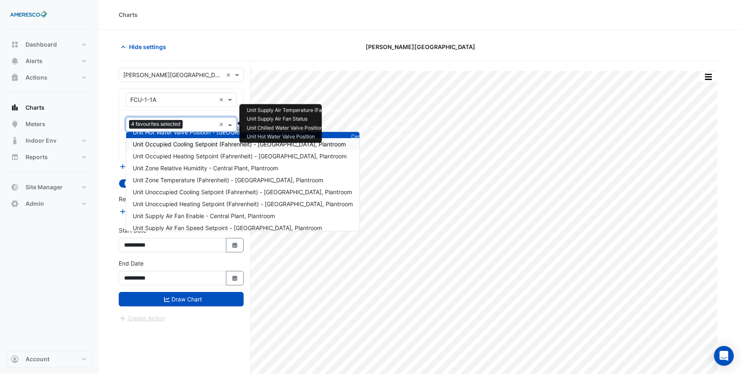
scroll to position [69, 0]
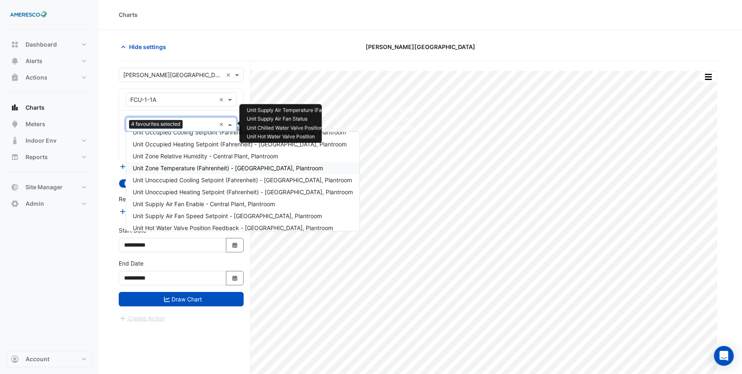
click at [199, 166] on span "Unit Zone Temperature (Fahrenheit) - [GEOGRAPHIC_DATA], Plantroom" at bounding box center [228, 168] width 191 height 7
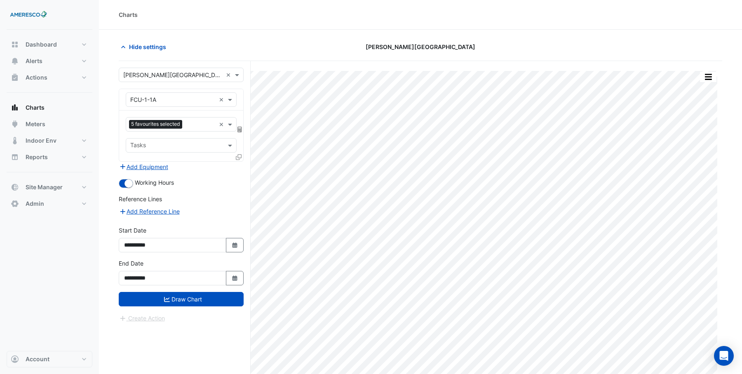
click at [238, 155] on icon at bounding box center [239, 157] width 6 height 6
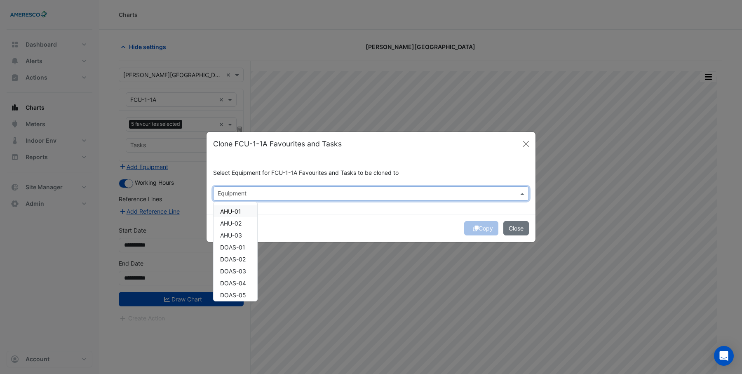
click at [231, 190] on input "text" at bounding box center [366, 194] width 297 height 9
click at [230, 245] on span "FCU-1-1B" at bounding box center [233, 243] width 26 height 7
drag, startPoint x: 227, startPoint y: 254, endPoint x: 229, endPoint y: 259, distance: 5.5
click at [228, 254] on span "FCU-1-2A" at bounding box center [233, 255] width 26 height 7
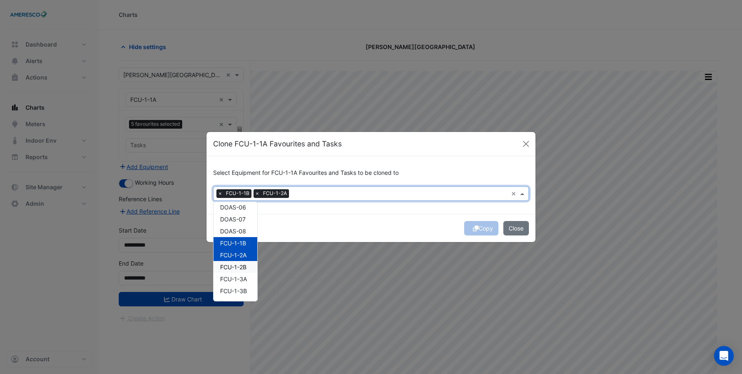
drag, startPoint x: 229, startPoint y: 264, endPoint x: 229, endPoint y: 270, distance: 5.8
click at [229, 264] on span "FCU-1-2B" at bounding box center [233, 266] width 26 height 7
click at [229, 278] on span "FCU-1-3A" at bounding box center [233, 278] width 27 height 7
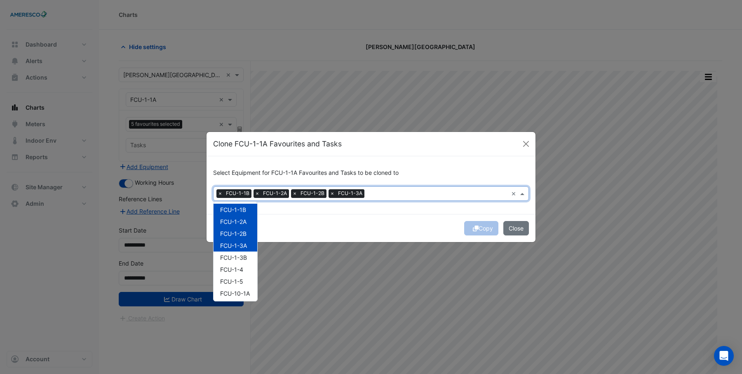
scroll to position [134, 0]
click at [235, 260] on div "FCU-1-3B" at bounding box center [236, 256] width 44 height 12
click at [232, 271] on span "FCU-1-4" at bounding box center [231, 268] width 23 height 7
click at [232, 282] on span "FCU-1-5" at bounding box center [231, 280] width 23 height 7
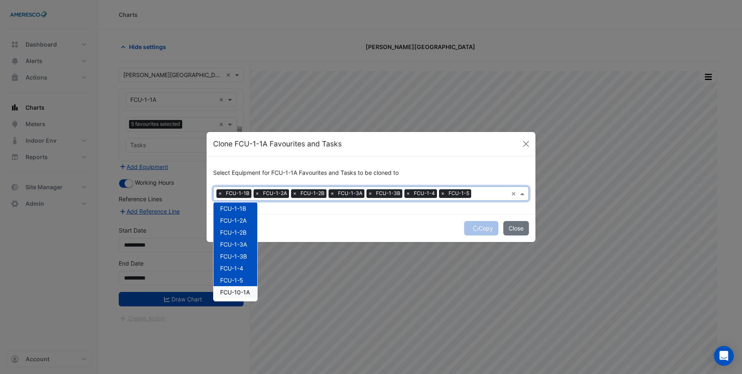
drag, startPoint x: 232, startPoint y: 295, endPoint x: 250, endPoint y: 264, distance: 35.6
click at [232, 295] on span "FCU-10-1A" at bounding box center [235, 292] width 30 height 7
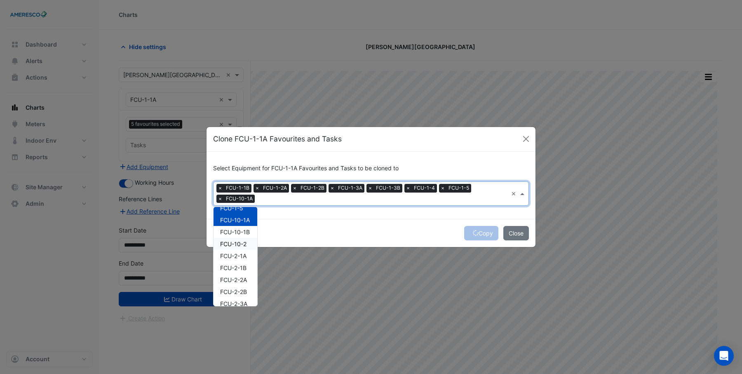
scroll to position [213, 0]
click at [233, 231] on span "FCU-10-1B" at bounding box center [235, 230] width 30 height 7
click at [231, 244] on span "FCU-10-2" at bounding box center [233, 242] width 26 height 7
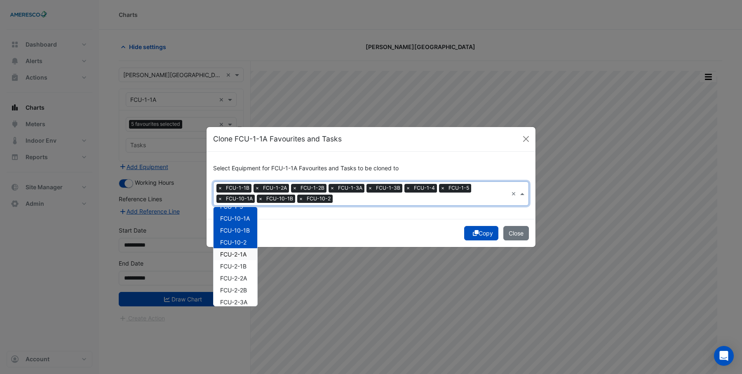
click at [228, 254] on span "FCU-2-1A" at bounding box center [233, 254] width 26 height 7
click at [228, 267] on span "FCU-2-1B" at bounding box center [233, 266] width 26 height 7
click at [231, 278] on span "FCU-2-2A" at bounding box center [233, 278] width 27 height 7
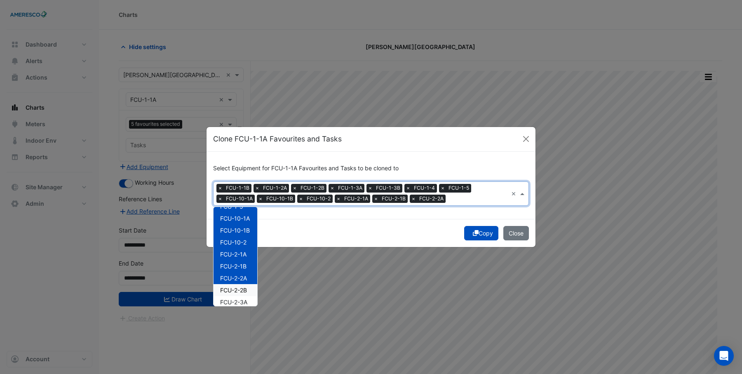
drag, startPoint x: 231, startPoint y: 288, endPoint x: 238, endPoint y: 286, distance: 7.7
click at [231, 288] on span "FCU-2-2B" at bounding box center [233, 290] width 27 height 7
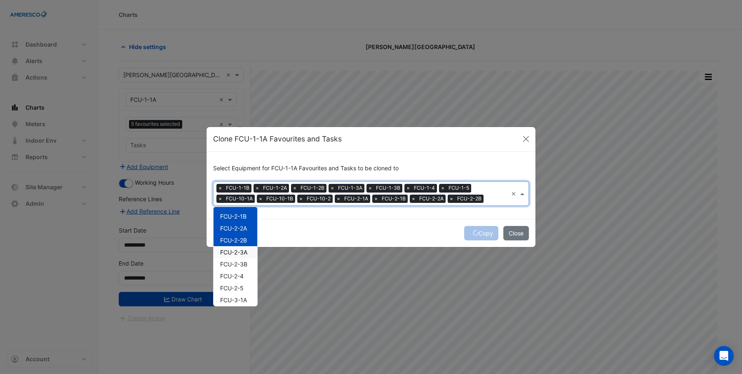
click at [235, 252] on span "FCU-2-3A" at bounding box center [233, 252] width 27 height 7
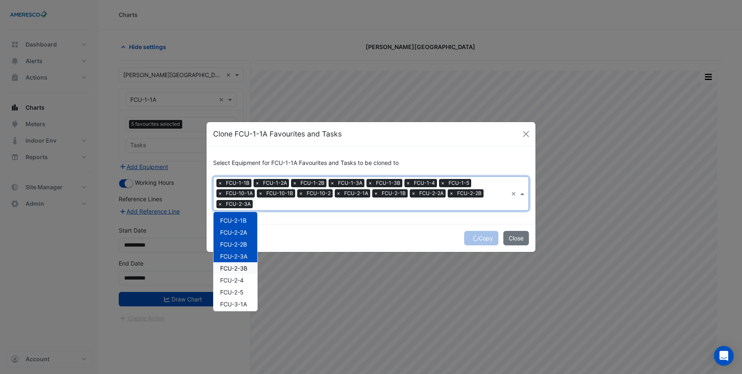
click at [233, 268] on span "FCU-2-3B" at bounding box center [233, 268] width 27 height 7
click at [231, 280] on span "FCU-2-4" at bounding box center [232, 279] width 24 height 7
click at [231, 288] on span "FCU-2-5" at bounding box center [232, 289] width 24 height 7
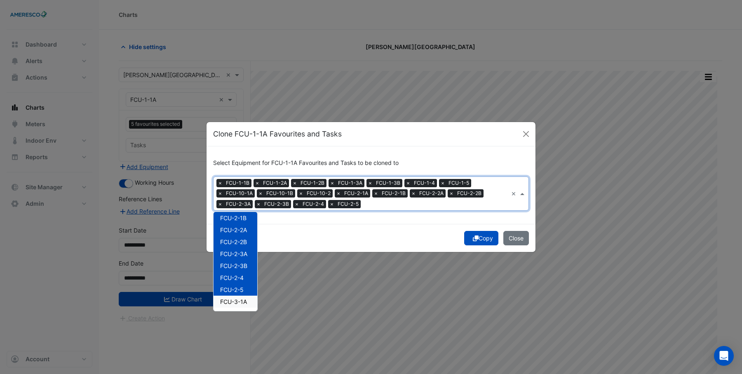
click at [231, 299] on span "FCU-3-1A" at bounding box center [233, 301] width 27 height 7
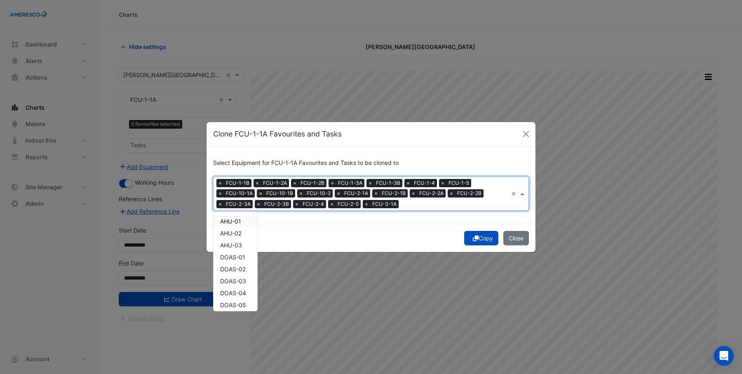
click at [367, 205] on span "×" at bounding box center [366, 204] width 7 height 8
click at [486, 240] on button "Copy" at bounding box center [481, 238] width 34 height 14
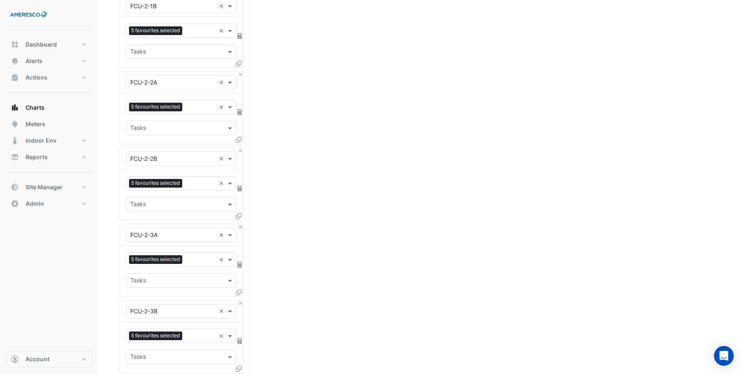
scroll to position [1317, 0]
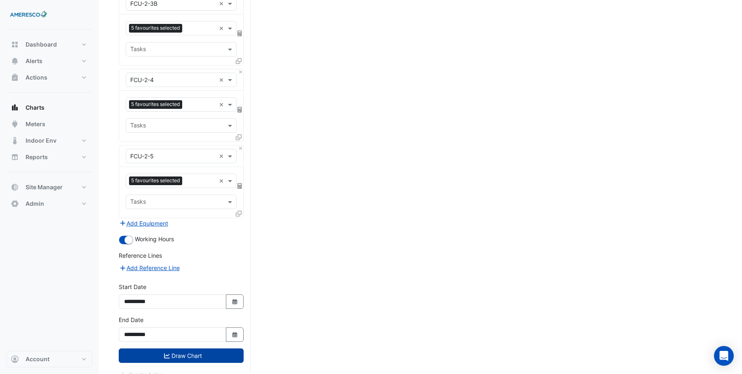
click at [172, 348] on button "Draw Chart" at bounding box center [181, 355] width 125 height 14
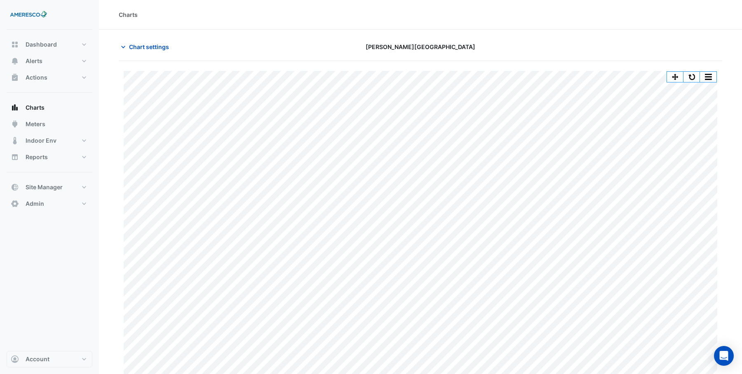
scroll to position [3, 0]
click at [153, 46] on span "Chart settings" at bounding box center [149, 44] width 40 height 9
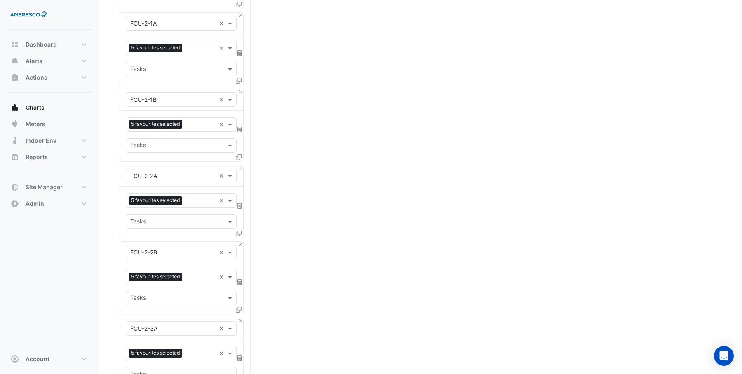
scroll to position [1317, 0]
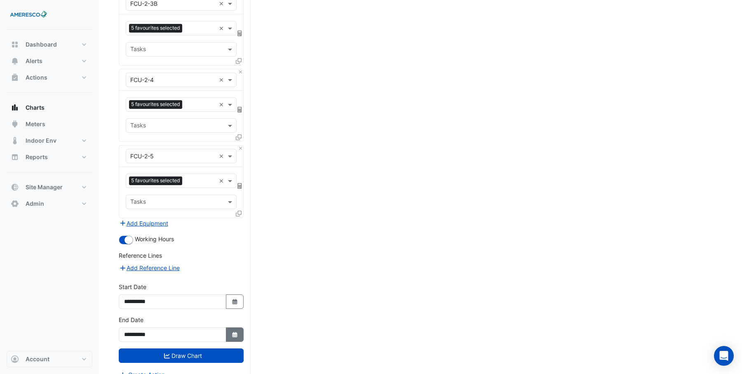
click at [241, 327] on button "Select Date" at bounding box center [235, 334] width 18 height 14
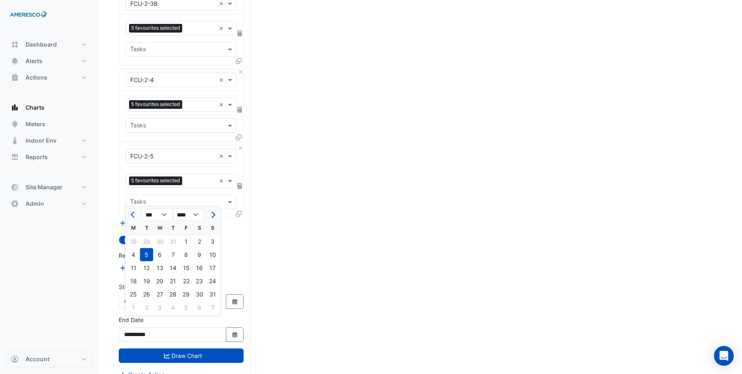
click at [214, 215] on span "Next month" at bounding box center [212, 215] width 6 height 6
select select "**"
click at [174, 294] on div "30" at bounding box center [173, 294] width 13 height 13
type input "**********"
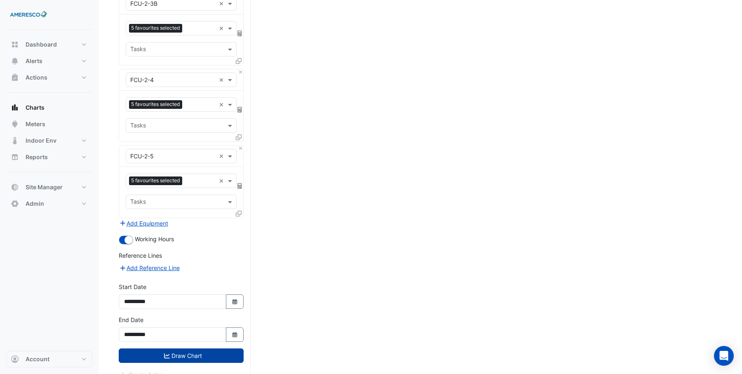
click at [176, 348] on button "Draw Chart" at bounding box center [181, 355] width 125 height 14
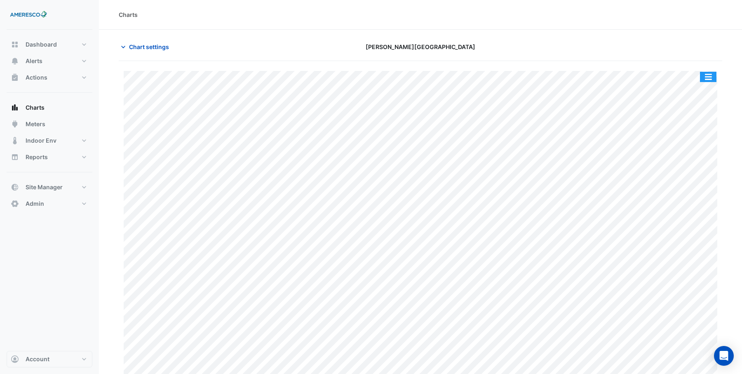
click at [710, 78] on button "button" at bounding box center [708, 77] width 16 height 10
click at [664, 60] on div "Chart settings Kelly Elementary" at bounding box center [421, 50] width 604 height 21
click at [710, 77] on button "button" at bounding box center [708, 77] width 16 height 10
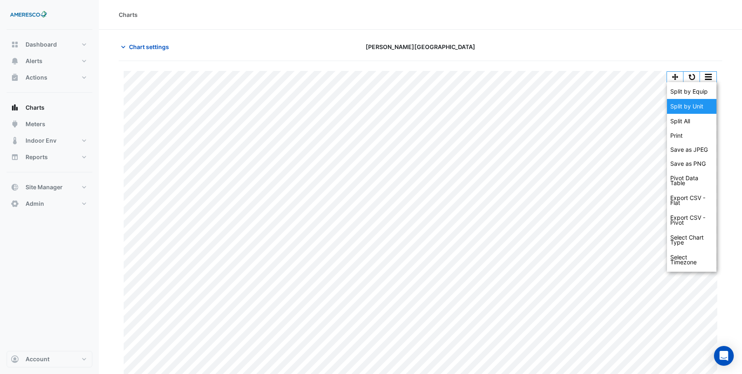
click at [699, 108] on div "Split by Unit" at bounding box center [691, 106] width 49 height 15
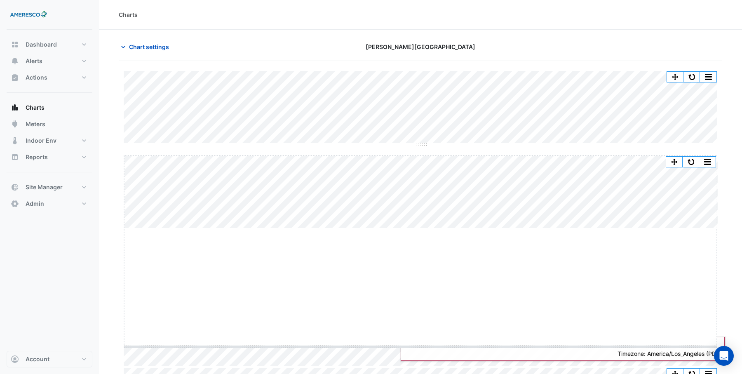
drag, startPoint x: 421, startPoint y: 228, endPoint x: 421, endPoint y: 146, distance: 82.5
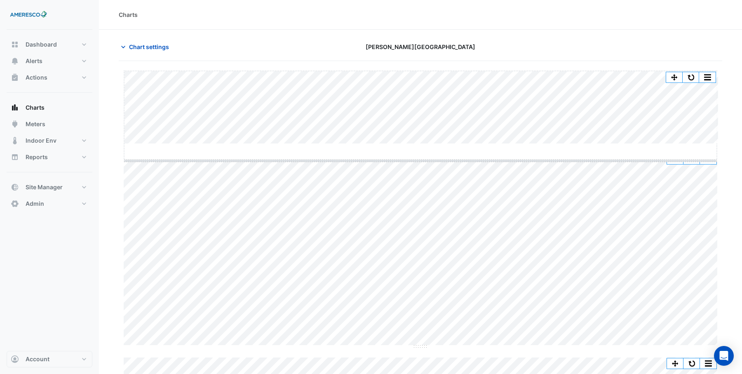
drag, startPoint x: 421, startPoint y: 144, endPoint x: 419, endPoint y: 149, distance: 5.6
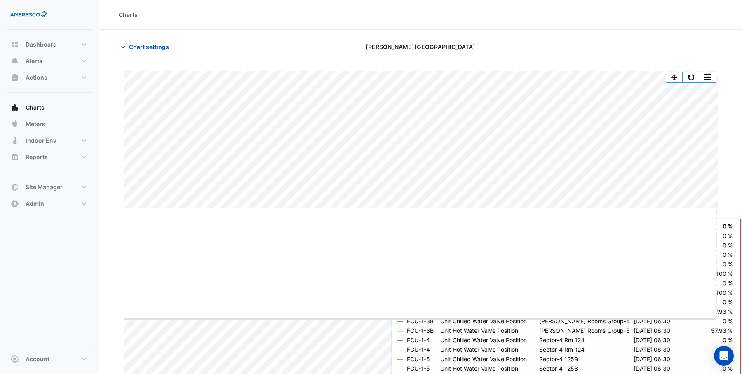
drag, startPoint x: 421, startPoint y: 214, endPoint x: 410, endPoint y: 320, distance: 106.5
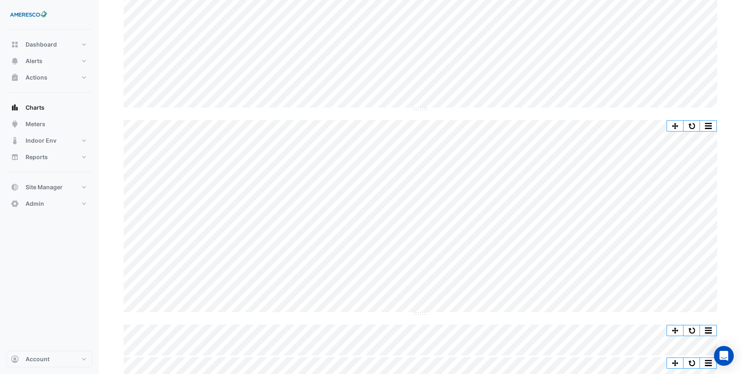
scroll to position [217, 0]
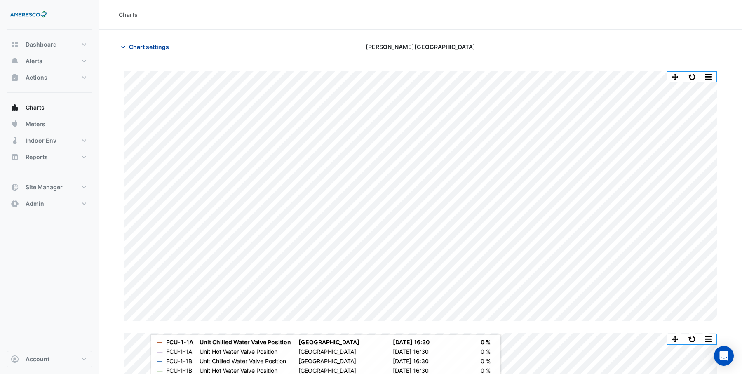
click at [142, 46] on span "Chart settings" at bounding box center [149, 46] width 40 height 9
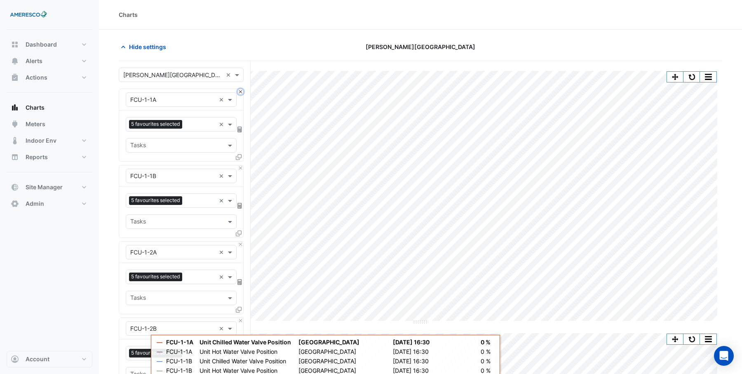
click at [241, 92] on button "Close" at bounding box center [240, 91] width 5 height 5
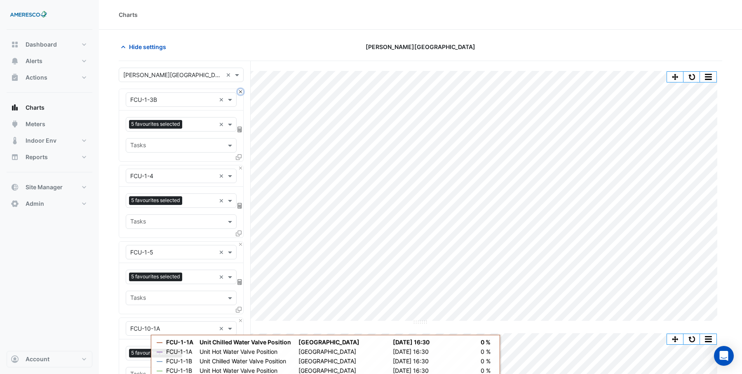
click at [241, 92] on button "Close" at bounding box center [240, 91] width 5 height 5
click at [241, 165] on button "Close" at bounding box center [240, 167] width 5 height 5
click at [241, 92] on button "Close" at bounding box center [240, 91] width 5 height 5
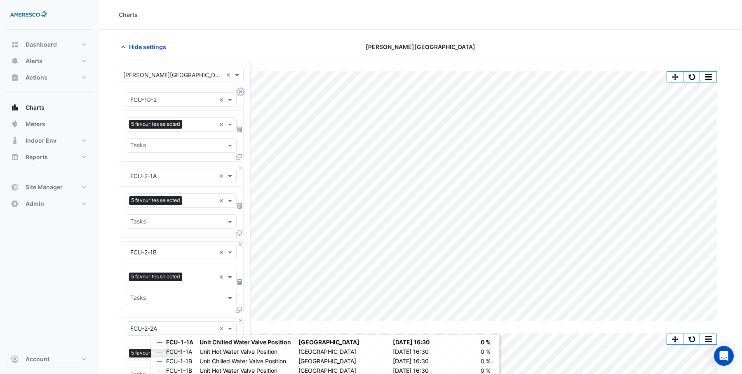
click at [241, 92] on button "Close" at bounding box center [240, 91] width 5 height 5
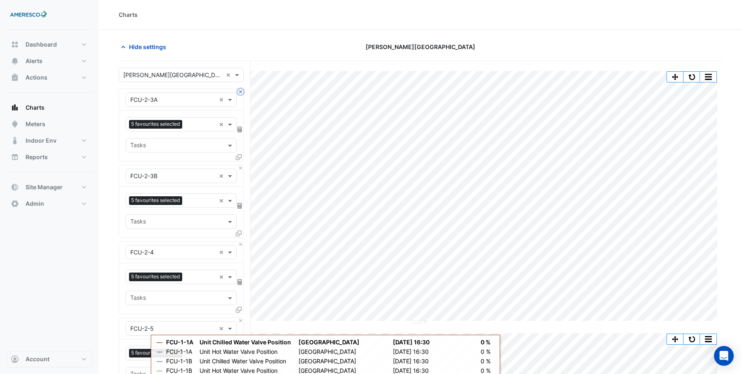
click at [241, 92] on button "Close" at bounding box center [240, 91] width 5 height 5
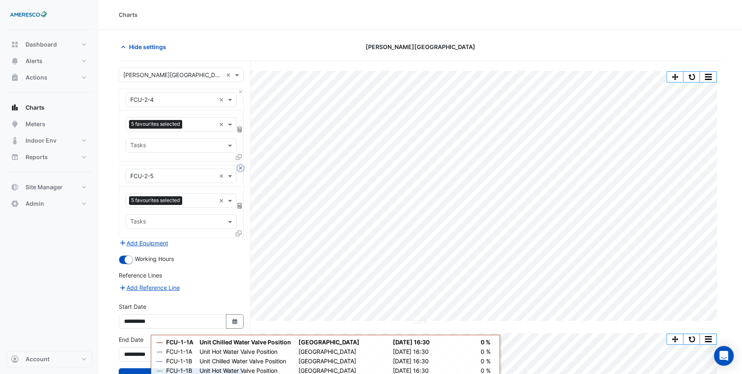
click at [242, 168] on button "Close" at bounding box center [240, 167] width 5 height 5
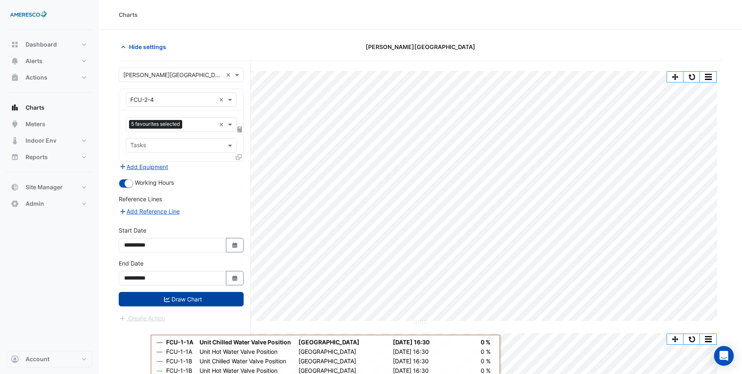
click at [198, 297] on button "Draw Chart" at bounding box center [181, 299] width 125 height 14
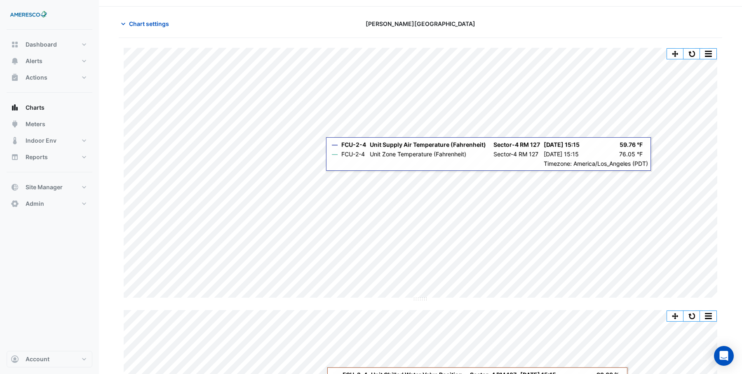
scroll to position [24, 0]
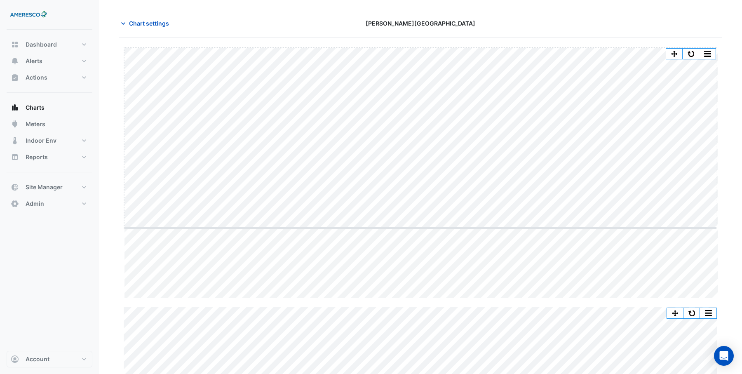
drag, startPoint x: 419, startPoint y: 297, endPoint x: 417, endPoint y: 227, distance: 70.1
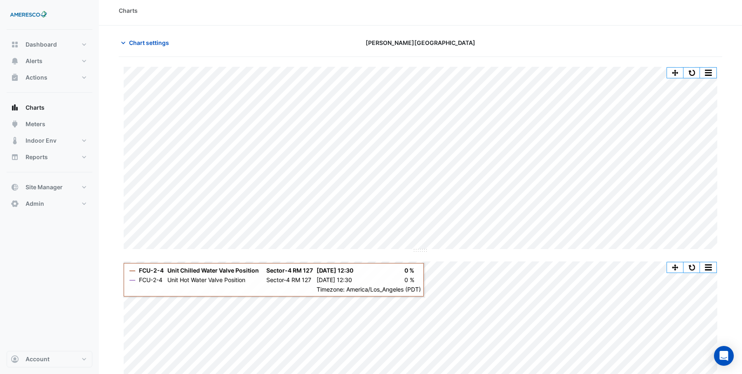
scroll to position [0, 0]
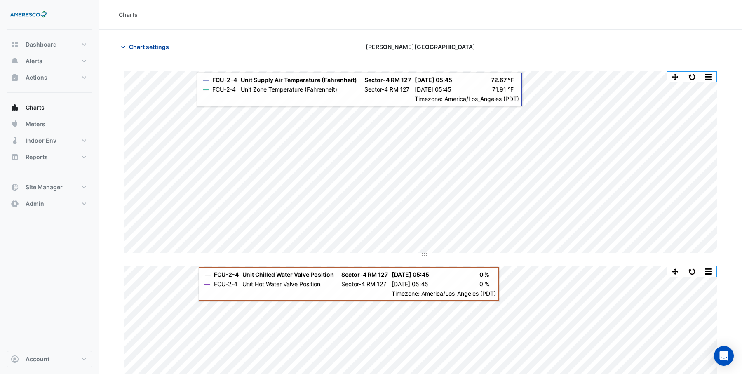
click at [149, 47] on span "Chart settings" at bounding box center [149, 46] width 40 height 9
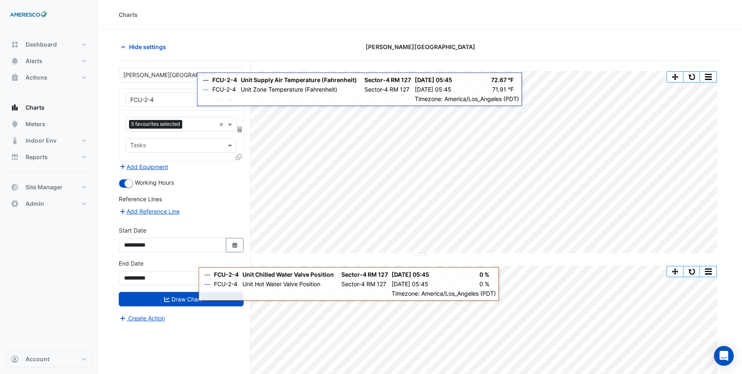
click at [191, 40] on div "Hide settings" at bounding box center [216, 47] width 205 height 14
click at [128, 47] on button "Hide settings" at bounding box center [145, 47] width 53 height 14
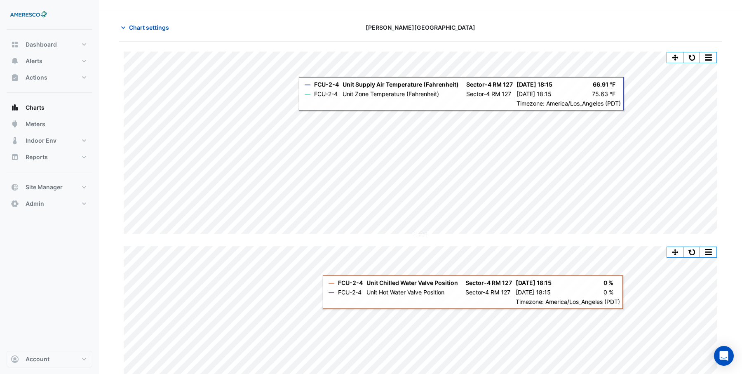
scroll to position [16, 0]
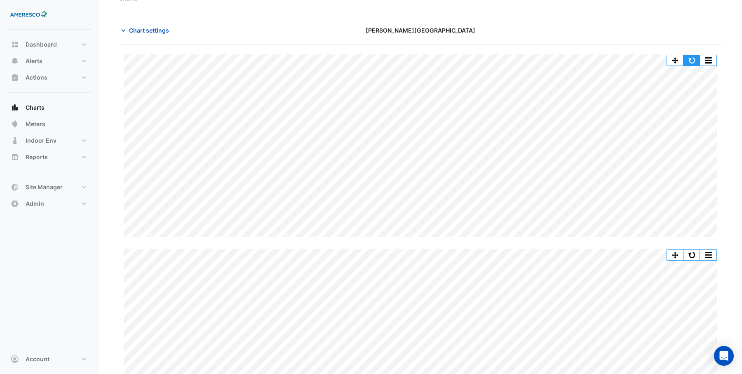
click at [694, 61] on button "button" at bounding box center [692, 60] width 16 height 10
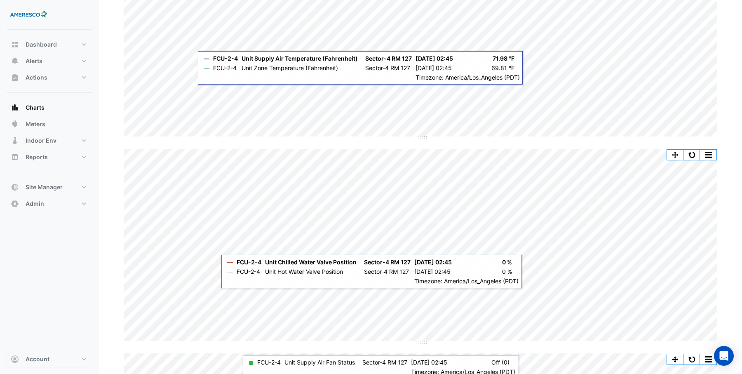
scroll to position [128, 0]
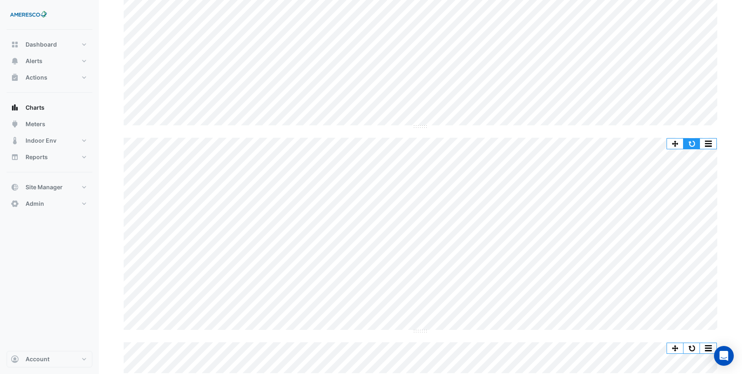
click at [692, 144] on button "button" at bounding box center [692, 144] width 16 height 10
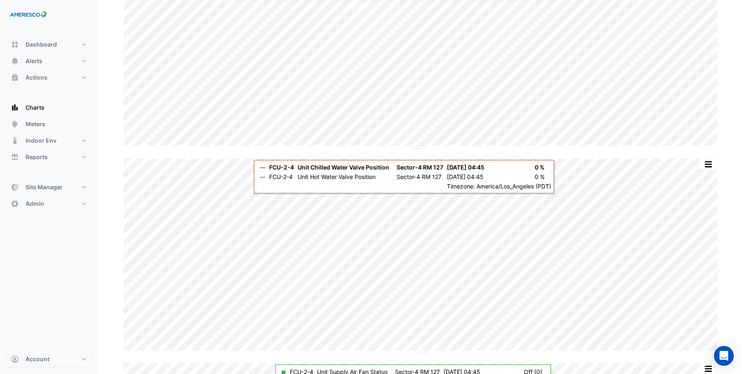
scroll to position [103, 0]
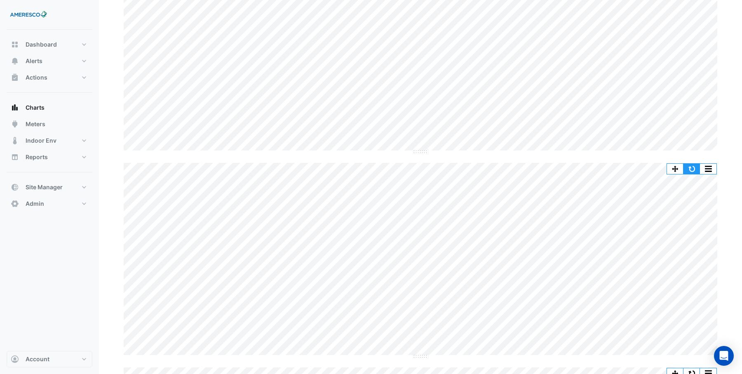
click at [691, 168] on button "button" at bounding box center [692, 169] width 16 height 10
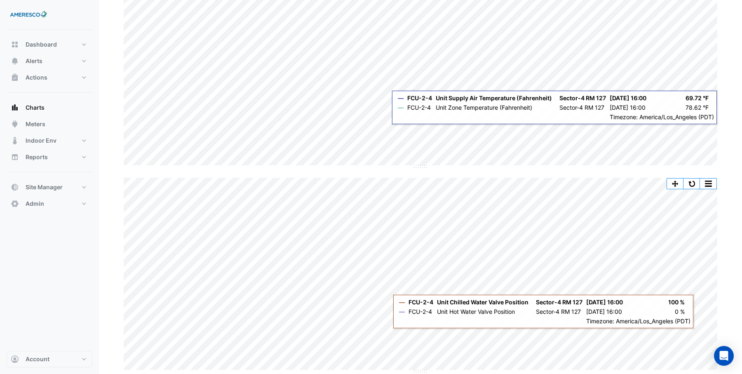
scroll to position [89, 0]
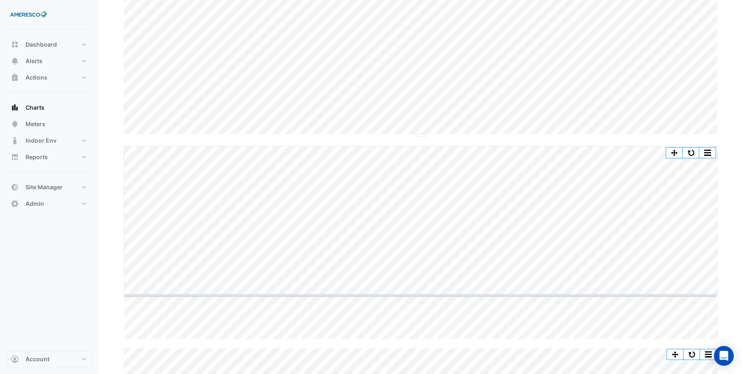
drag, startPoint x: 423, startPoint y: 339, endPoint x: 427, endPoint y: 295, distance: 43.9
click at [690, 187] on button "button" at bounding box center [692, 185] width 16 height 10
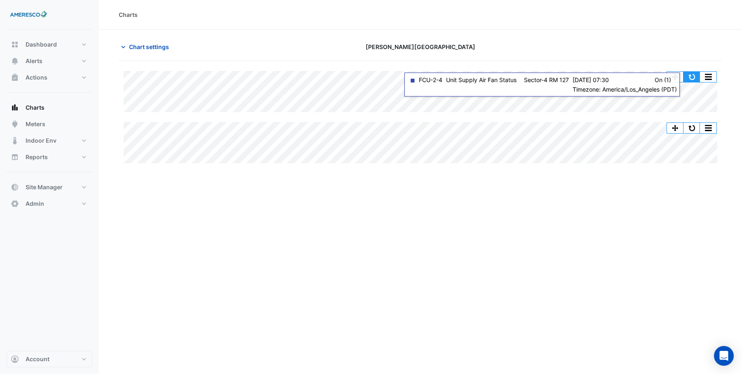
click at [691, 75] on button "button" at bounding box center [692, 77] width 16 height 10
